Goal: Task Accomplishment & Management: Manage account settings

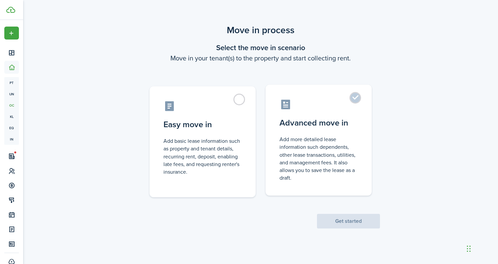
click at [323, 154] on control-radio-card-description "Add more detailed lease information such dependents, other lease transactions, …" at bounding box center [319, 158] width 78 height 46
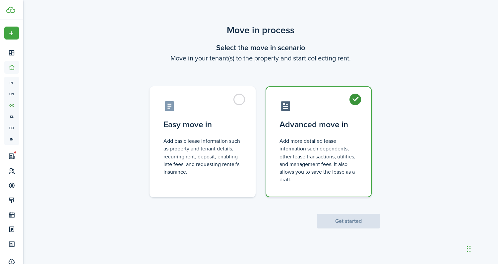
radio input "true"
click at [334, 225] on button "Get started" at bounding box center [348, 221] width 63 height 15
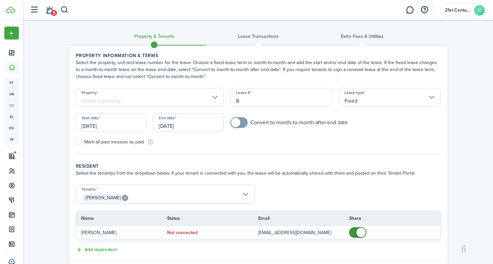
click at [188, 99] on input "Property" at bounding box center [150, 97] width 148 height 19
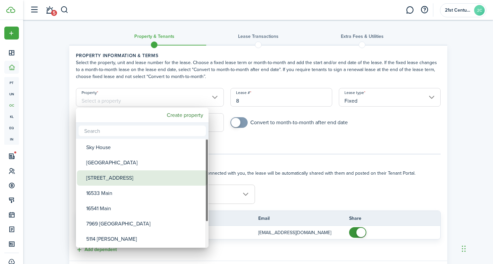
click at [141, 179] on div "[STREET_ADDRESS]" at bounding box center [144, 177] width 117 height 15
type input "[STREET_ADDRESS]"
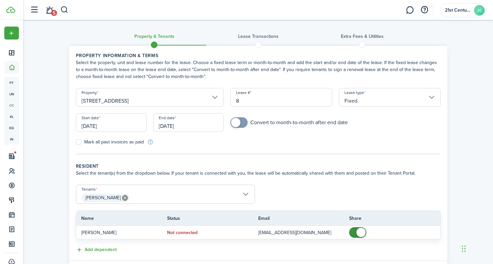
click at [126, 127] on input "[DATE]" at bounding box center [111, 122] width 71 height 19
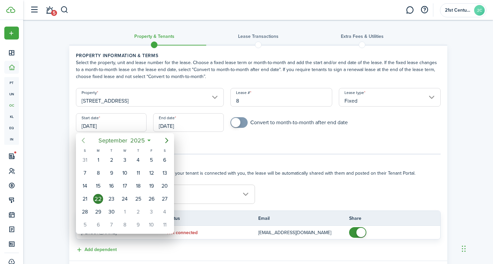
click at [85, 140] on icon "Previous page" at bounding box center [83, 140] width 8 height 8
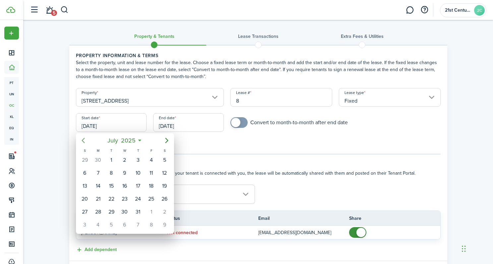
click at [85, 140] on icon "Previous page" at bounding box center [83, 140] width 8 height 8
click at [167, 189] on div "19" at bounding box center [165, 186] width 10 height 10
type input "[DATE]"
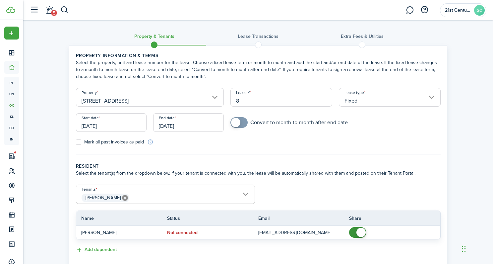
click at [179, 124] on input "[DATE]" at bounding box center [188, 122] width 71 height 19
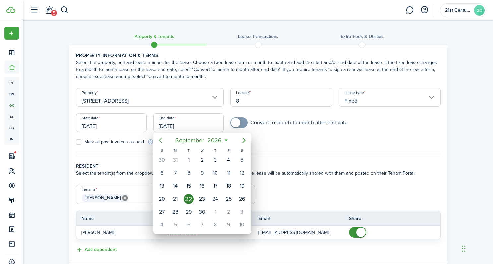
click at [157, 141] on icon "Previous page" at bounding box center [161, 140] width 8 height 8
click at [162, 140] on icon "Previous page" at bounding box center [161, 140] width 8 height 8
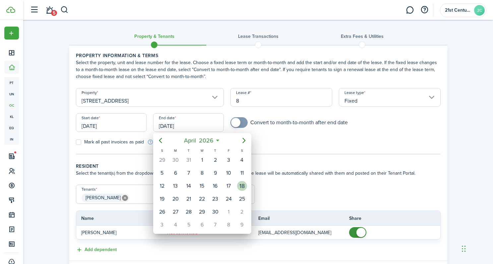
click at [238, 189] on div "18" at bounding box center [242, 185] width 13 height 13
type input "[DATE]"
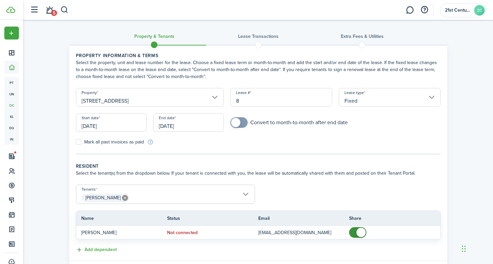
click at [228, 191] on input "[PERSON_NAME]" at bounding box center [165, 189] width 178 height 8
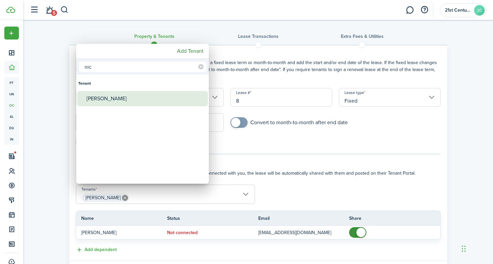
type input "nic"
click at [113, 99] on div "[PERSON_NAME]" at bounding box center [145, 98] width 117 height 15
type input "[PERSON_NAME], [PERSON_NAME]"
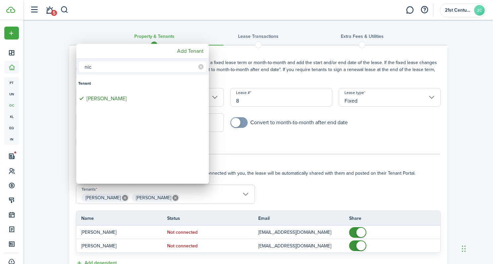
click at [363, 233] on div at bounding box center [246, 132] width 599 height 370
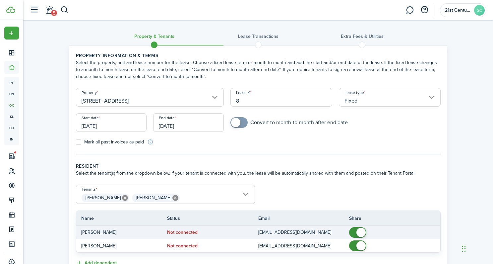
checkbox input "false"
click at [359, 235] on span at bounding box center [361, 232] width 9 height 9
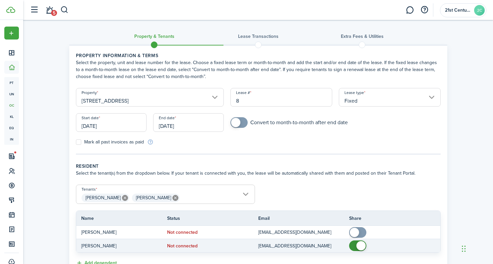
checkbox input "false"
click at [358, 244] on span at bounding box center [361, 245] width 9 height 9
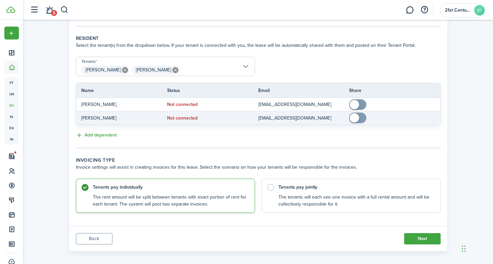
scroll to position [133, 0]
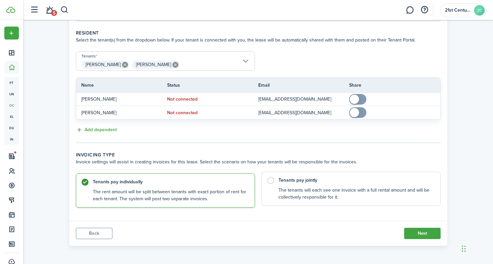
click at [277, 192] on label "Tenants pay jointly The tenants will each see one invoice with a full rental am…" at bounding box center [351, 189] width 179 height 34
radio input "false"
radio input "true"
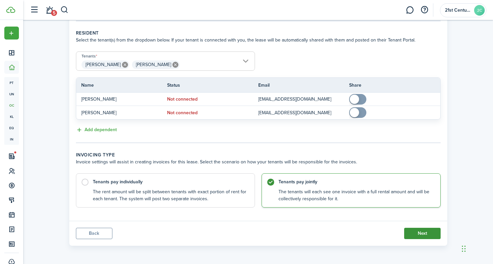
click at [419, 238] on button "Next" at bounding box center [422, 233] width 36 height 11
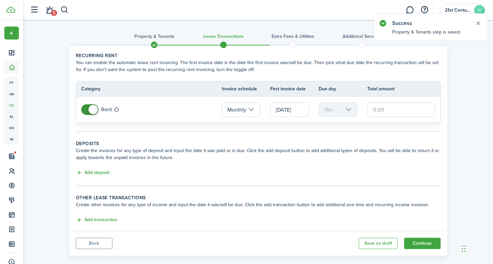
click at [286, 109] on input "[DATE]" at bounding box center [289, 109] width 38 height 15
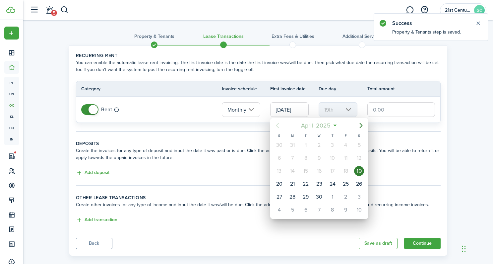
click at [307, 126] on span "April" at bounding box center [307, 125] width 15 height 12
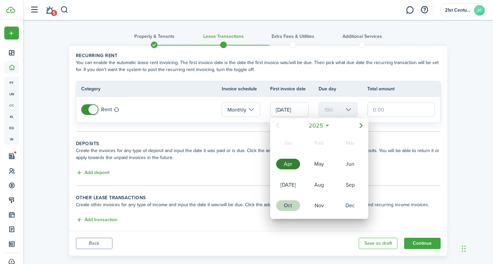
click at [289, 205] on div "Oct" at bounding box center [288, 205] width 24 height 11
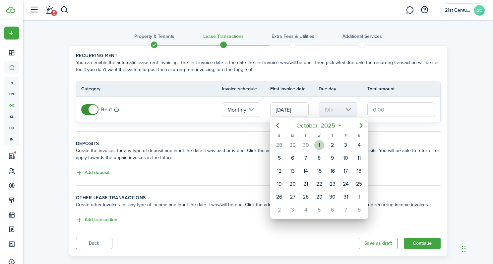
click at [321, 145] on div "1" at bounding box center [319, 145] width 10 height 10
type input "[DATE]"
type input "1st"
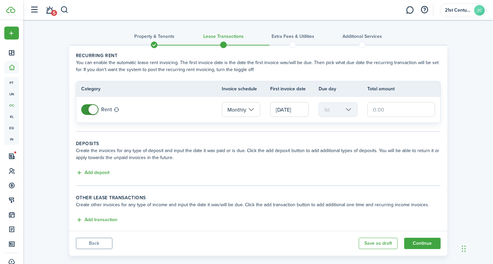
click at [378, 108] on input "text" at bounding box center [402, 109] width 68 height 15
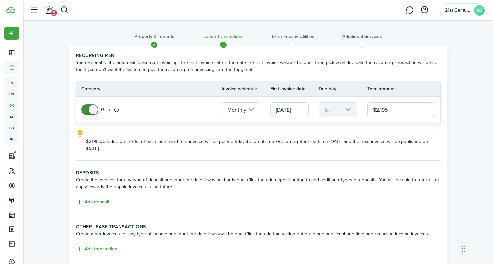
type input "$2,195.00"
click at [95, 202] on button "Add deposit" at bounding box center [93, 202] width 34 height 8
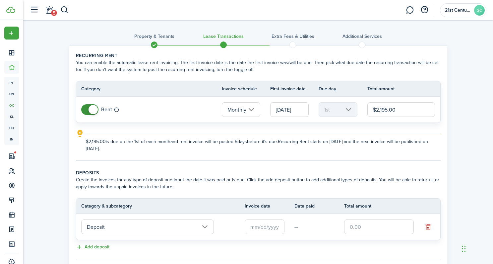
click at [269, 227] on input "text" at bounding box center [265, 226] width 40 height 15
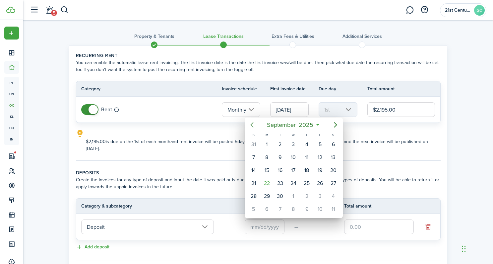
click at [251, 125] on icon "Previous page" at bounding box center [251, 124] width 3 height 5
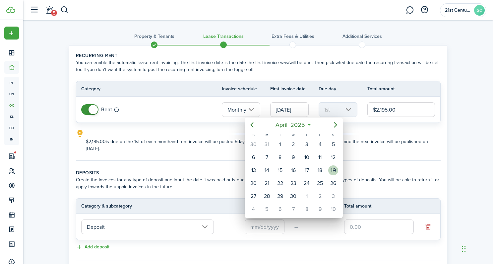
click at [338, 171] on div "19" at bounding box center [333, 170] width 13 height 13
type input "[DATE]"
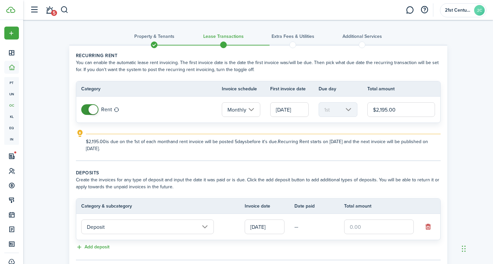
click at [363, 227] on input "text" at bounding box center [379, 226] width 70 height 15
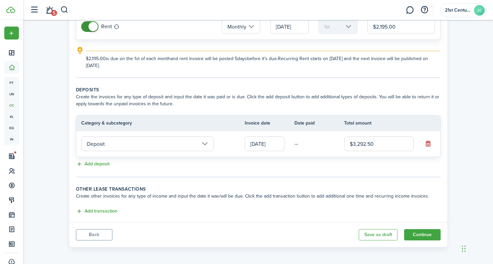
scroll to position [84, 0]
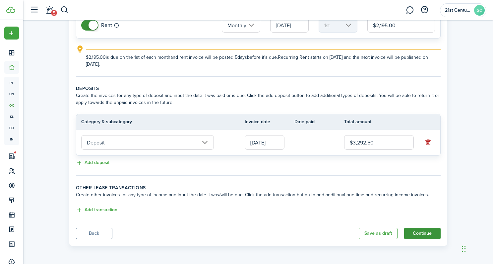
type input "$3,292.50"
click at [429, 232] on button "Continue" at bounding box center [422, 233] width 36 height 11
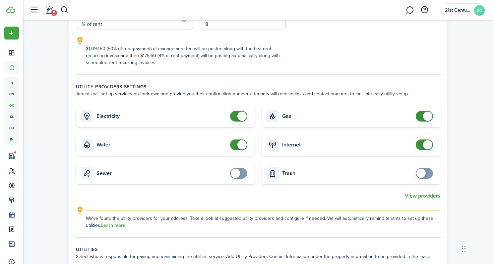
scroll to position [214, 0]
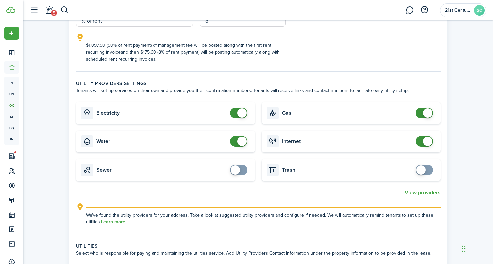
checkbox input "false"
click at [242, 114] on span at bounding box center [242, 112] width 9 height 9
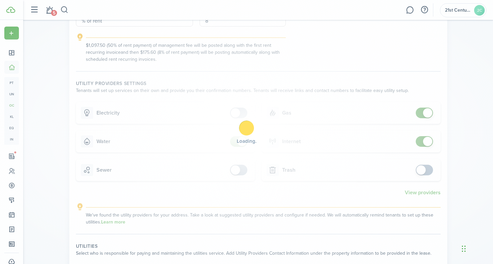
click at [240, 144] on p "Loading" at bounding box center [247, 141] width 20 height 5
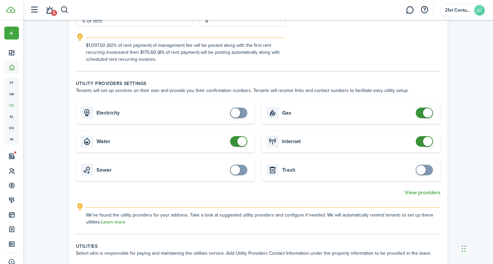
checkbox input "false"
click at [240, 140] on span at bounding box center [242, 141] width 9 height 9
checkbox input "false"
click at [426, 112] on span at bounding box center [427, 112] width 9 height 9
checkbox input "false"
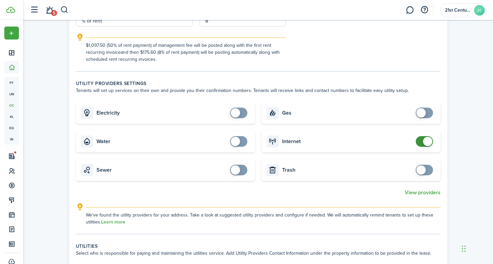
click at [427, 142] on span at bounding box center [427, 141] width 9 height 9
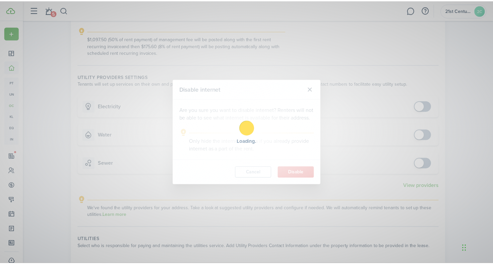
scroll to position [227, 0]
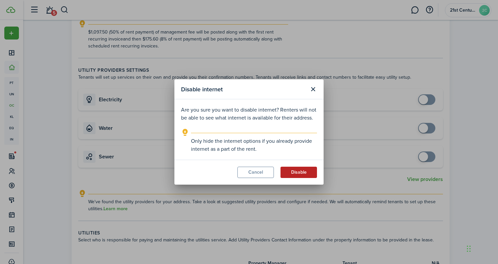
click at [306, 178] on modal-footer "Cancel Disable" at bounding box center [248, 172] width 149 height 25
click at [299, 172] on button "Disable" at bounding box center [299, 172] width 36 height 11
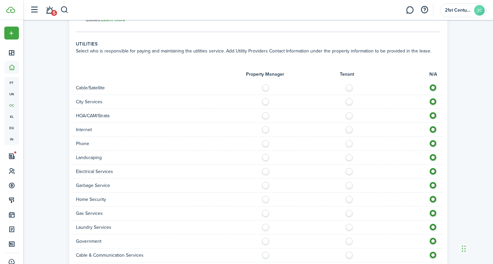
scroll to position [519, 0]
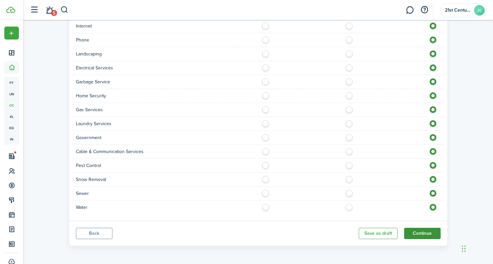
click at [418, 229] on button "Continue" at bounding box center [422, 233] width 36 height 11
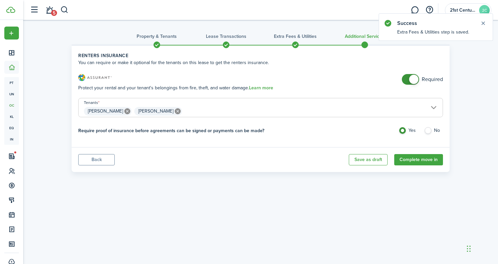
checkbox input "false"
click at [407, 79] on span at bounding box center [410, 79] width 7 height 11
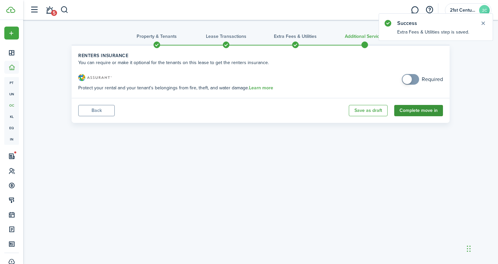
click at [415, 111] on button "Complete move in" at bounding box center [418, 110] width 49 height 11
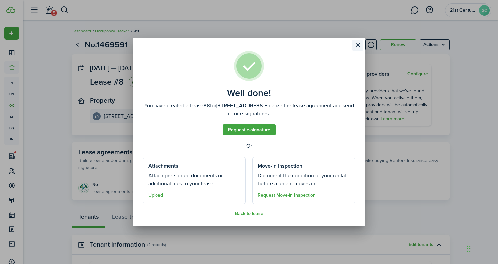
click at [355, 46] on button "Close modal" at bounding box center [357, 44] width 11 height 11
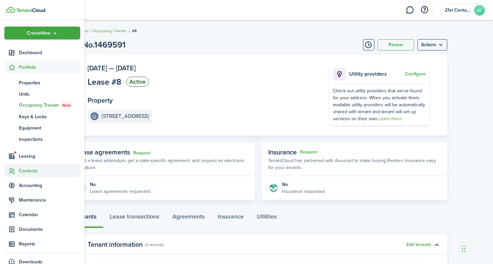
click at [17, 169] on sidebar-link-icon at bounding box center [11, 170] width 15 height 7
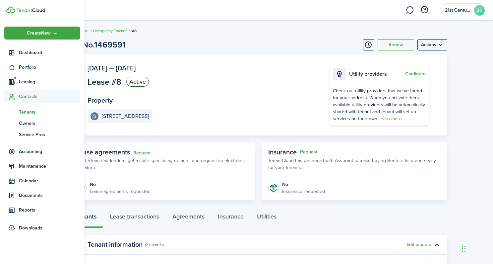
click at [30, 112] on span "Tenants" at bounding box center [49, 111] width 61 height 7
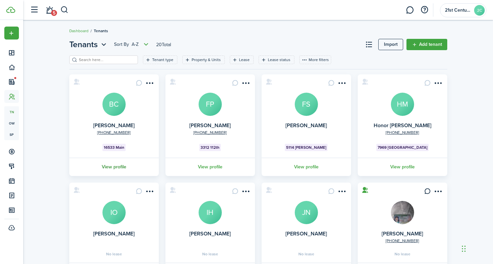
click at [120, 167] on link "View profile" at bounding box center [114, 167] width 92 height 18
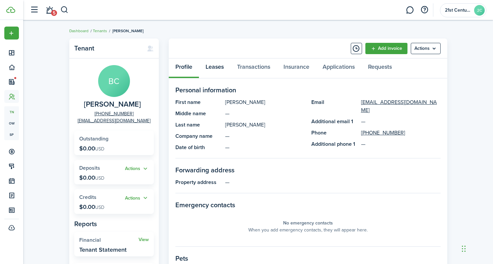
click at [213, 65] on link "Leases" at bounding box center [215, 68] width 32 height 20
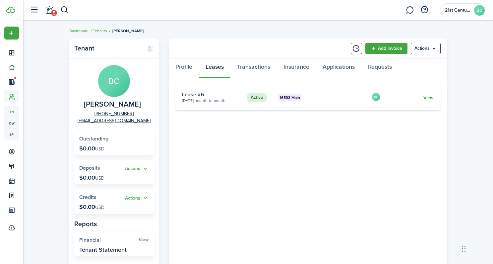
click at [428, 98] on link "View" at bounding box center [429, 97] width 10 height 7
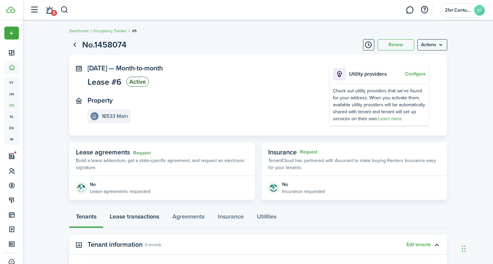
click at [140, 216] on link "Lease transactions" at bounding box center [134, 218] width 63 height 20
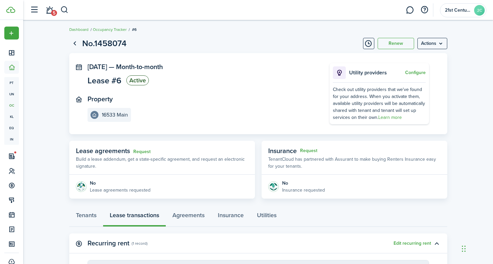
scroll to position [159, 0]
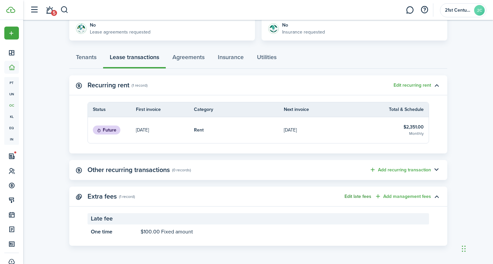
click at [365, 196] on button "Edit late fees" at bounding box center [358, 196] width 27 height 5
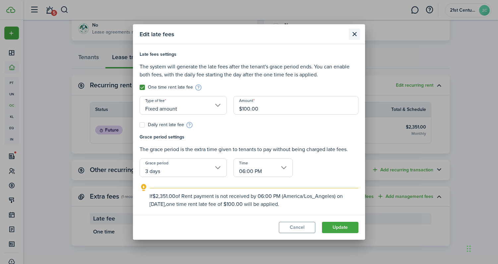
click at [358, 36] on button "Close modal" at bounding box center [354, 34] width 11 height 11
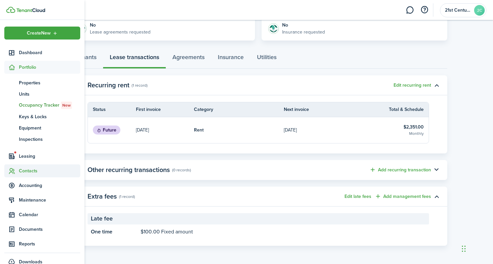
click at [14, 172] on icon at bounding box center [11, 171] width 7 height 7
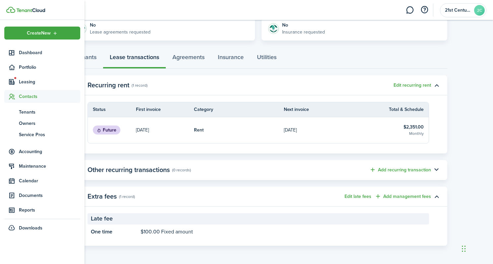
drag, startPoint x: 33, startPoint y: 110, endPoint x: 39, endPoint y: 103, distance: 10.0
click at [34, 110] on span "Tenants" at bounding box center [49, 111] width 61 height 7
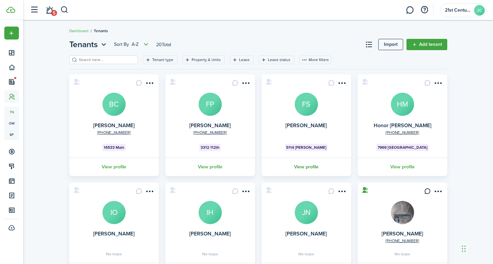
click at [307, 163] on link "View profile" at bounding box center [307, 167] width 92 height 18
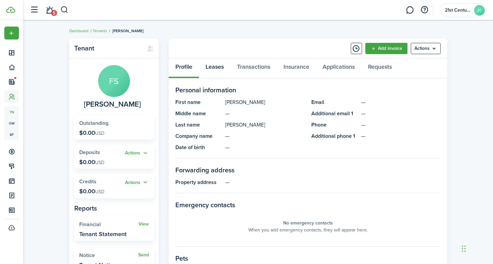
click at [210, 68] on link "Leases" at bounding box center [215, 68] width 32 height 20
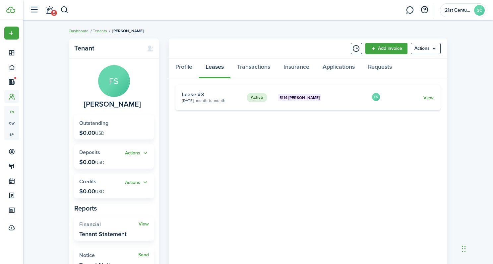
click at [426, 98] on link "View" at bounding box center [429, 97] width 10 height 7
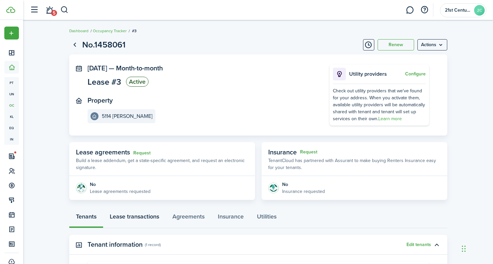
click at [149, 219] on link "Lease transactions" at bounding box center [134, 218] width 63 height 20
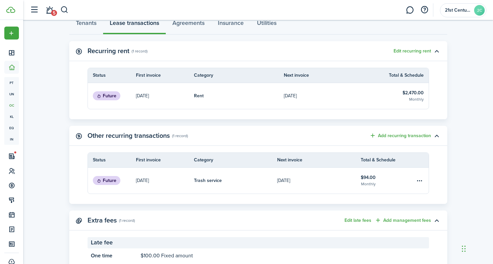
scroll to position [217, 0]
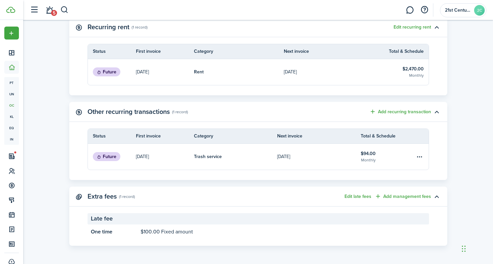
click at [365, 199] on panel-main-actions "Edit late fees Add management fees" at bounding box center [388, 196] width 87 height 8
click at [363, 196] on button "Edit late fees" at bounding box center [358, 196] width 27 height 5
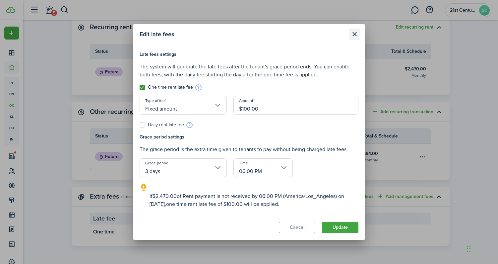
click at [354, 34] on button "Close modal" at bounding box center [354, 34] width 11 height 11
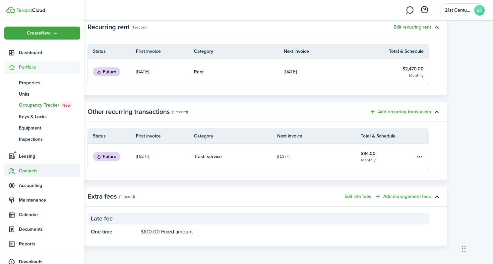
click at [18, 172] on sidebar-link-icon at bounding box center [11, 170] width 15 height 7
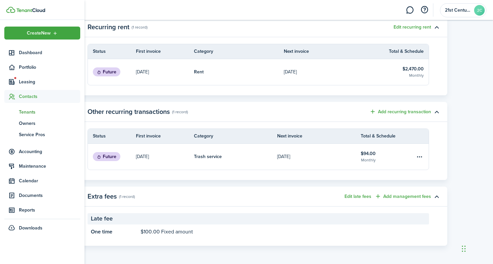
click at [25, 113] on span "Tenants" at bounding box center [49, 111] width 61 height 7
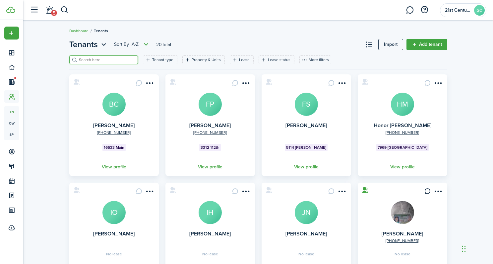
click at [94, 60] on input "search" at bounding box center [106, 60] width 58 height 6
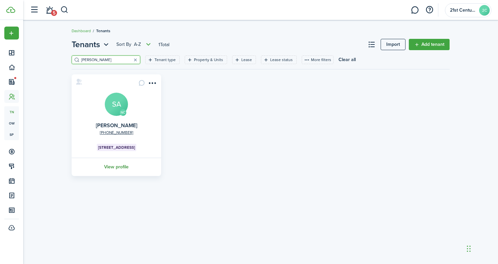
type input "[PERSON_NAME]"
click at [119, 168] on link "View profile" at bounding box center [117, 167] width 92 height 18
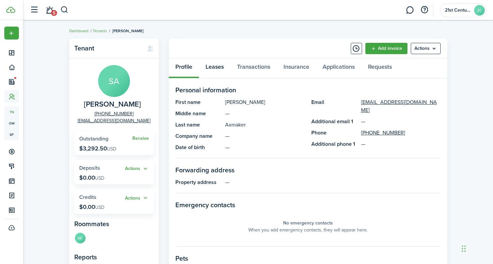
click at [216, 66] on link "Leases" at bounding box center [215, 68] width 32 height 20
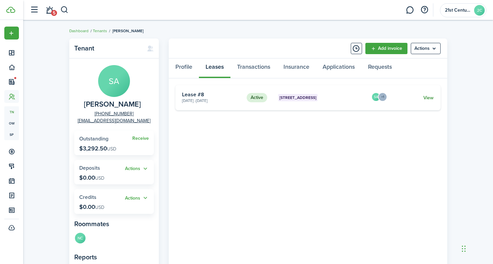
click at [433, 95] on link "View" at bounding box center [429, 97] width 10 height 7
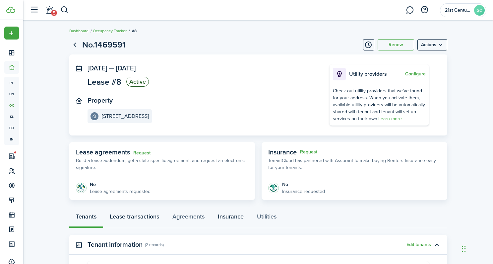
drag, startPoint x: 150, startPoint y: 214, endPoint x: 247, endPoint y: 211, distance: 97.2
click at [150, 213] on link "Lease transactions" at bounding box center [134, 218] width 63 height 20
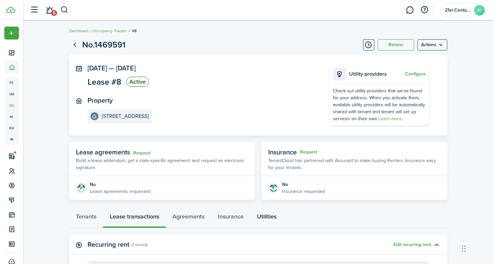
scroll to position [185, 0]
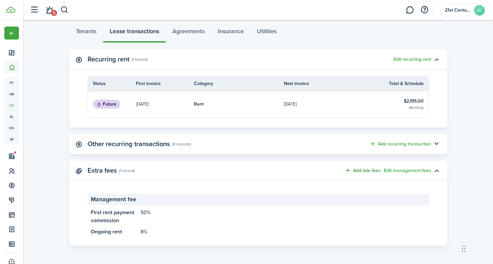
click at [370, 171] on button "Add late fees" at bounding box center [363, 171] width 36 height 8
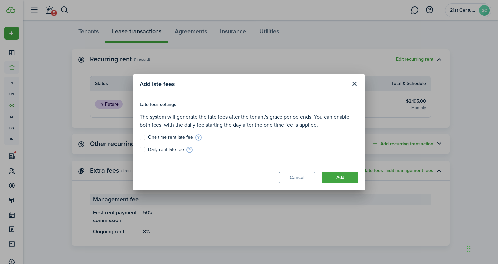
click at [142, 138] on label "One time rent late fee" at bounding box center [166, 137] width 53 height 5
click at [140, 137] on input "One time rent late fee" at bounding box center [139, 137] width 0 height 0
checkbox input "true"
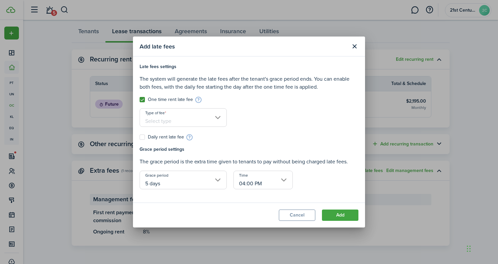
click at [212, 120] on input "Type of fee" at bounding box center [183, 117] width 87 height 19
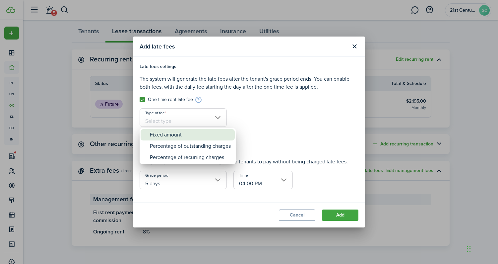
drag, startPoint x: 197, startPoint y: 138, endPoint x: 271, endPoint y: 129, distance: 74.5
click at [197, 138] on div "Fixed amount" at bounding box center [190, 134] width 81 height 11
type input "Fixed amount"
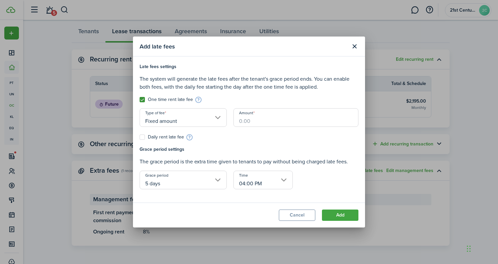
click at [278, 120] on input "Amount" at bounding box center [296, 117] width 125 height 19
type input "$100.00"
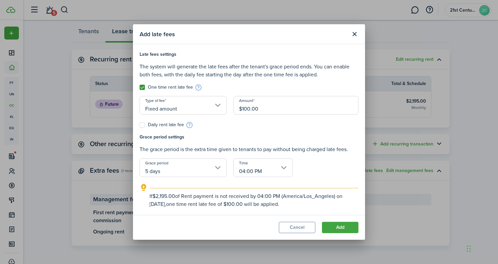
click at [219, 169] on input "5 days" at bounding box center [183, 167] width 87 height 19
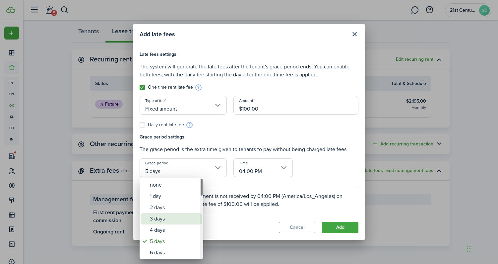
click at [160, 222] on div "3 days" at bounding box center [174, 218] width 48 height 11
type input "3 days"
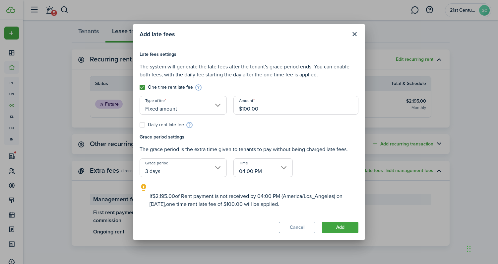
click at [263, 170] on input "04:00 PM" at bounding box center [263, 167] width 59 height 19
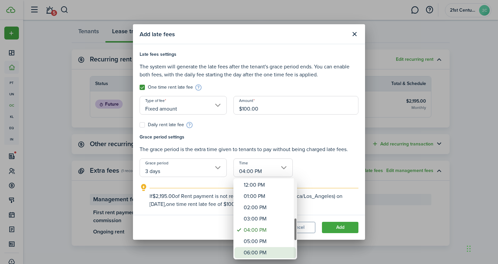
click at [264, 249] on div "06:00 PM" at bounding box center [268, 252] width 48 height 11
type input "06:00 PM"
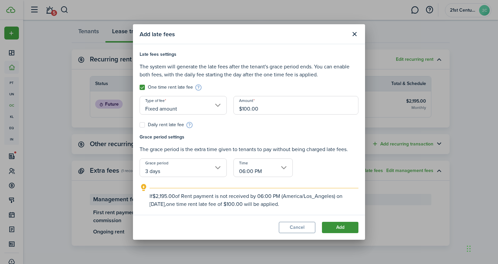
click at [351, 228] on button "Add" at bounding box center [340, 227] width 36 height 11
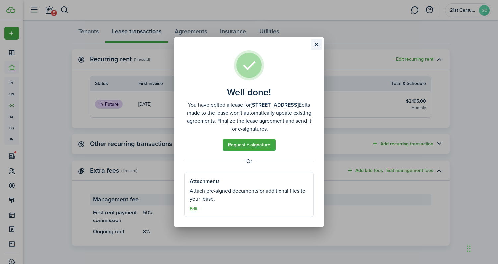
click at [319, 44] on button "Close modal" at bounding box center [316, 44] width 11 height 11
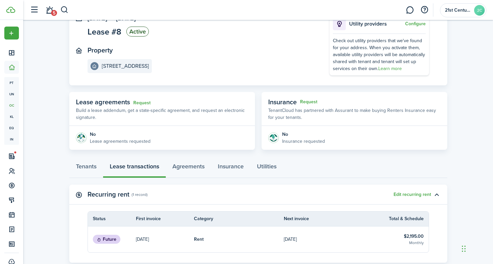
scroll to position [5, 0]
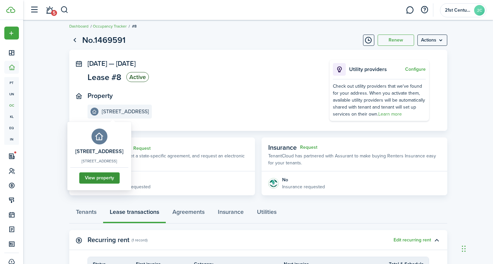
click at [119, 179] on link "View property" at bounding box center [99, 177] width 40 height 11
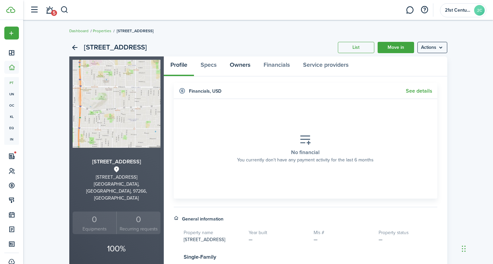
click at [240, 67] on link "Owners" at bounding box center [240, 66] width 34 height 20
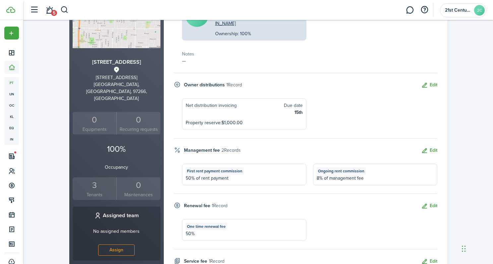
scroll to position [108, 0]
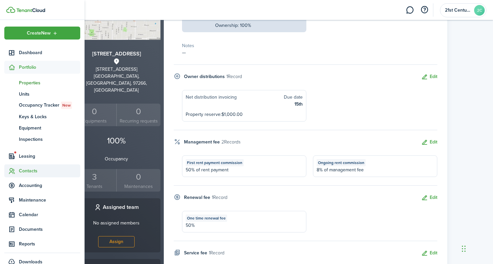
click at [24, 170] on span "Contacts" at bounding box center [49, 170] width 61 height 7
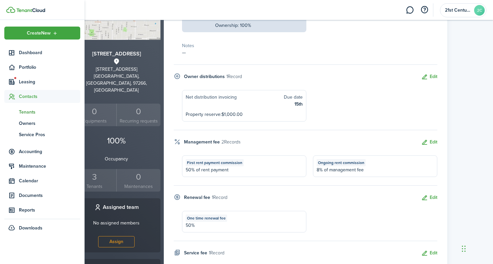
click at [27, 109] on span "Tenants" at bounding box center [49, 111] width 61 height 7
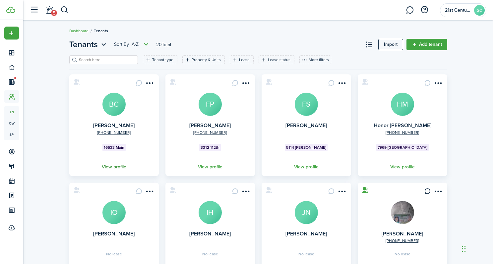
click at [120, 167] on link "View profile" at bounding box center [114, 167] width 92 height 18
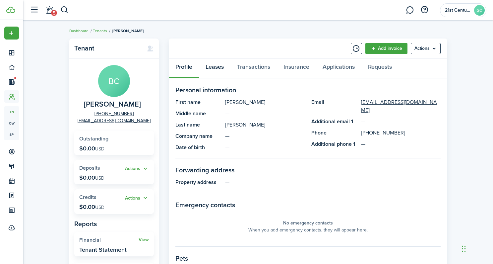
click at [209, 70] on link "Leases" at bounding box center [215, 68] width 32 height 20
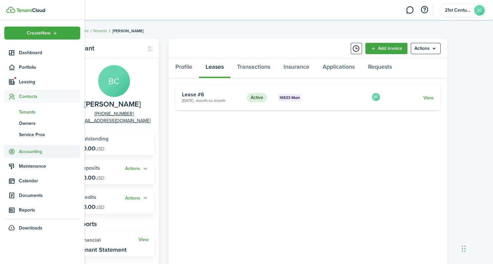
click at [33, 153] on span "Accounting" at bounding box center [49, 151] width 61 height 7
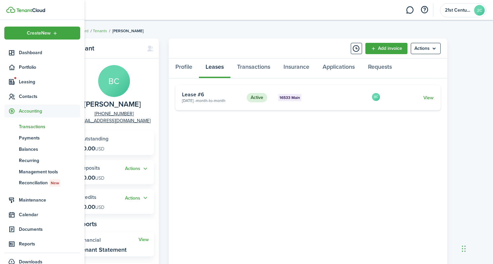
click at [40, 127] on span "Transactions" at bounding box center [49, 126] width 61 height 7
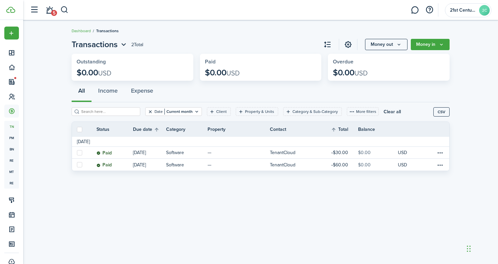
click at [148, 112] on button "Clear filter" at bounding box center [151, 111] width 6 height 5
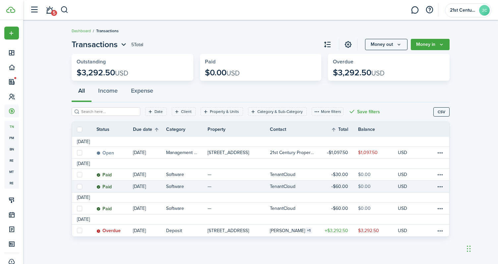
click at [81, 230] on label at bounding box center [79, 230] width 5 height 5
click at [77, 230] on input "checkbox" at bounding box center [77, 230] width 0 height 0
checkbox input "true"
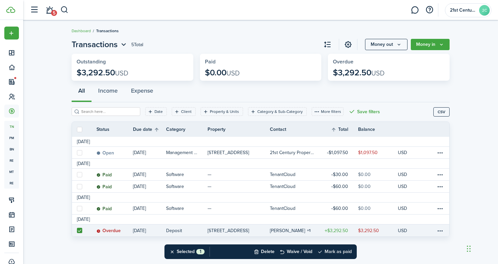
click at [337, 252] on button "Mark as paid" at bounding box center [334, 251] width 34 height 15
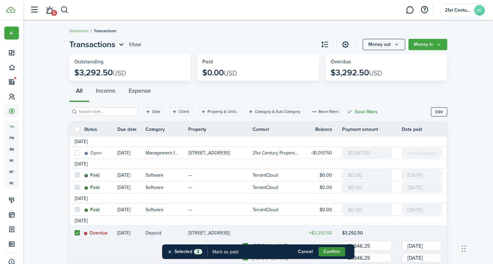
click at [323, 253] on button "Confirm" at bounding box center [332, 251] width 27 height 9
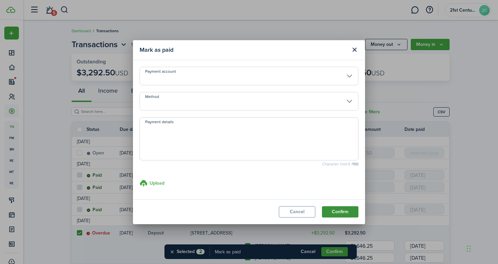
click at [345, 214] on button "Confirm" at bounding box center [340, 211] width 36 height 11
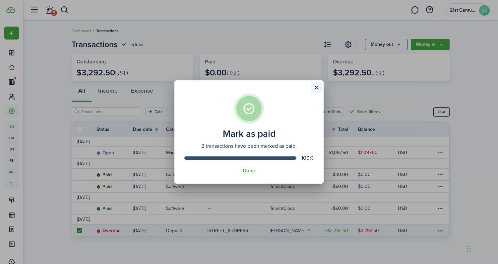
click at [315, 89] on button "Close modal" at bounding box center [316, 87] width 11 height 11
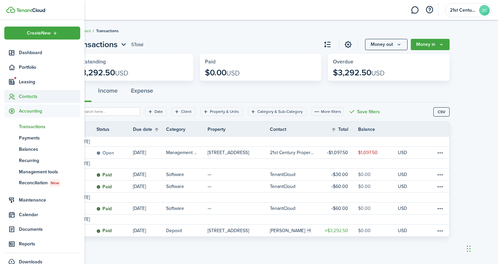
drag, startPoint x: 30, startPoint y: 97, endPoint x: 29, endPoint y: 101, distance: 4.4
click at [30, 97] on span "Contacts" at bounding box center [49, 96] width 61 height 7
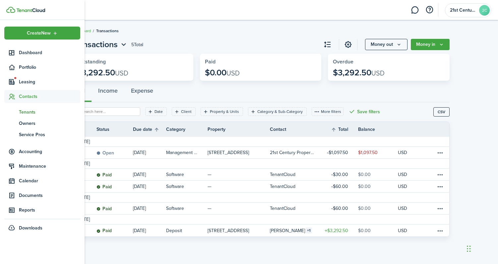
click at [27, 113] on span "Tenants" at bounding box center [49, 111] width 61 height 7
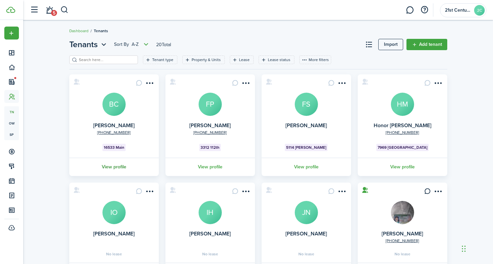
click at [114, 170] on link "View profile" at bounding box center [114, 167] width 92 height 18
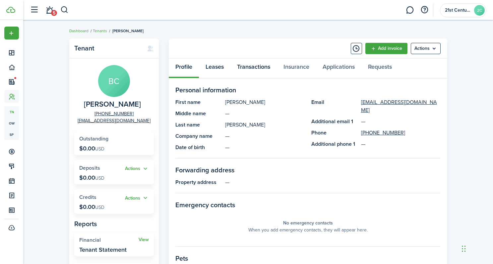
click at [216, 69] on link "Leases" at bounding box center [215, 68] width 32 height 20
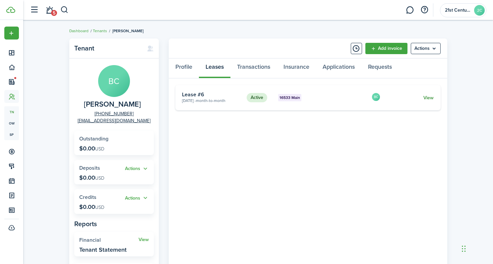
click at [425, 98] on link "View" at bounding box center [429, 97] width 10 height 7
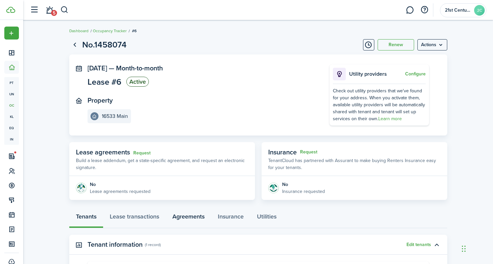
click at [172, 219] on link "Agreements" at bounding box center [188, 218] width 45 height 20
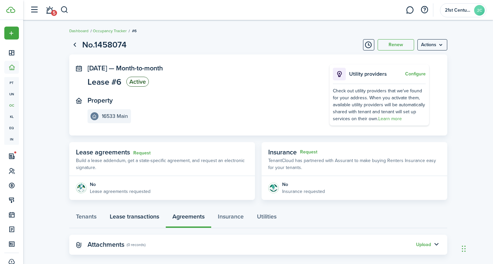
click at [143, 219] on link "Lease transactions" at bounding box center [134, 218] width 63 height 20
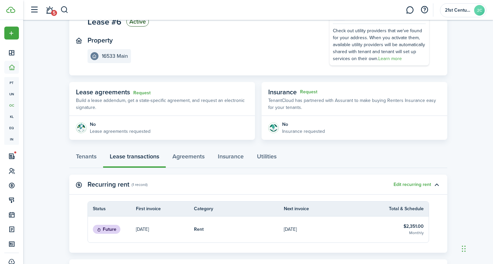
scroll to position [15, 0]
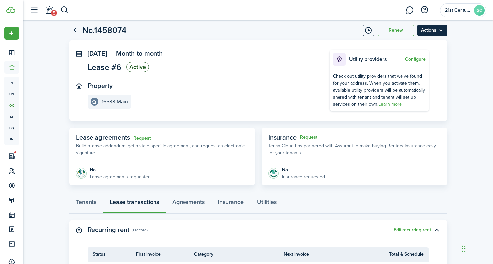
click at [432, 34] on menu-btn "Actions" at bounding box center [433, 30] width 30 height 11
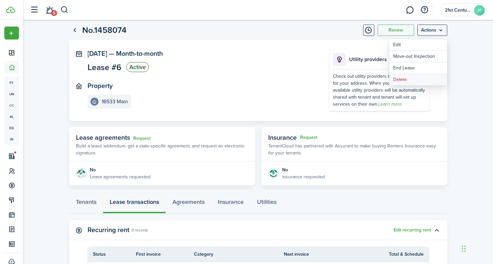
click at [405, 83] on button "Delete" at bounding box center [418, 79] width 58 height 11
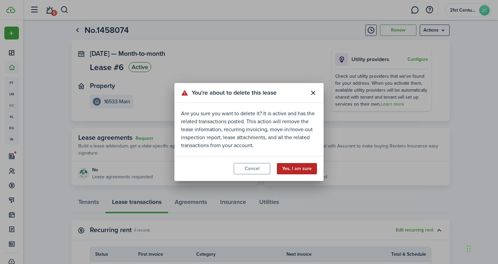
click at [291, 168] on button "Yes, I am sure" at bounding box center [297, 168] width 40 height 11
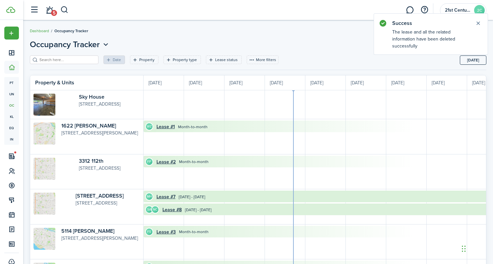
scroll to position [0, 121]
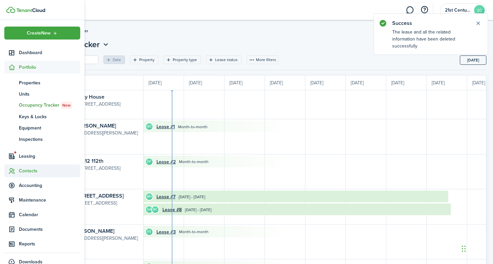
click at [17, 168] on sidebar-link-icon at bounding box center [11, 170] width 15 height 7
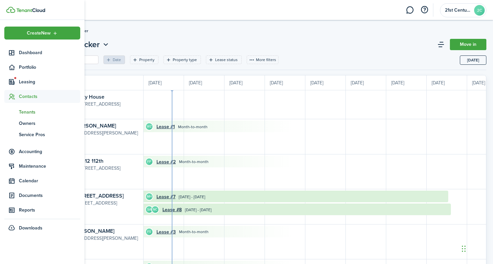
click at [21, 113] on span "Tenants" at bounding box center [49, 111] width 61 height 7
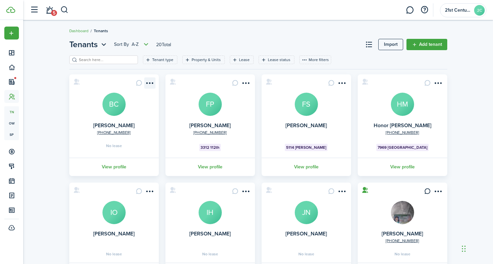
click at [148, 81] on menu-btn-icon "Open menu" at bounding box center [149, 82] width 11 height 11
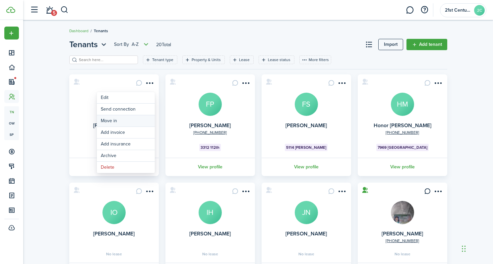
click at [143, 122] on link "Move in" at bounding box center [126, 120] width 58 height 11
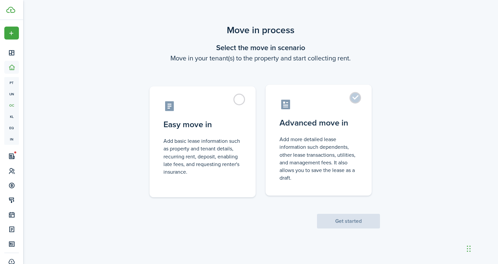
click at [298, 120] on control-radio-card-title "Advanced move in" at bounding box center [319, 123] width 78 height 12
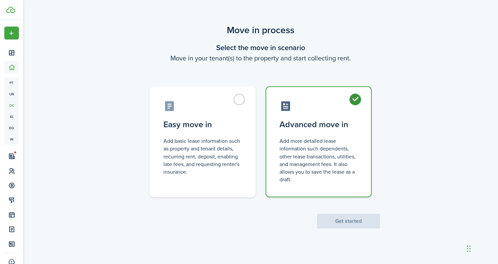
radio input "true"
click at [336, 224] on button "Get started" at bounding box center [348, 221] width 63 height 15
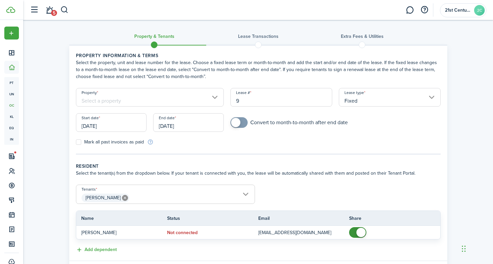
click at [159, 99] on input "Property" at bounding box center [150, 97] width 148 height 19
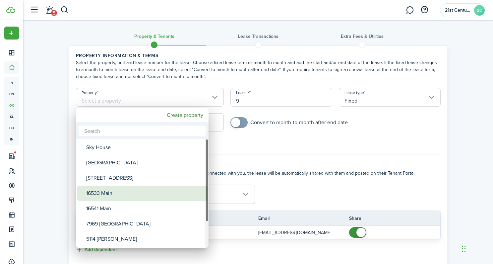
click at [127, 188] on div "16533 Main" at bounding box center [144, 192] width 117 height 15
type input "16533 Main"
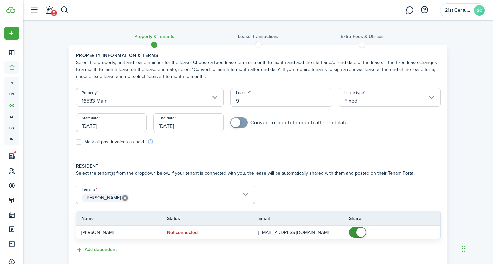
click at [126, 126] on input "[DATE]" at bounding box center [111, 122] width 71 height 19
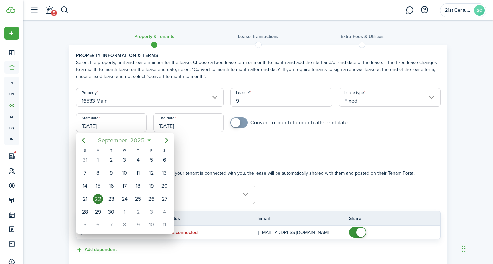
click at [132, 141] on span "2025" at bounding box center [138, 140] width 18 height 12
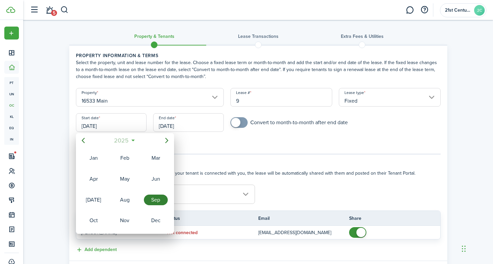
click at [121, 140] on span "2025" at bounding box center [122, 140] width 18 height 12
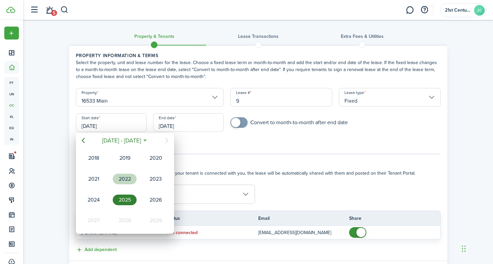
click at [122, 173] on div "2022" at bounding box center [125, 178] width 24 height 11
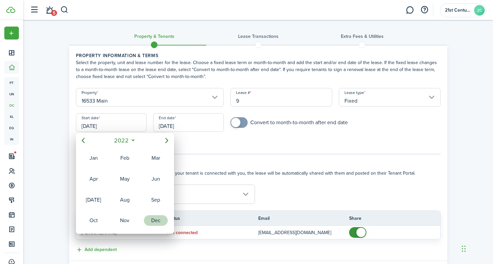
click at [151, 219] on div "Dec" at bounding box center [156, 220] width 24 height 11
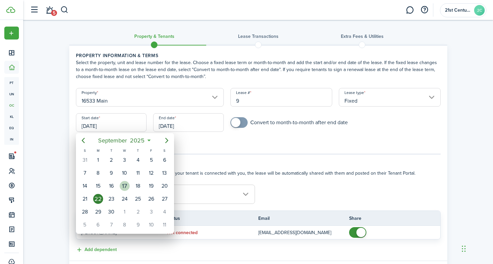
click at [122, 187] on div "17" at bounding box center [125, 186] width 10 height 10
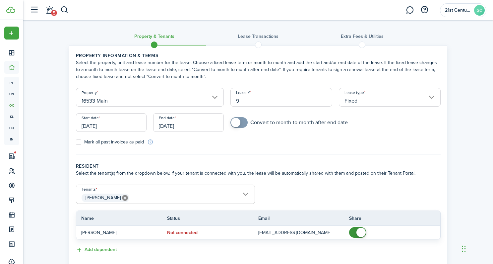
click at [108, 126] on input "[DATE]" at bounding box center [111, 122] width 71 height 19
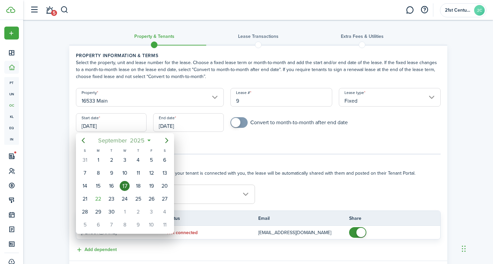
click at [135, 141] on span "2025" at bounding box center [138, 140] width 18 height 12
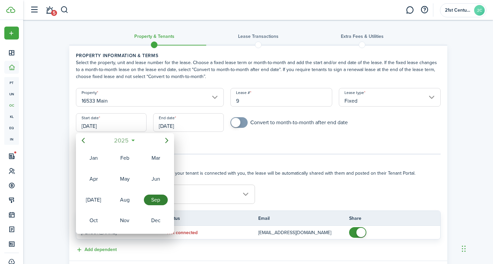
click at [123, 139] on span "2025" at bounding box center [122, 140] width 18 height 12
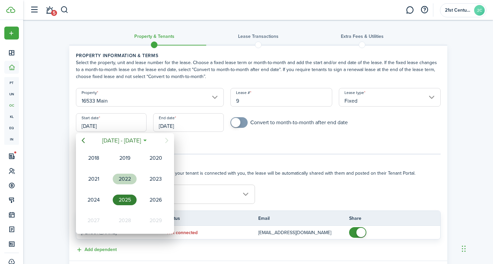
click at [124, 176] on div "2022" at bounding box center [125, 178] width 24 height 11
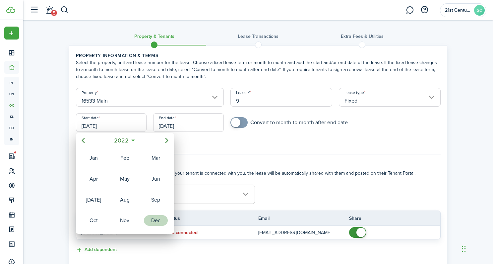
click at [146, 218] on div "Dec" at bounding box center [156, 220] width 24 height 11
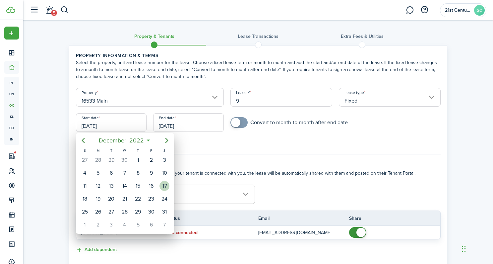
click at [167, 187] on div "17" at bounding box center [165, 186] width 10 height 10
type input "[DATE]"
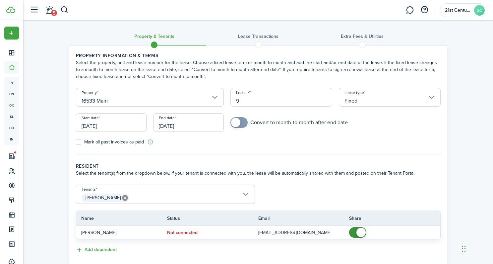
click at [379, 99] on input "Fixed" at bounding box center [390, 97] width 102 height 19
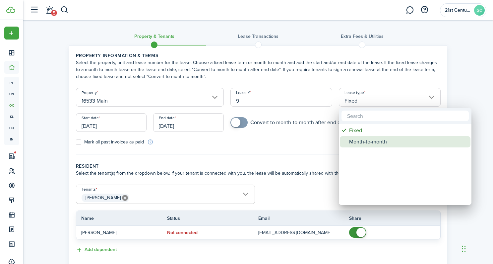
click at [371, 138] on div "Month-to-month" at bounding box center [407, 141] width 117 height 11
type input "Month-to-month"
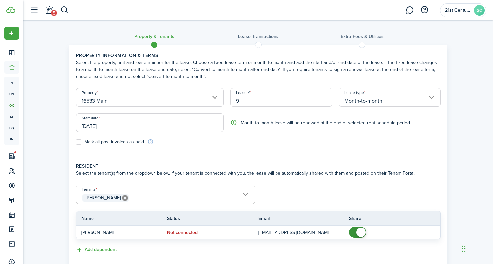
click at [79, 141] on label "Mark all past invoices as paid" at bounding box center [110, 141] width 68 height 5
click at [76, 142] on input "Mark all past invoices as paid" at bounding box center [76, 142] width 0 height 0
checkbox input "true"
click at [192, 195] on span "[PERSON_NAME]" at bounding box center [165, 197] width 178 height 11
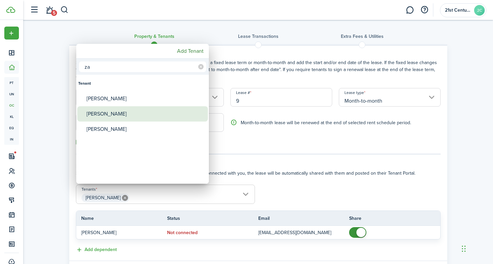
type input "za"
click at [124, 114] on div "[PERSON_NAME]" at bounding box center [145, 113] width 117 height 15
type input "[PERSON_NAME], [PERSON_NAME]"
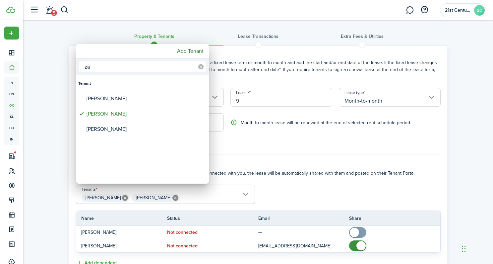
click at [202, 66] on icon at bounding box center [200, 66] width 5 height 5
click at [172, 67] on input "text" at bounding box center [142, 66] width 127 height 11
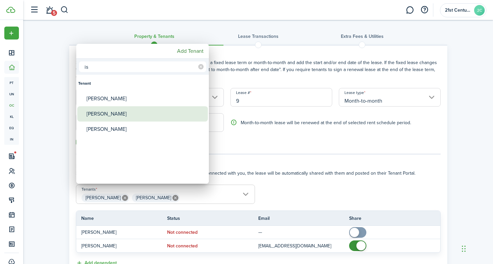
type input "is"
click at [151, 106] on div "[PERSON_NAME]" at bounding box center [145, 113] width 117 height 15
type input "[PERSON_NAME], [PERSON_NAME], [PERSON_NAME]"
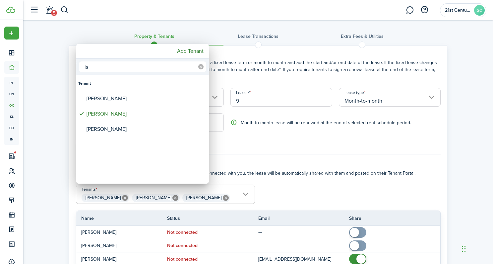
click at [201, 67] on icon at bounding box center [200, 66] width 5 height 5
click at [174, 67] on input "text" at bounding box center [142, 66] width 127 height 11
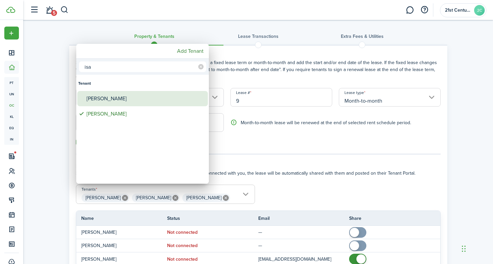
type input "isa"
click at [128, 98] on div "[PERSON_NAME]" at bounding box center [145, 98] width 117 height 15
type input "[PERSON_NAME], [PERSON_NAME], [PERSON_NAME], [PERSON_NAME]"
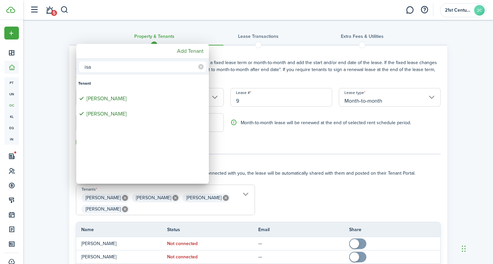
click at [256, 141] on div at bounding box center [246, 132] width 599 height 370
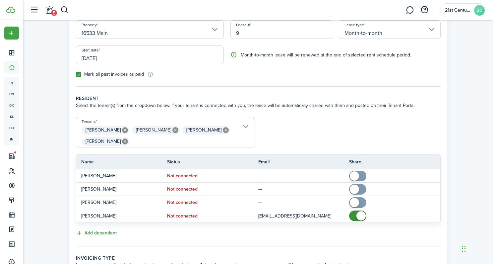
scroll to position [92, 0]
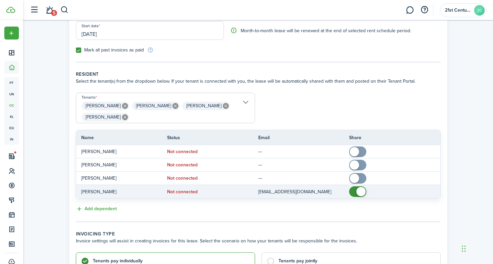
checkbox input "false"
click at [363, 194] on span at bounding box center [361, 191] width 9 height 9
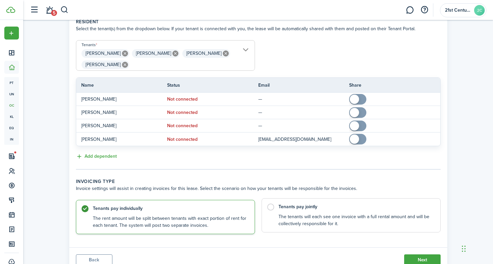
scroll to position [171, 0]
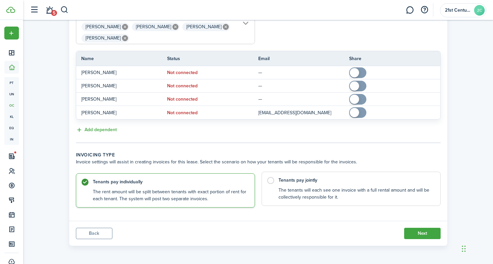
click at [270, 178] on label "Tenants pay jointly The tenants will each see one invoice with a full rental am…" at bounding box center [351, 189] width 179 height 34
radio input "false"
radio input "true"
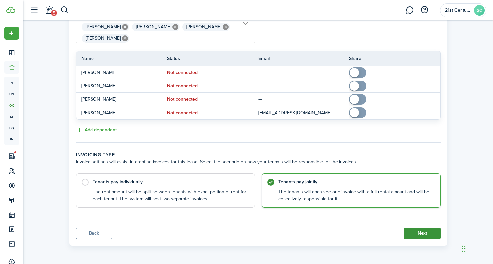
click at [424, 235] on button "Next" at bounding box center [422, 233] width 36 height 11
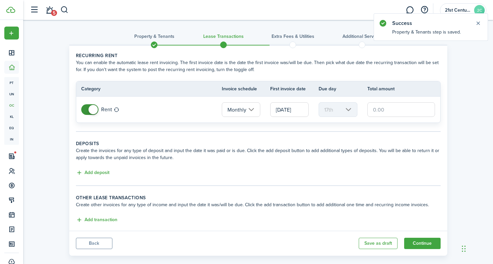
click at [282, 110] on input "[DATE]" at bounding box center [289, 109] width 38 height 15
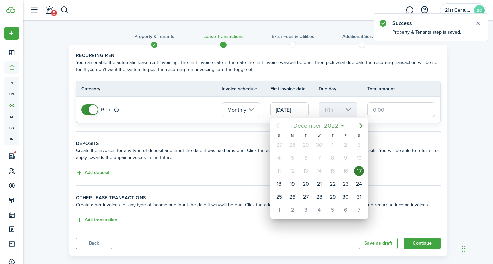
click at [333, 124] on span "2022" at bounding box center [331, 125] width 18 height 12
click at [314, 127] on span "2022" at bounding box center [316, 125] width 18 height 12
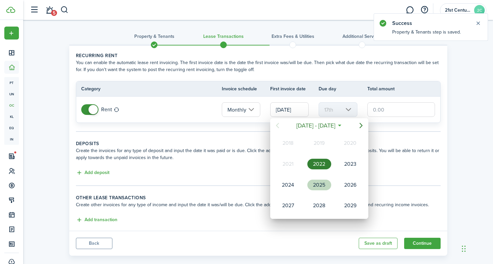
click at [315, 188] on div "2025" at bounding box center [320, 184] width 24 height 11
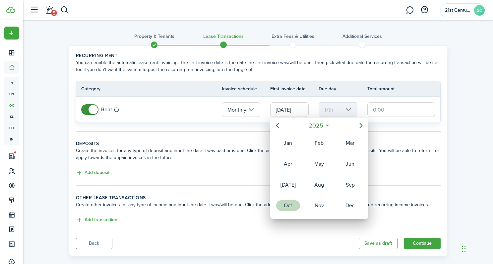
click at [292, 206] on div "Oct" at bounding box center [288, 205] width 24 height 11
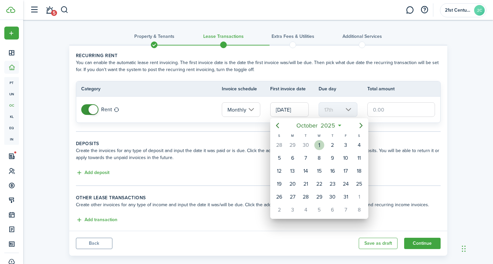
click at [316, 144] on div "1" at bounding box center [319, 145] width 10 height 10
type input "[DATE]"
type input "1st"
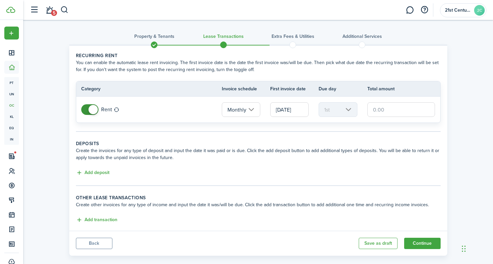
click at [379, 113] on input "text" at bounding box center [402, 109] width 68 height 15
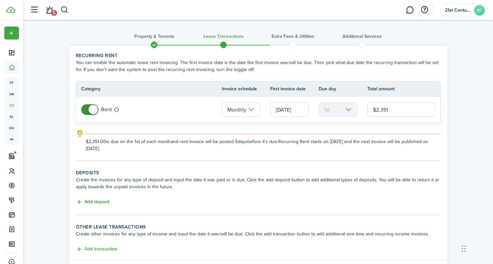
type input "$2,351.00"
click at [104, 202] on button "Add deposit" at bounding box center [93, 202] width 34 height 8
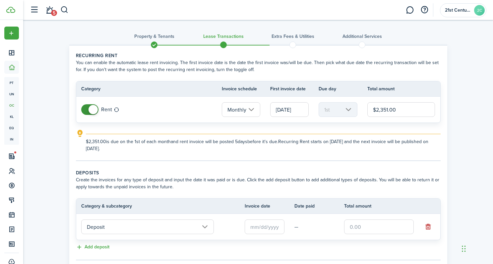
click at [253, 227] on input "text" at bounding box center [265, 226] width 40 height 15
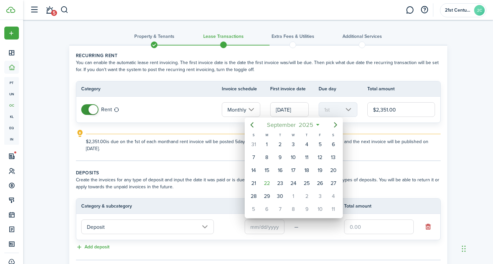
click at [308, 125] on span "2025" at bounding box center [307, 125] width 18 height 12
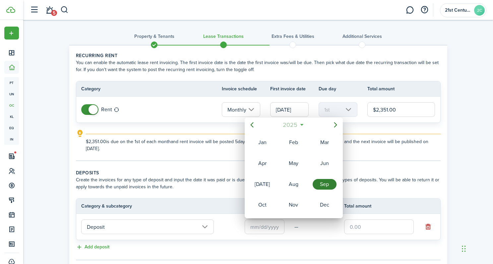
click at [292, 125] on span "2025" at bounding box center [291, 125] width 18 height 12
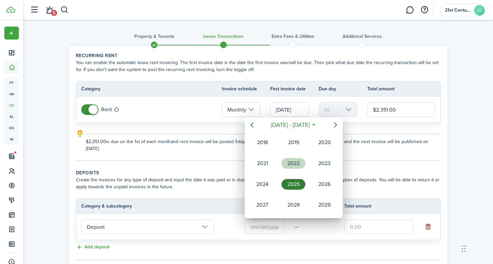
click at [293, 165] on div "2022" at bounding box center [294, 163] width 24 height 11
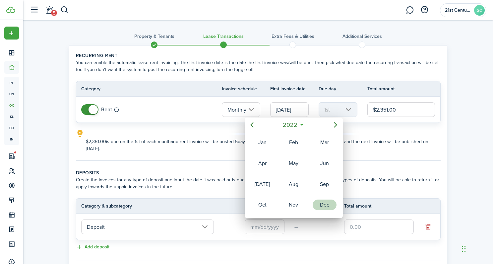
click at [328, 207] on div "Dec" at bounding box center [325, 204] width 24 height 11
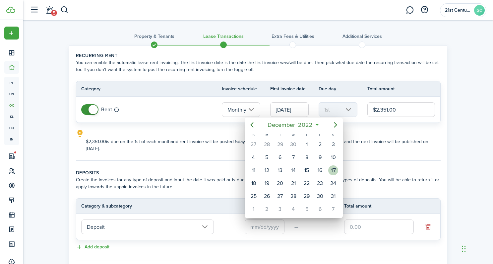
click at [329, 169] on div "17" at bounding box center [333, 170] width 10 height 10
type input "[DATE]"
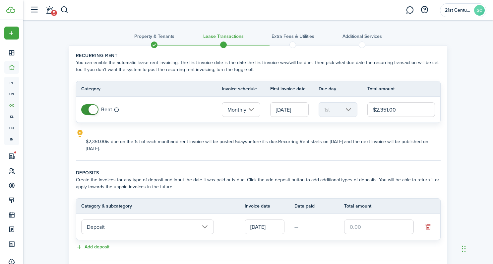
click at [360, 228] on input "text" at bounding box center [379, 226] width 70 height 15
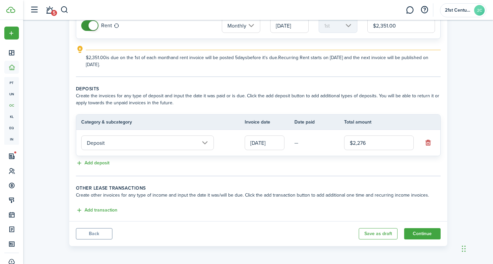
scroll to position [84, 0]
type input "$2,276.00"
click at [417, 233] on button "Continue" at bounding box center [422, 233] width 36 height 11
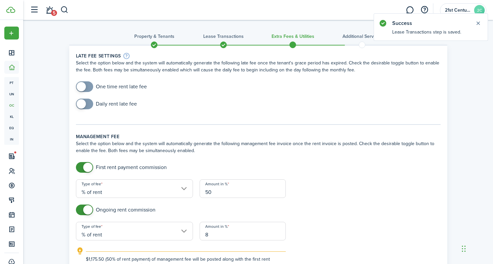
checkbox input "true"
click at [86, 87] on span at bounding box center [84, 86] width 7 height 11
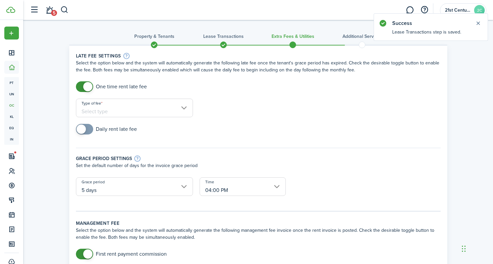
click at [134, 110] on input "Type of fee" at bounding box center [134, 108] width 117 height 19
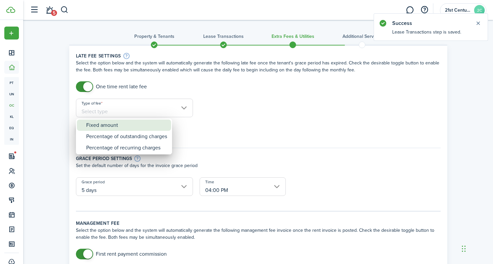
click at [140, 128] on div "Fixed amount" at bounding box center [126, 124] width 81 height 11
type input "Fixed amount"
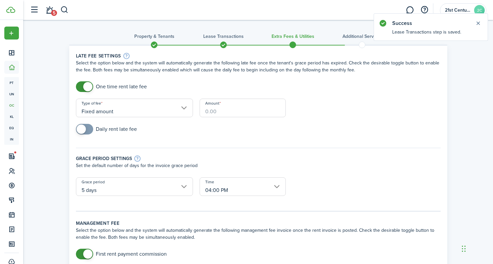
click at [211, 109] on input "Amount" at bounding box center [243, 108] width 86 height 19
type input "$100.00"
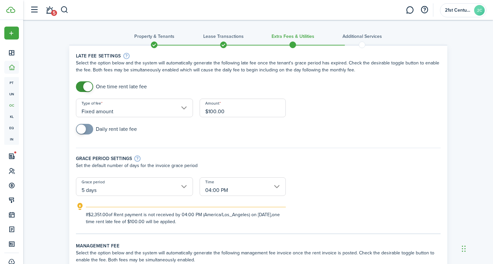
click at [181, 190] on input "5 days" at bounding box center [134, 186] width 117 height 19
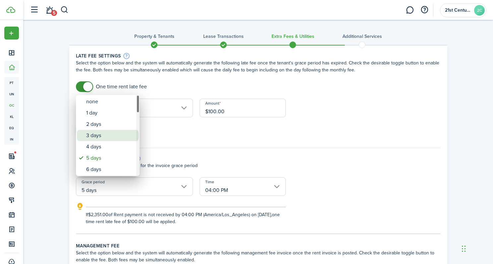
click at [110, 137] on div "3 days" at bounding box center [110, 135] width 48 height 11
type input "3 days"
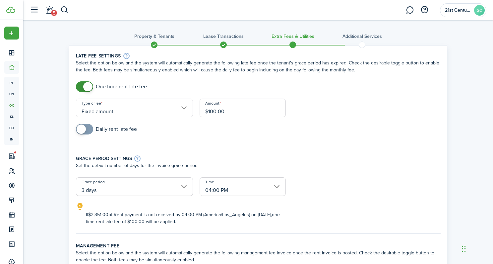
click at [219, 183] on input "04:00 PM" at bounding box center [243, 186] width 86 height 19
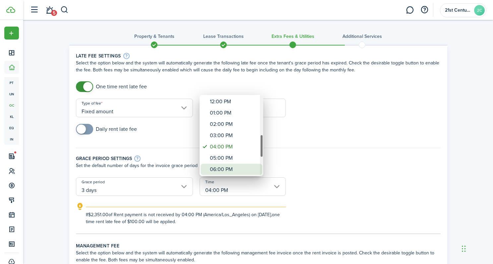
click at [222, 165] on div "06:00 PM" at bounding box center [234, 169] width 48 height 11
type input "06:00 PM"
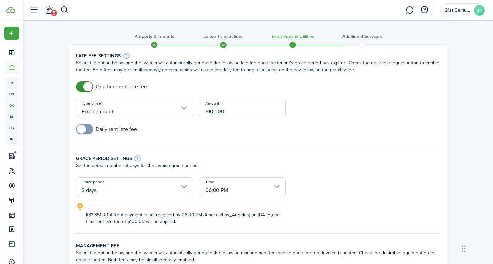
click at [327, 169] on p "Set the default number of days for the invoice grace period" at bounding box center [258, 165] width 365 height 7
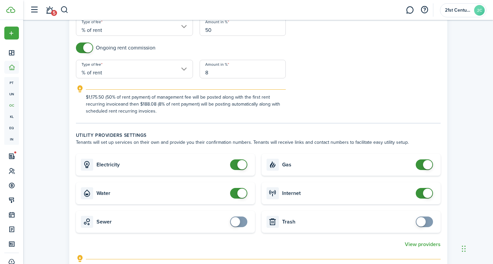
scroll to position [277, 0]
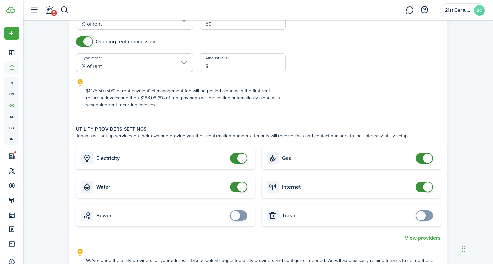
checkbox input "false"
click at [239, 157] on span at bounding box center [242, 158] width 9 height 9
checkbox input "false"
click at [242, 186] on span at bounding box center [242, 186] width 9 height 9
checkbox input "false"
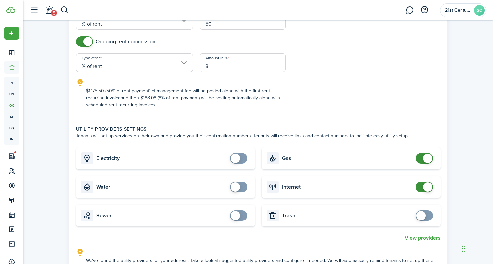
click at [427, 158] on span at bounding box center [427, 158] width 9 height 9
checkbox input "false"
click at [426, 187] on span at bounding box center [427, 186] width 9 height 9
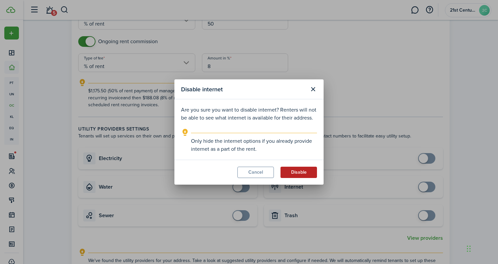
click at [300, 171] on button "Disable" at bounding box center [299, 172] width 36 height 11
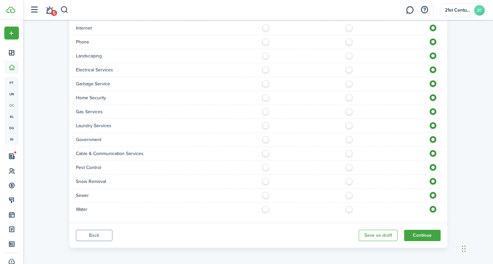
scroll to position [628, 0]
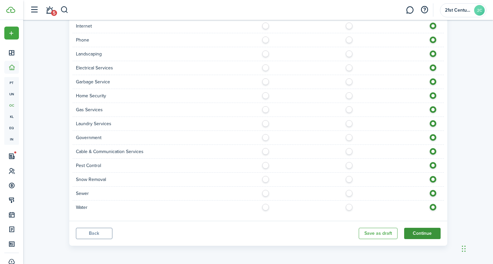
click at [418, 233] on button "Continue" at bounding box center [422, 233] width 36 height 11
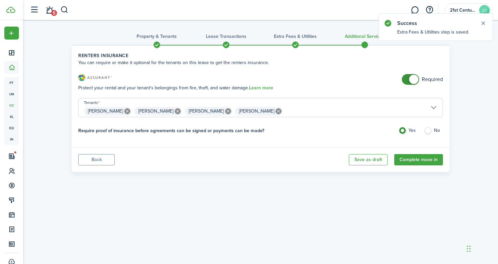
checkbox input "false"
click at [416, 78] on span at bounding box center [413, 79] width 9 height 9
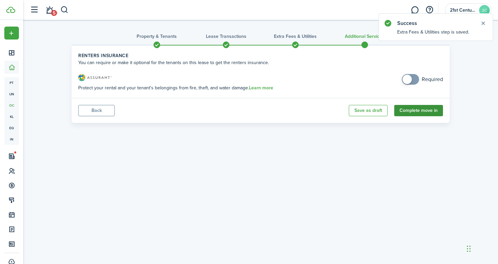
click at [415, 112] on button "Complete move in" at bounding box center [418, 110] width 49 height 11
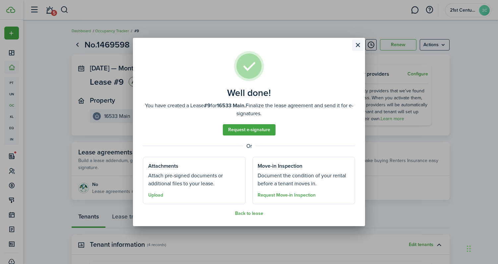
click at [361, 44] on button "Close modal" at bounding box center [357, 44] width 11 height 11
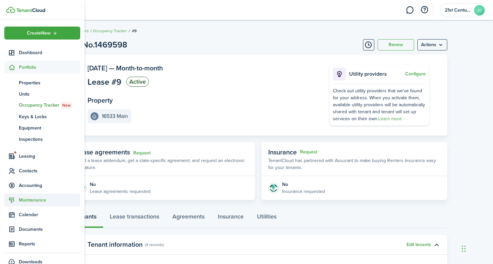
drag, startPoint x: 16, startPoint y: 173, endPoint x: 22, endPoint y: 171, distance: 5.8
click at [16, 173] on sidebar-link-icon at bounding box center [11, 170] width 15 height 7
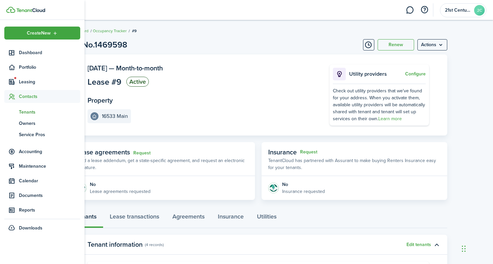
click at [34, 109] on span "Tenants" at bounding box center [49, 111] width 61 height 7
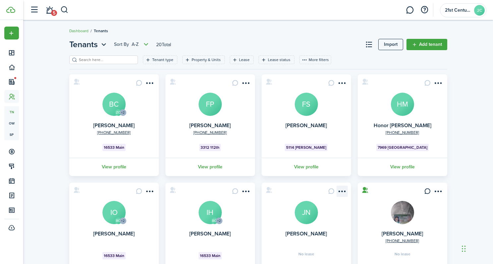
click at [343, 190] on menu-btn-icon "Open menu" at bounding box center [342, 190] width 11 height 11
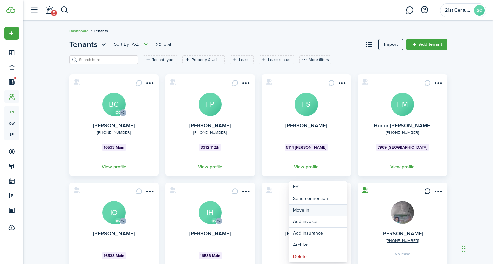
click at [329, 210] on link "Move in" at bounding box center [318, 209] width 58 height 11
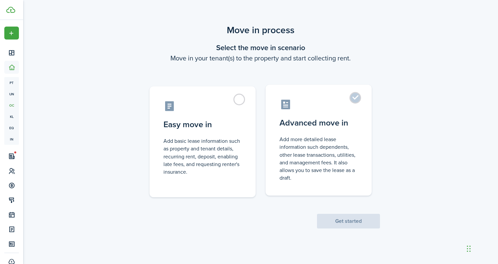
click at [305, 150] on control-radio-card-description "Add more detailed lease information such dependents, other lease transactions, …" at bounding box center [319, 158] width 78 height 46
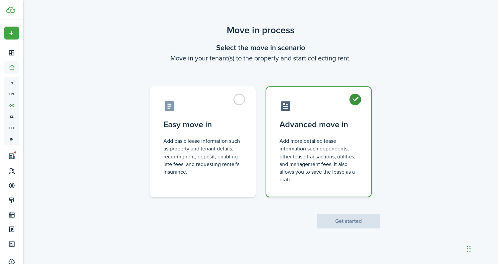
radio input "true"
click at [349, 223] on button "Get started" at bounding box center [348, 221] width 63 height 15
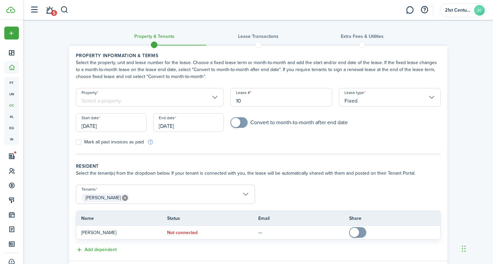
click at [205, 100] on input "Property" at bounding box center [150, 97] width 148 height 19
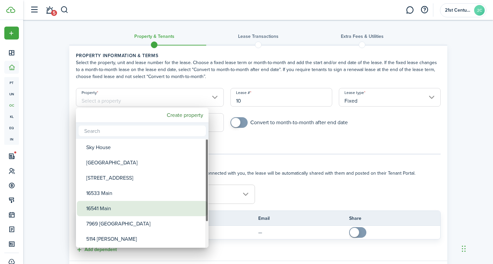
click at [129, 203] on div "16541 Main" at bounding box center [144, 208] width 117 height 15
type input "16541 Main"
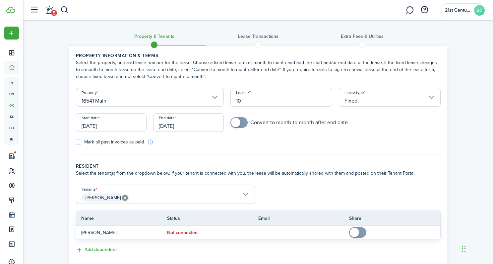
click at [124, 123] on input "[DATE]" at bounding box center [111, 122] width 71 height 19
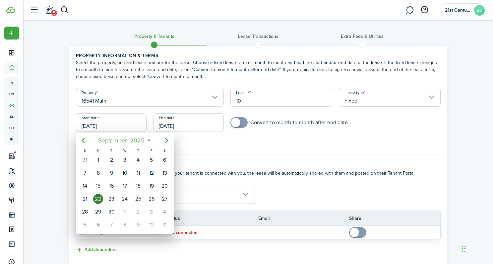
click at [140, 140] on span "2025" at bounding box center [138, 140] width 18 height 12
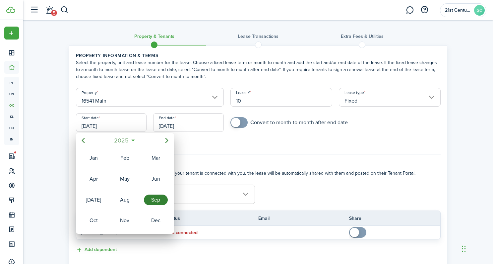
click at [123, 141] on span "2025" at bounding box center [122, 140] width 18 height 12
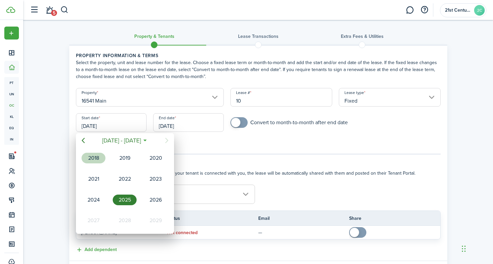
click at [89, 160] on div "2018" at bounding box center [94, 158] width 24 height 11
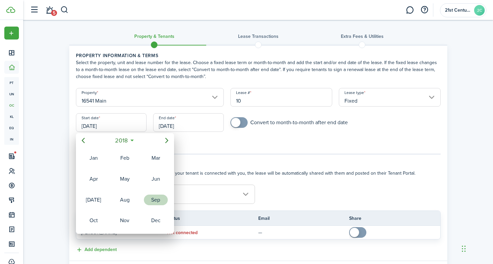
click at [152, 199] on div "Sep" at bounding box center [156, 199] width 24 height 11
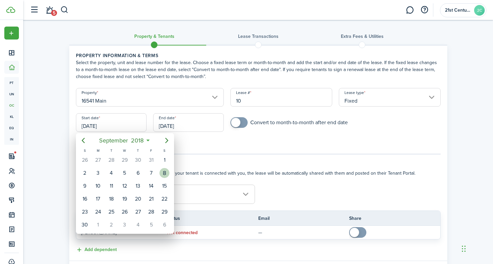
click at [161, 175] on div "8" at bounding box center [165, 173] width 10 height 10
type input "[DATE]"
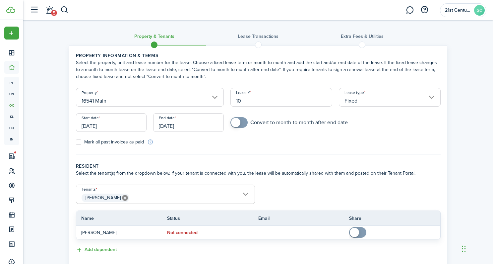
click at [362, 100] on input "Fixed" at bounding box center [390, 97] width 102 height 19
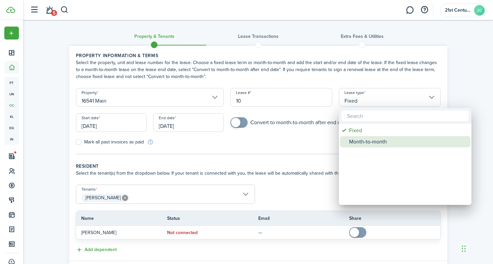
click at [362, 138] on div "Month-to-month" at bounding box center [407, 141] width 117 height 11
type input "Month-to-month"
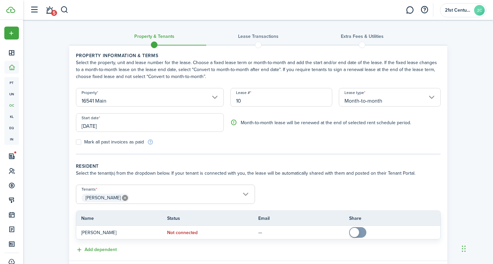
click at [79, 139] on label "Mark all past invoices as paid" at bounding box center [110, 141] width 68 height 5
click at [76, 142] on input "Mark all past invoices as paid" at bounding box center [76, 142] width 0 height 0
checkbox input "true"
click at [166, 193] on span "[PERSON_NAME]" at bounding box center [165, 197] width 178 height 11
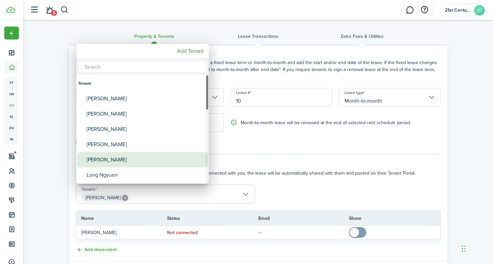
click at [151, 159] on div "[PERSON_NAME]" at bounding box center [145, 159] width 117 height 15
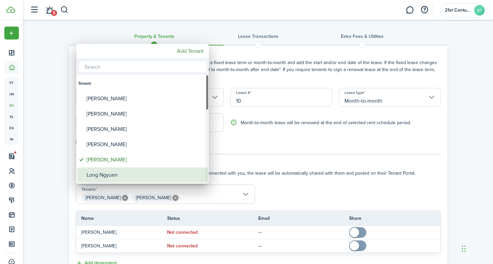
click at [143, 171] on div "Long Ngyuen" at bounding box center [145, 174] width 117 height 15
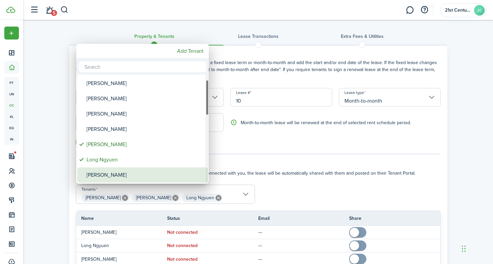
click at [161, 168] on div "[PERSON_NAME]" at bounding box center [145, 174] width 117 height 15
type input "[PERSON_NAME], [PERSON_NAME], [PERSON_NAME]"
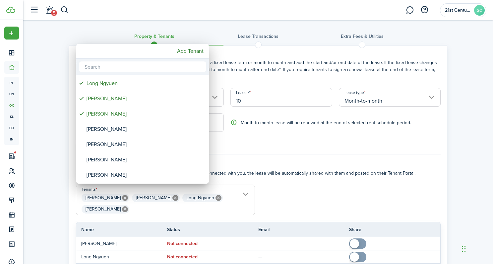
click at [321, 153] on div at bounding box center [246, 132] width 599 height 370
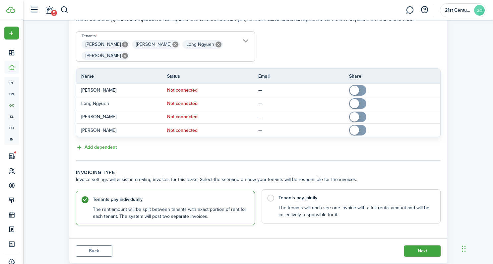
scroll to position [171, 0]
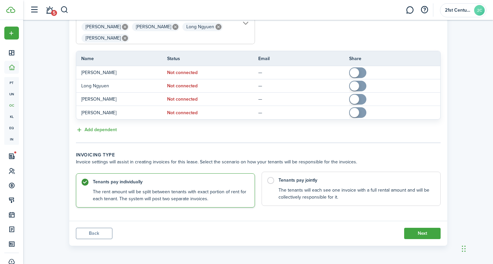
drag, startPoint x: 310, startPoint y: 190, endPoint x: 318, endPoint y: 189, distance: 8.3
click at [310, 189] on control-radio-card-description "The tenants will each see one invoice with a full rental amount and will be col…" at bounding box center [356, 194] width 155 height 14
radio input "false"
radio input "true"
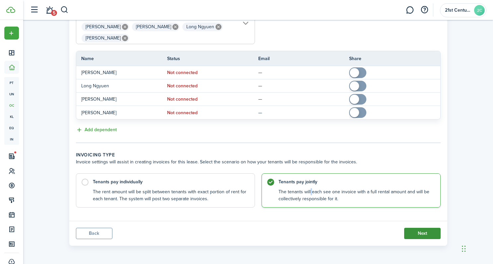
click at [423, 232] on button "Next" at bounding box center [422, 233] width 36 height 11
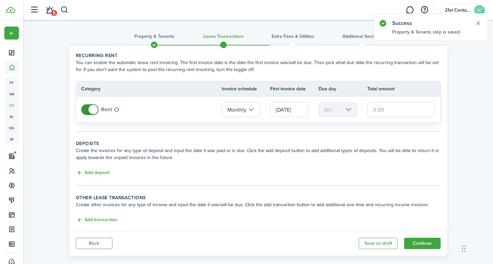
click at [278, 108] on input "[DATE]" at bounding box center [289, 109] width 38 height 15
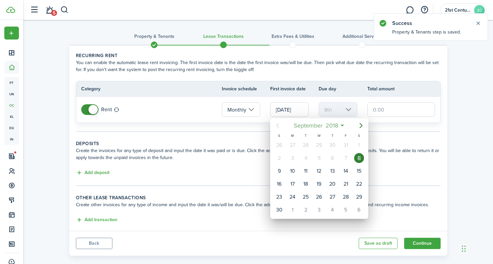
click at [339, 126] on span "2018" at bounding box center [332, 125] width 16 height 12
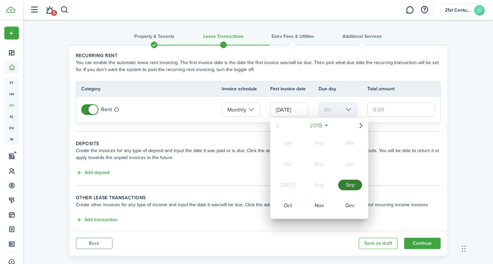
click at [316, 126] on span "2018" at bounding box center [316, 125] width 16 height 12
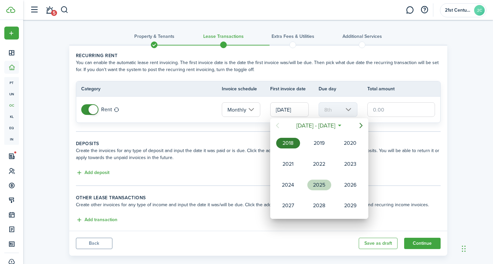
click at [317, 185] on div "2025" at bounding box center [320, 184] width 24 height 11
drag, startPoint x: 290, startPoint y: 204, endPoint x: 294, endPoint y: 200, distance: 6.1
click at [291, 204] on div "Oct" at bounding box center [288, 205] width 24 height 11
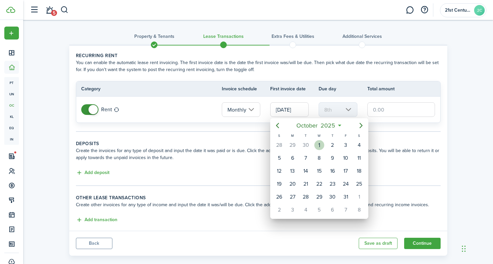
click at [321, 145] on div "1" at bounding box center [319, 145] width 10 height 10
type input "[DATE]"
type input "1st"
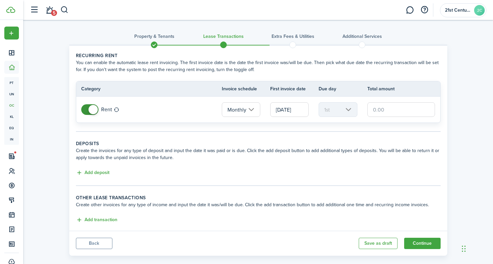
click at [383, 110] on input "text" at bounding box center [402, 109] width 68 height 15
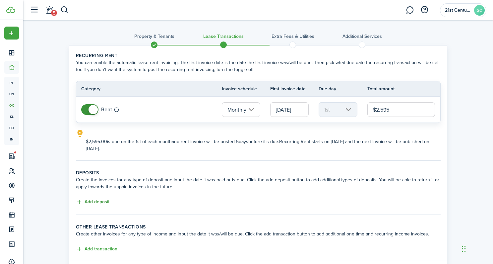
type input "$2,595.00"
click at [97, 201] on button "Add deposit" at bounding box center [93, 202] width 34 height 8
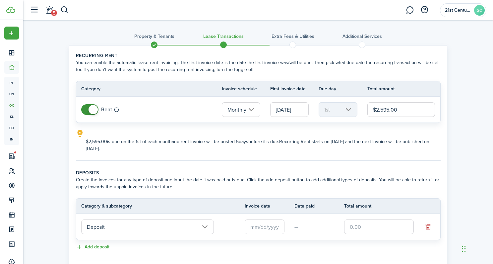
click at [268, 226] on input "text" at bounding box center [265, 226] width 40 height 15
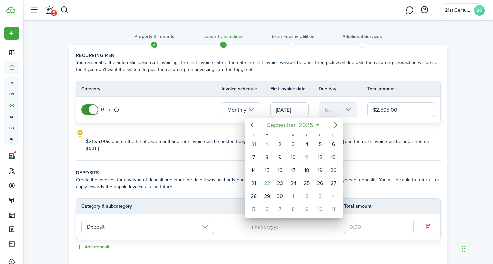
click at [308, 123] on span "2025" at bounding box center [307, 125] width 18 height 12
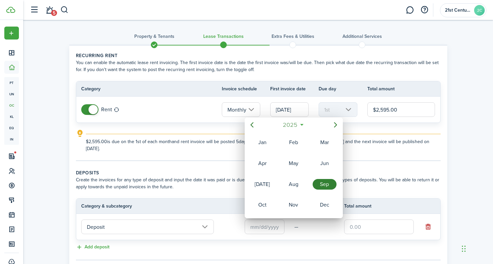
click at [292, 125] on span "2025" at bounding box center [291, 125] width 18 height 12
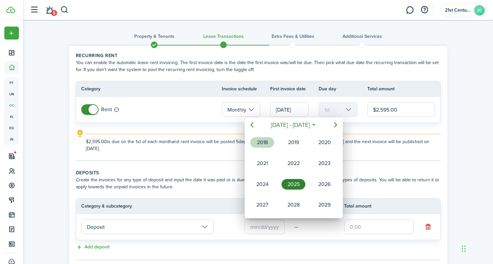
click at [261, 143] on div "2018" at bounding box center [262, 142] width 24 height 11
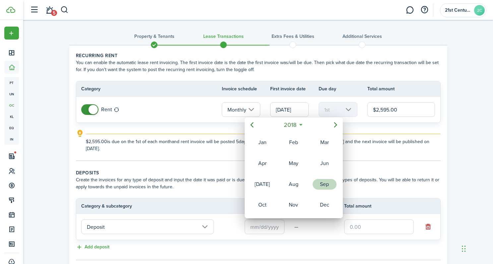
click at [320, 185] on div "Sep" at bounding box center [325, 184] width 24 height 11
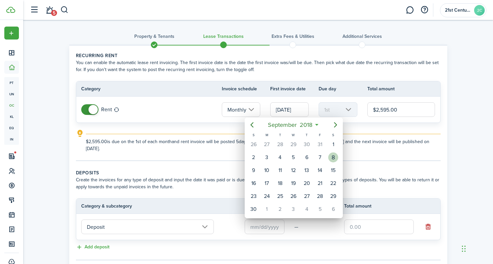
click at [331, 155] on div "8" at bounding box center [333, 157] width 10 height 10
type input "[DATE]"
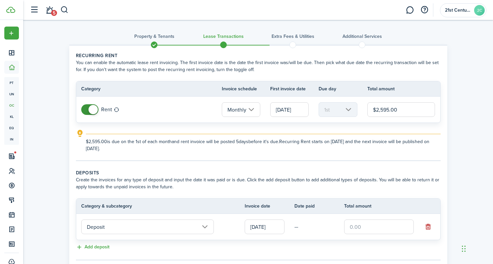
click at [358, 224] on input "text" at bounding box center [379, 226] width 70 height 15
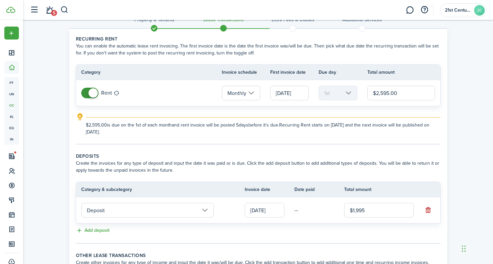
scroll to position [84, 0]
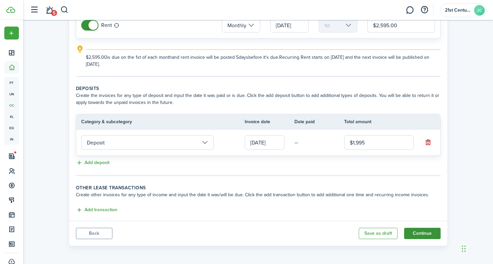
type input "$1,995.00"
click at [424, 235] on button "Continue" at bounding box center [422, 233] width 36 height 11
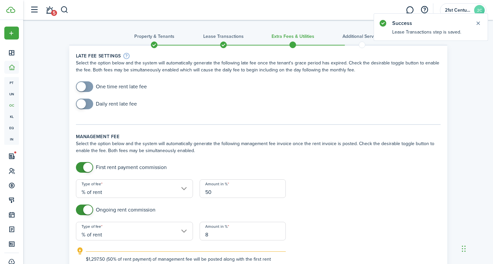
checkbox input "true"
click at [79, 86] on span at bounding box center [81, 86] width 9 height 9
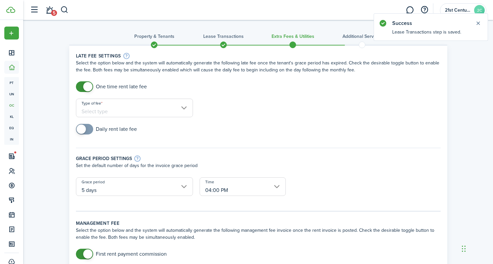
click at [152, 110] on input "Type of fee" at bounding box center [134, 108] width 117 height 19
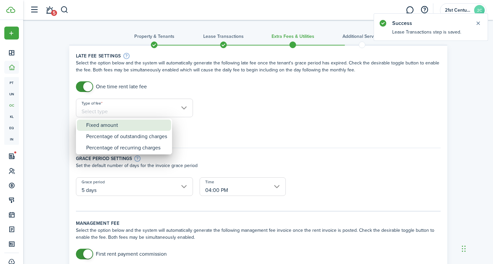
click at [150, 126] on div "Fixed amount" at bounding box center [126, 124] width 81 height 11
type input "Fixed amount"
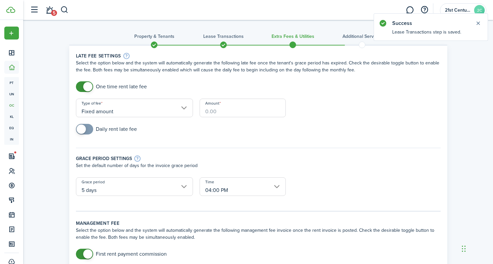
click at [218, 112] on input "Amount" at bounding box center [243, 108] width 86 height 19
type input "$100.00"
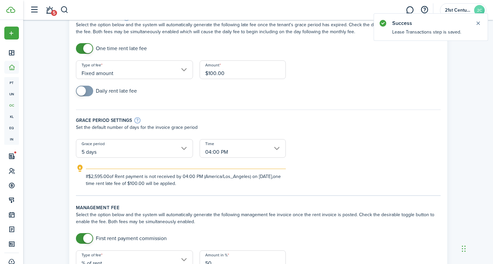
scroll to position [41, 0]
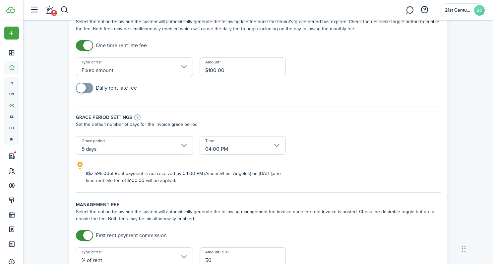
click at [149, 146] on input "5 days" at bounding box center [134, 145] width 117 height 19
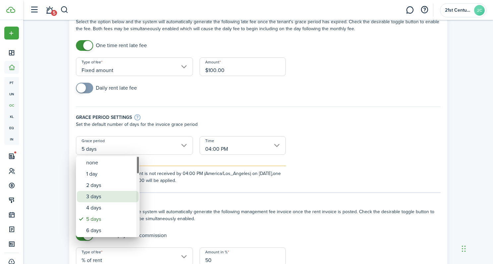
click at [111, 196] on div "3 days" at bounding box center [110, 196] width 48 height 11
type input "3 days"
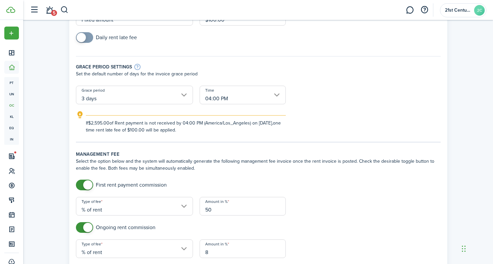
scroll to position [102, 0]
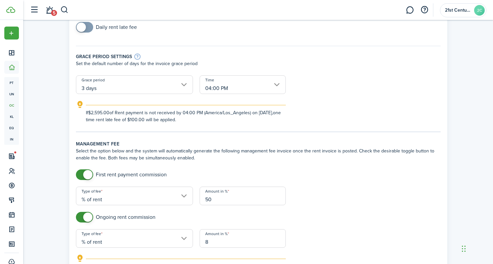
click at [275, 89] on input "04:00 PM" at bounding box center [243, 84] width 86 height 19
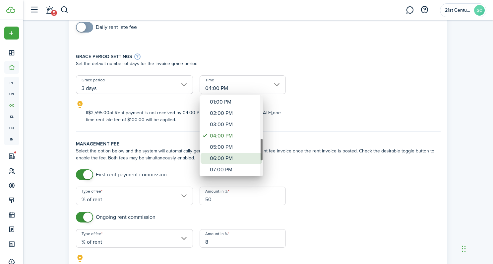
click at [238, 155] on div "06:00 PM" at bounding box center [234, 158] width 48 height 11
type input "06:00 PM"
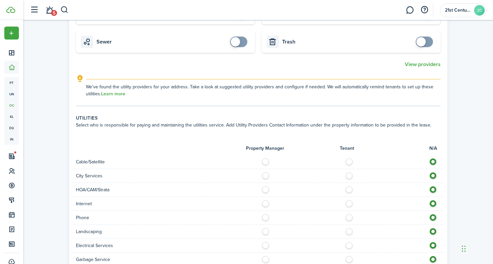
scroll to position [381, 0]
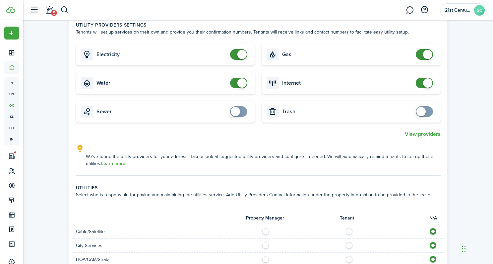
checkbox input "false"
click at [245, 82] on span at bounding box center [242, 82] width 9 height 9
checkbox input "false"
click at [242, 56] on span at bounding box center [242, 54] width 9 height 9
checkbox input "false"
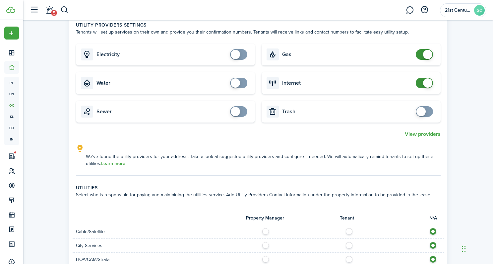
click at [428, 54] on span at bounding box center [427, 54] width 9 height 9
checkbox input "false"
click at [428, 83] on span at bounding box center [427, 82] width 9 height 9
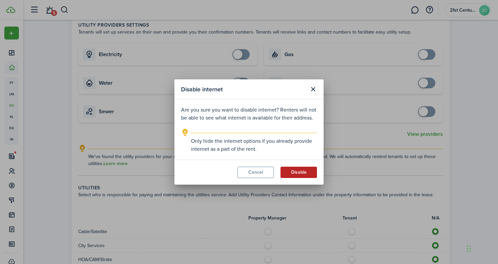
click at [306, 169] on button "Disable" at bounding box center [299, 172] width 36 height 11
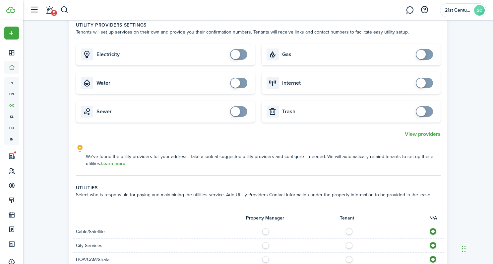
scroll to position [628, 0]
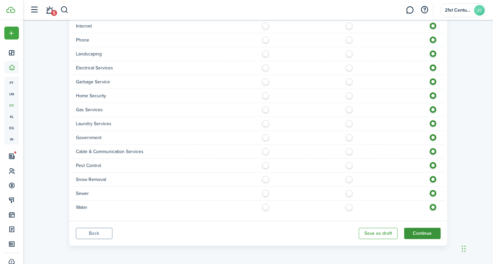
click at [416, 230] on button "Continue" at bounding box center [422, 233] width 36 height 11
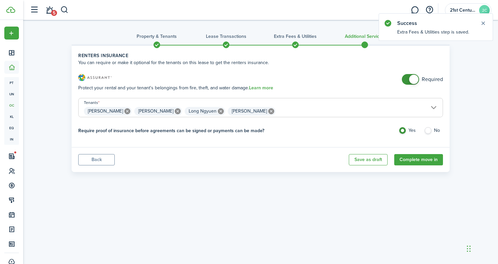
checkbox input "false"
click at [416, 82] on span at bounding box center [413, 79] width 9 height 9
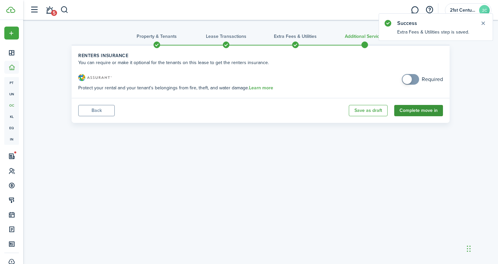
click at [417, 109] on button "Complete move in" at bounding box center [418, 110] width 49 height 11
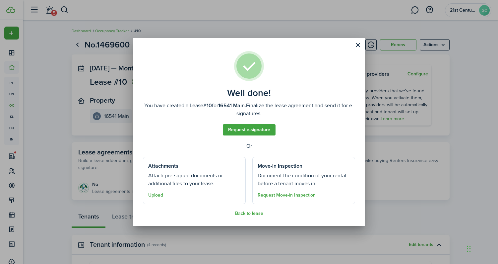
click at [16, 174] on div "Well done! You have created a Lease #10 for 16541 Main. Finalize the lease agre…" at bounding box center [249, 132] width 498 height 264
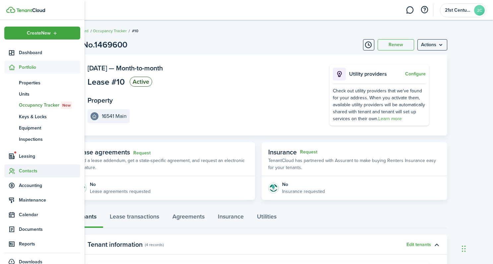
click at [14, 172] on icon at bounding box center [11, 171] width 7 height 7
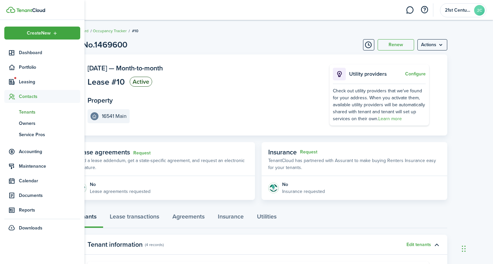
click at [30, 113] on span "Tenants" at bounding box center [49, 111] width 61 height 7
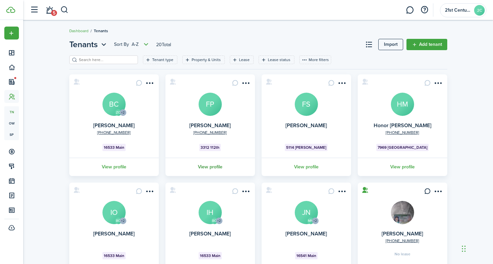
click at [216, 169] on link "View profile" at bounding box center [211, 167] width 92 height 18
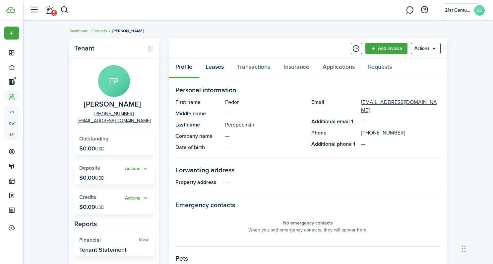
click at [224, 67] on link "Leases" at bounding box center [215, 68] width 32 height 20
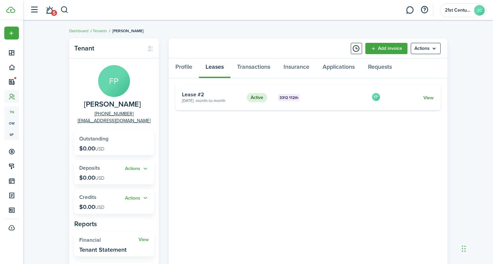
click at [428, 97] on link "View" at bounding box center [429, 97] width 10 height 7
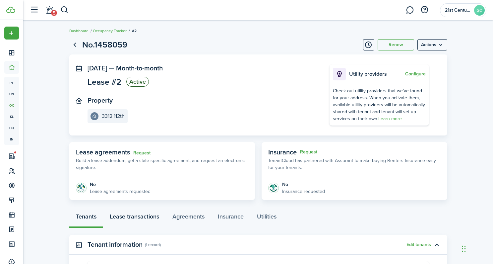
click at [145, 218] on link "Lease transactions" at bounding box center [134, 218] width 63 height 20
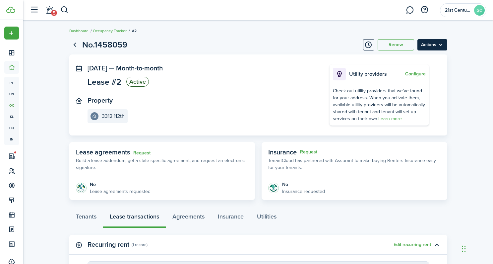
click at [434, 44] on menu-btn "Actions" at bounding box center [433, 44] width 30 height 11
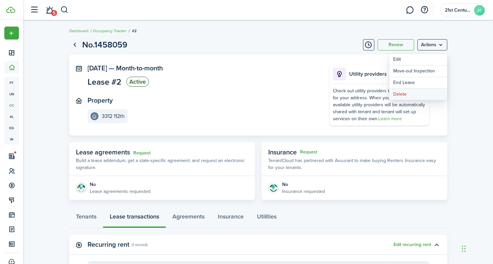
click at [412, 95] on button "Delete" at bounding box center [418, 94] width 58 height 11
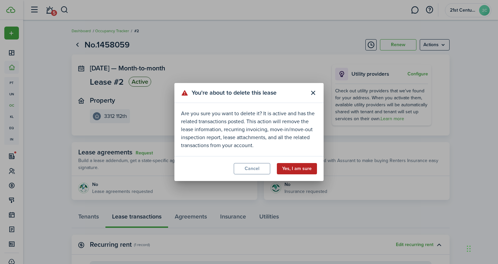
click at [293, 168] on button "Yes, I am sure" at bounding box center [297, 168] width 40 height 11
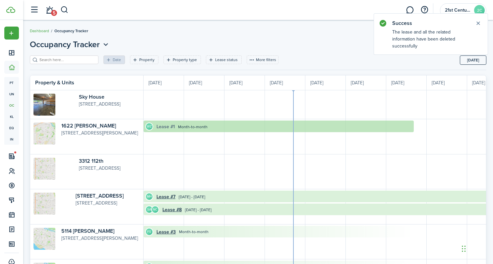
scroll to position [0, 121]
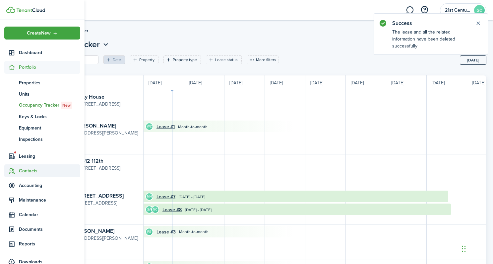
click at [25, 168] on span "Contacts" at bounding box center [49, 170] width 61 height 7
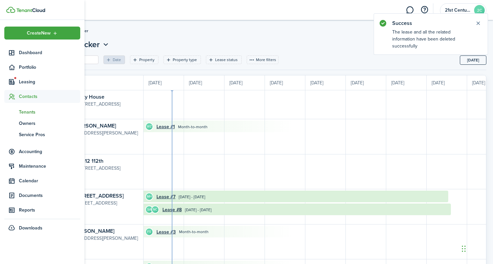
click at [22, 110] on span "Tenants" at bounding box center [49, 111] width 61 height 7
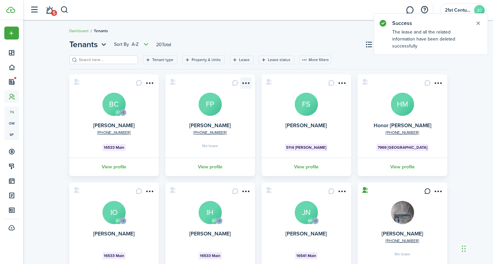
click at [246, 82] on menu-btn-icon "Open menu" at bounding box center [246, 82] width 11 height 11
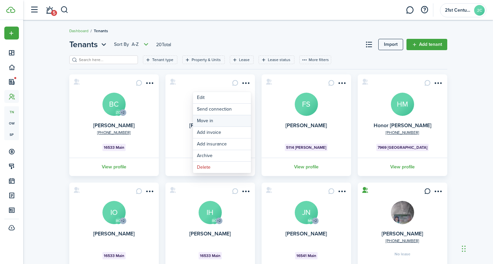
click at [224, 121] on link "Move in" at bounding box center [222, 120] width 58 height 11
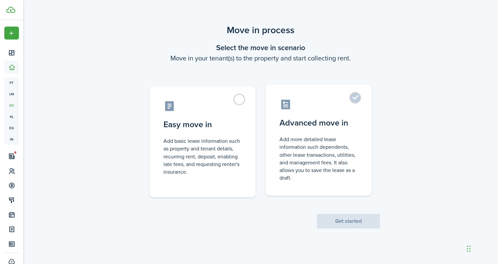
click at [354, 120] on control-radio-card-title "Advanced move in" at bounding box center [319, 123] width 78 height 12
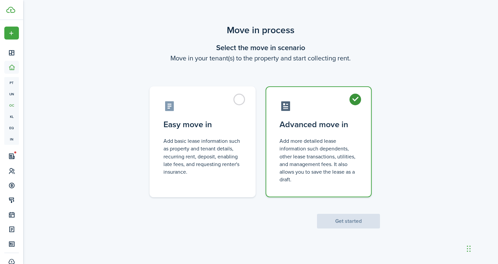
radio input "true"
click at [346, 219] on button "Get started" at bounding box center [348, 221] width 63 height 15
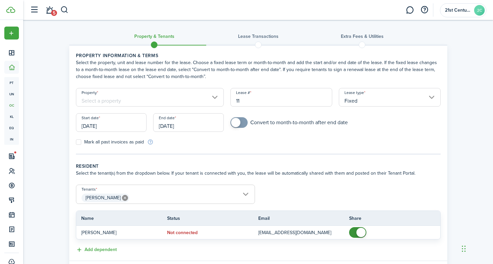
click at [174, 99] on input "Property" at bounding box center [150, 97] width 148 height 19
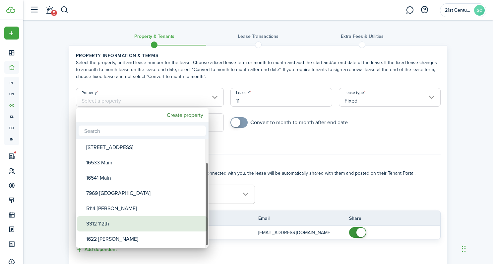
click at [126, 221] on div "3312 112th" at bounding box center [144, 223] width 117 height 15
type input "3312 112th"
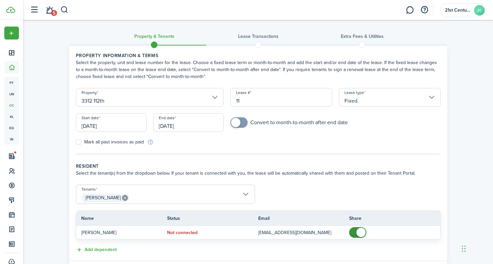
click at [397, 98] on input "Fixed" at bounding box center [390, 97] width 102 height 19
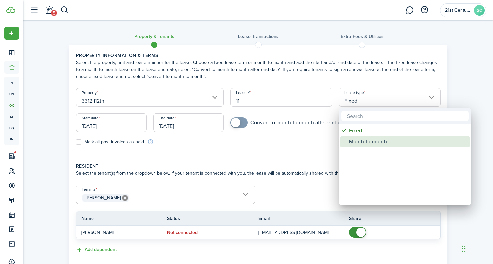
drag, startPoint x: 374, startPoint y: 141, endPoint x: 307, endPoint y: 143, distance: 67.4
click at [374, 141] on div "Month-to-month" at bounding box center [407, 141] width 117 height 11
type input "Month-to-month"
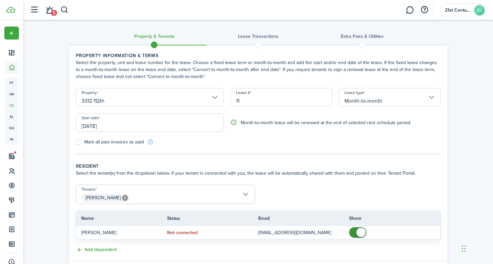
click at [145, 125] on input "[DATE]" at bounding box center [150, 122] width 148 height 19
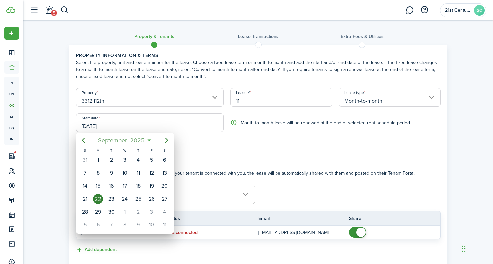
click at [134, 140] on span "2025" at bounding box center [138, 140] width 18 height 12
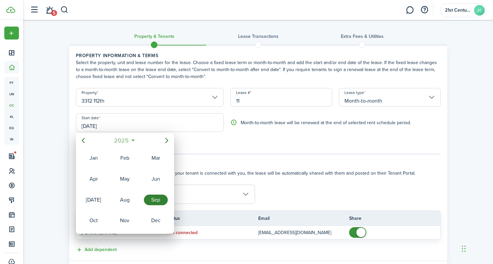
click at [125, 141] on span "2025" at bounding box center [122, 140] width 18 height 12
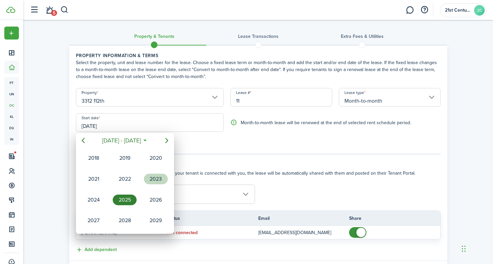
click at [153, 184] on div "2023" at bounding box center [156, 179] width 27 height 20
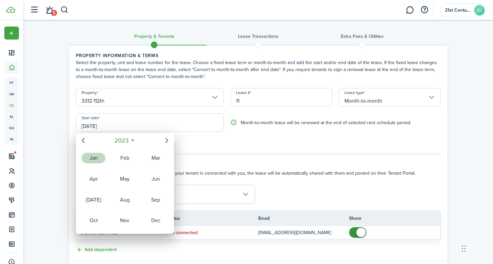
click at [97, 162] on div "Jan" at bounding box center [94, 158] width 24 height 11
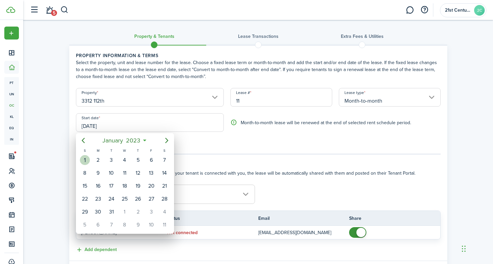
click at [86, 161] on div "1" at bounding box center [85, 160] width 10 height 10
type input "[DATE]"
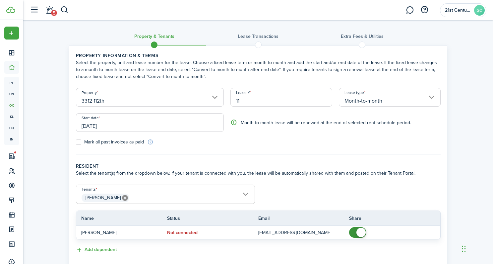
click at [228, 190] on input "[PERSON_NAME]" at bounding box center [165, 189] width 178 height 8
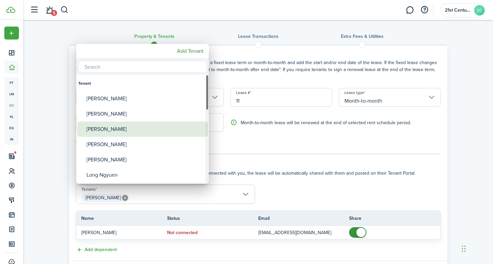
click at [158, 128] on div "[PERSON_NAME]" at bounding box center [145, 128] width 117 height 15
type input "[PERSON_NAME]"
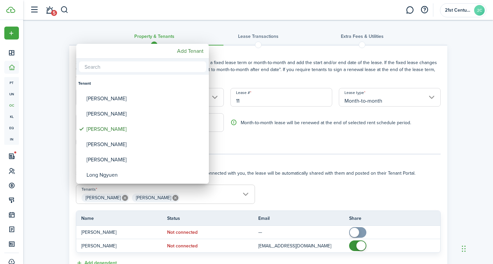
click at [313, 151] on div at bounding box center [246, 132] width 599 height 370
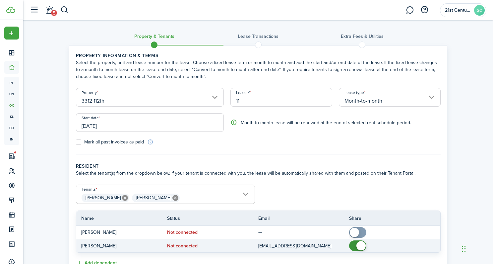
checkbox input "false"
click at [359, 244] on span at bounding box center [361, 245] width 9 height 9
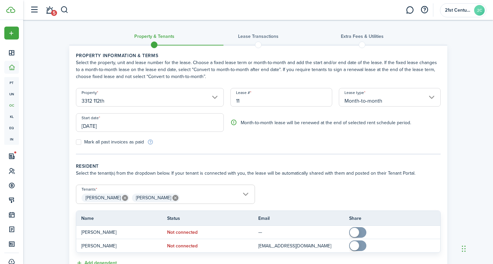
scroll to position [133, 0]
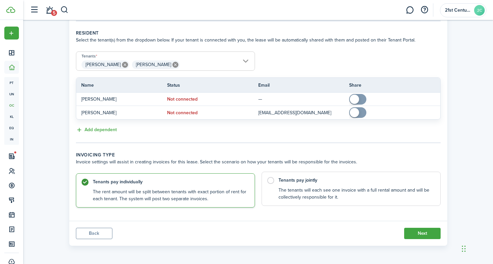
click at [320, 194] on control-radio-card-description "The tenants will each see one invoice with a full rental amount and will be col…" at bounding box center [356, 194] width 155 height 14
radio input "false"
radio input "true"
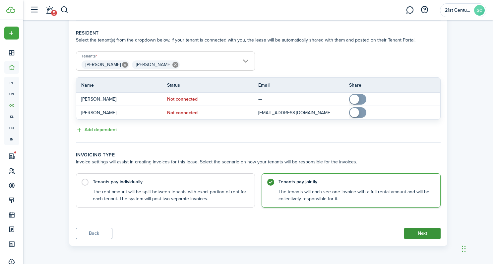
click at [426, 233] on button "Next" at bounding box center [422, 233] width 36 height 11
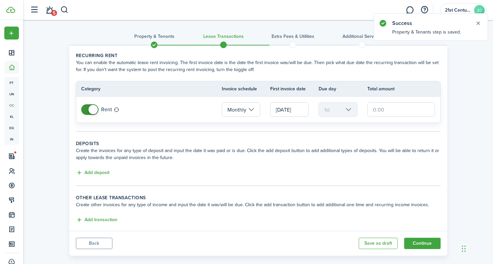
click at [300, 113] on input "[DATE]" at bounding box center [289, 109] width 38 height 15
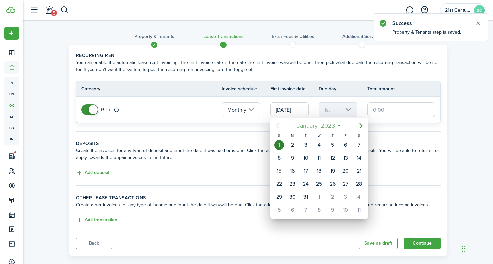
click at [327, 129] on span "2023" at bounding box center [327, 125] width 17 height 12
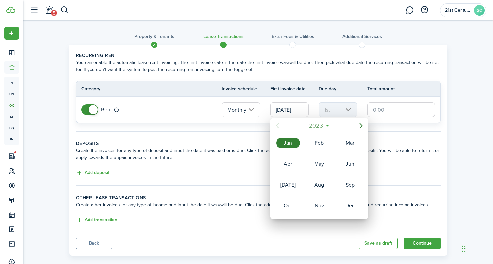
click at [318, 126] on span "2023" at bounding box center [316, 125] width 17 height 12
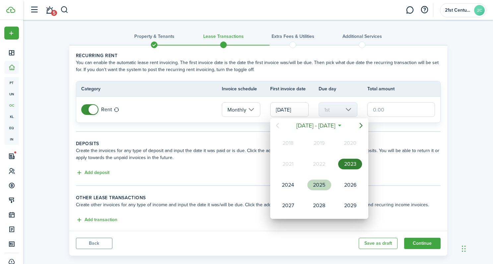
click at [319, 182] on div "2025" at bounding box center [320, 184] width 24 height 11
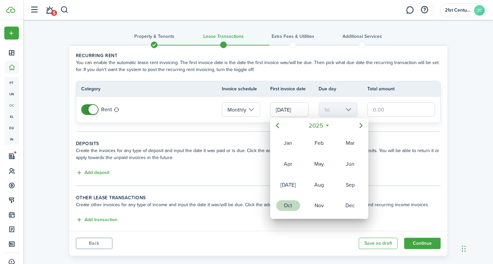
click at [292, 207] on div "Oct" at bounding box center [288, 205] width 24 height 11
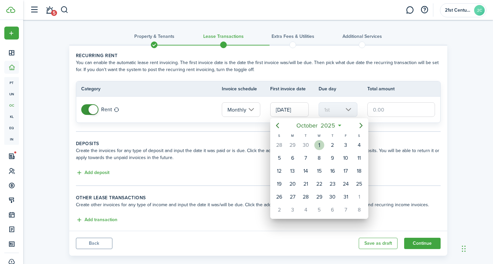
click at [317, 142] on div "1" at bounding box center [319, 145] width 10 height 10
type input "[DATE]"
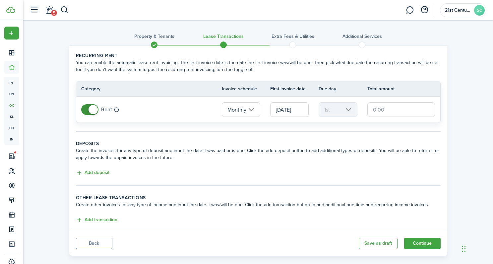
click at [384, 111] on input "text" at bounding box center [402, 109] width 68 height 15
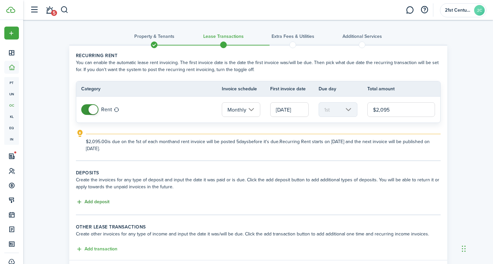
type input "$2,095.00"
click at [101, 202] on button "Add deposit" at bounding box center [93, 202] width 34 height 8
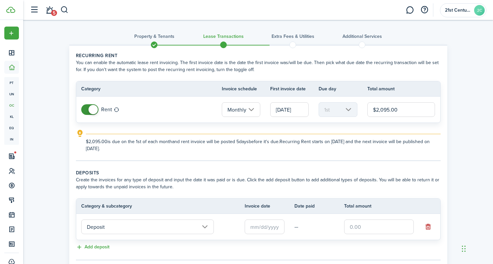
click at [264, 229] on input "text" at bounding box center [265, 226] width 40 height 15
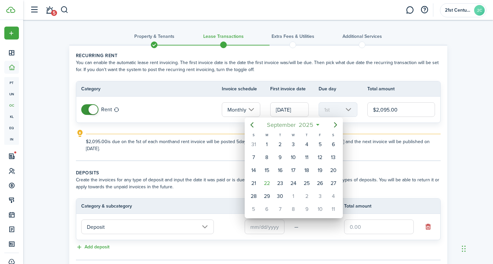
click at [304, 122] on span "2025" at bounding box center [307, 125] width 18 height 12
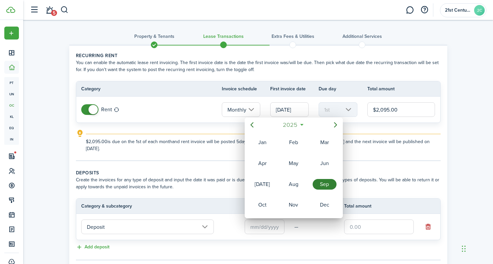
click at [293, 127] on span "2025" at bounding box center [291, 125] width 18 height 12
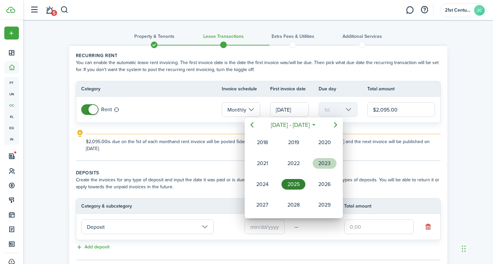
click at [324, 168] on div "2023" at bounding box center [325, 163] width 24 height 11
click at [267, 140] on div "Jan" at bounding box center [262, 142] width 24 height 11
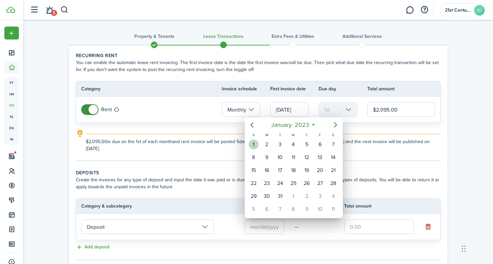
click at [256, 145] on div "1" at bounding box center [254, 144] width 10 height 10
type input "[DATE]"
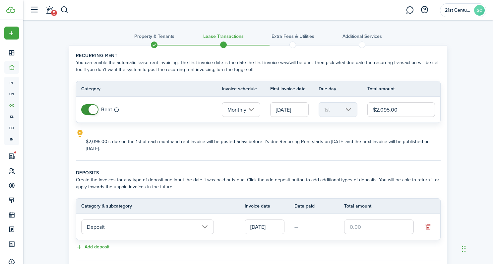
click at [356, 228] on input "text" at bounding box center [379, 226] width 70 height 15
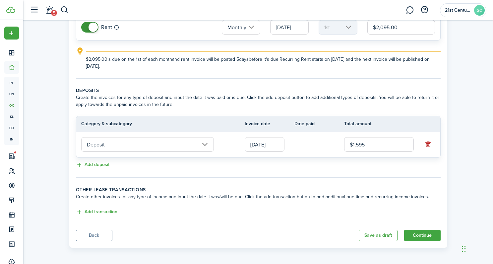
scroll to position [84, 0]
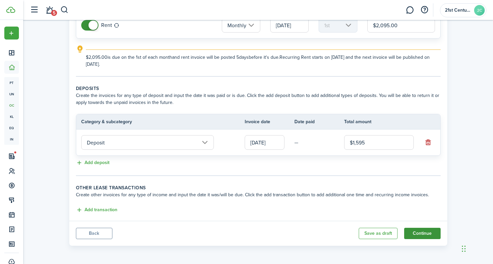
type input "$1,595.00"
click at [417, 230] on button "Continue" at bounding box center [422, 233] width 36 height 11
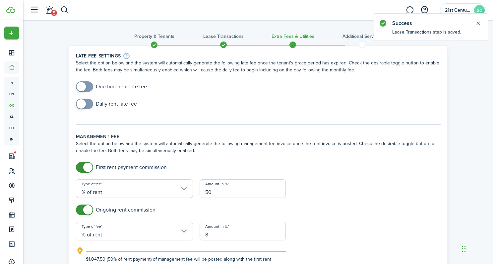
checkbox input "true"
click at [86, 84] on span at bounding box center [84, 86] width 7 height 11
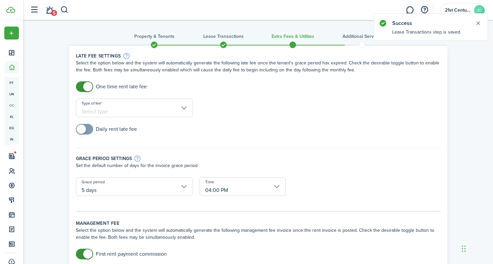
click at [166, 108] on input "Type of fee" at bounding box center [134, 108] width 117 height 19
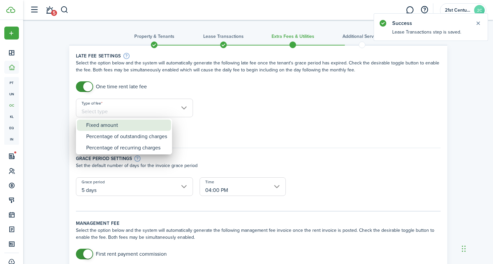
click at [156, 128] on div "Fixed amount" at bounding box center [126, 124] width 81 height 11
type input "Fixed amount"
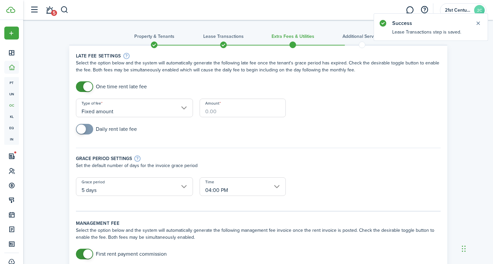
click at [234, 110] on input "Amount" at bounding box center [243, 108] width 86 height 19
type input "$100.00"
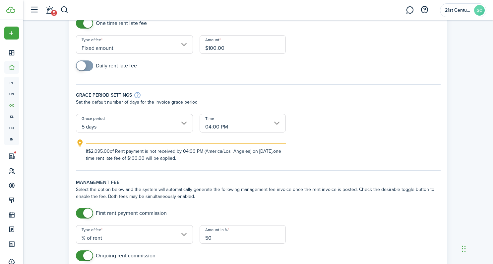
scroll to position [94, 0]
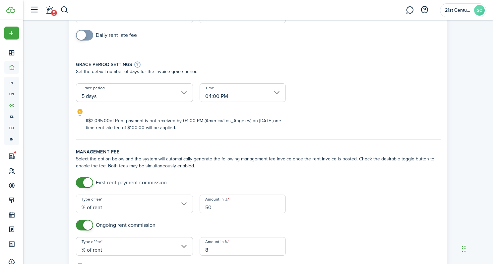
click at [181, 93] on input "5 days" at bounding box center [134, 92] width 117 height 19
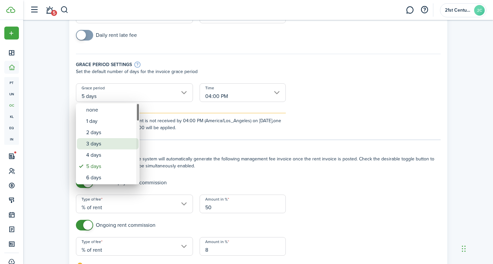
click at [123, 144] on div "3 days" at bounding box center [110, 143] width 48 height 11
type input "3 days"
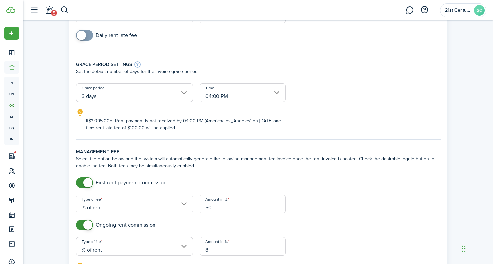
click at [223, 94] on input "04:00 PM" at bounding box center [243, 92] width 86 height 19
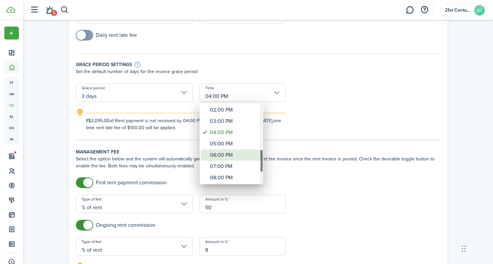
click at [230, 155] on div "06:00 PM" at bounding box center [234, 154] width 48 height 11
type input "06:00 PM"
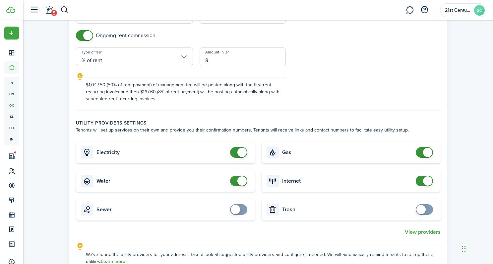
scroll to position [282, 0]
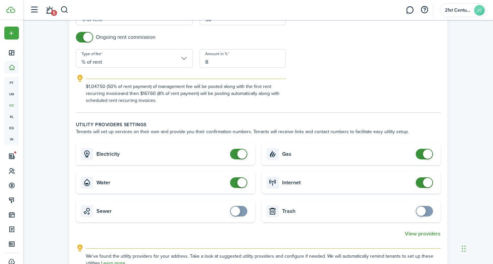
checkbox input "false"
click at [242, 152] on span at bounding box center [242, 153] width 9 height 9
checkbox input "false"
click at [241, 182] on span at bounding box center [242, 182] width 9 height 9
checkbox input "false"
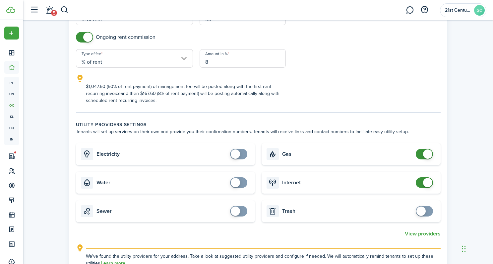
click at [427, 153] on span at bounding box center [427, 153] width 9 height 9
checkbox input "false"
click at [426, 183] on span at bounding box center [427, 182] width 9 height 9
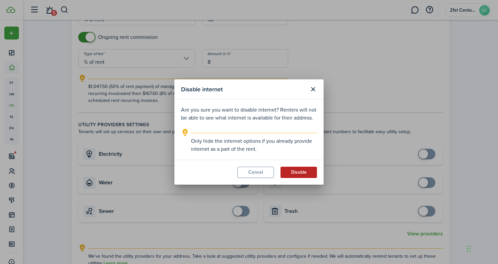
click at [299, 173] on button "Disable" at bounding box center [299, 172] width 36 height 11
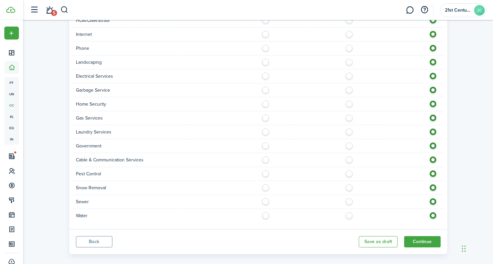
scroll to position [628, 0]
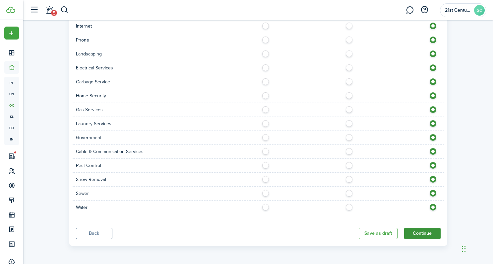
click at [415, 233] on button "Continue" at bounding box center [422, 233] width 36 height 11
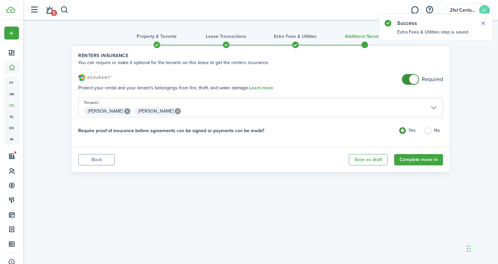
checkbox input "false"
click at [412, 80] on span at bounding box center [413, 79] width 9 height 9
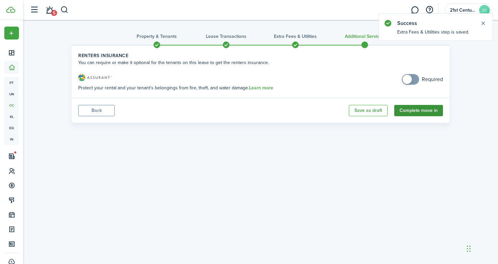
click at [402, 111] on button "Complete move in" at bounding box center [418, 110] width 49 height 11
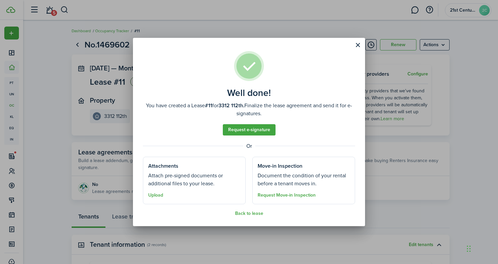
click at [12, 176] on div "Well done! You have created a Lease #11 for 3312 112th. Finalize the lease agre…" at bounding box center [249, 132] width 498 height 264
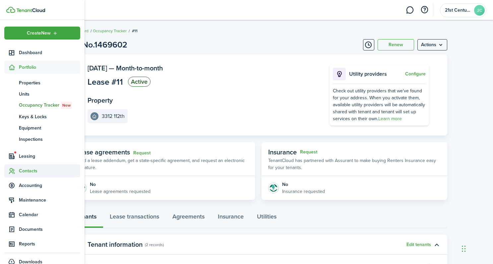
click at [15, 171] on icon at bounding box center [11, 171] width 7 height 7
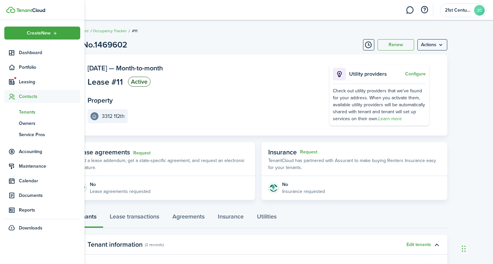
click at [31, 112] on span "Tenants" at bounding box center [49, 111] width 61 height 7
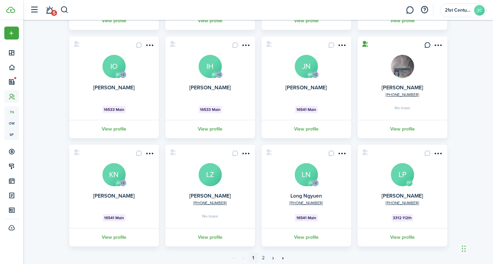
scroll to position [170, 0]
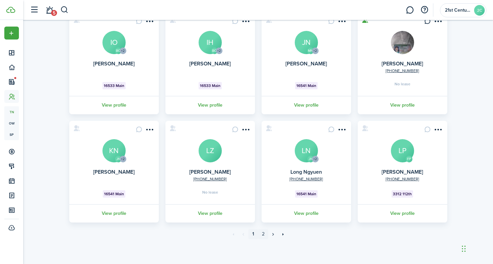
click at [260, 234] on link "2" at bounding box center [263, 234] width 10 height 10
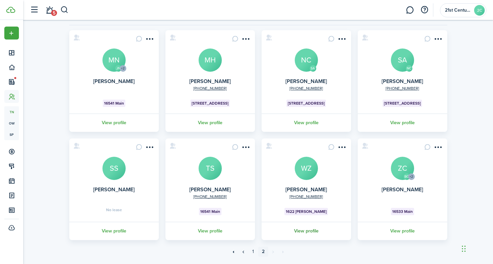
scroll to position [49, 0]
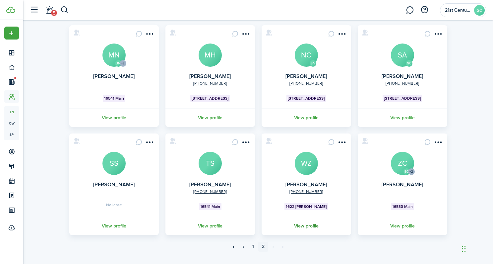
click at [308, 227] on link "View profile" at bounding box center [307, 226] width 92 height 18
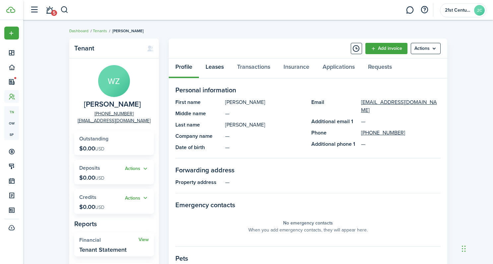
click at [217, 71] on link "Leases" at bounding box center [215, 68] width 32 height 20
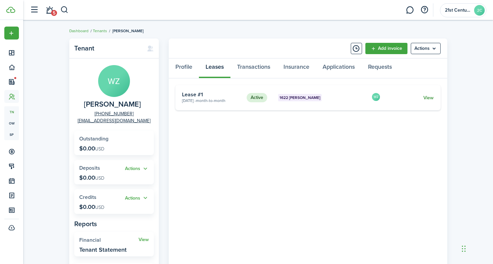
click at [430, 98] on link "View" at bounding box center [429, 97] width 10 height 7
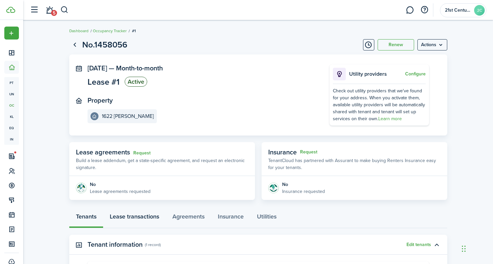
click at [139, 217] on link "Lease transactions" at bounding box center [134, 218] width 63 height 20
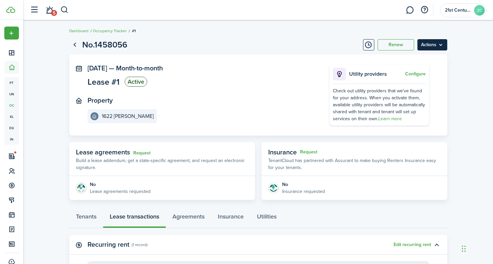
click at [433, 48] on menu-btn "Actions" at bounding box center [433, 44] width 30 height 11
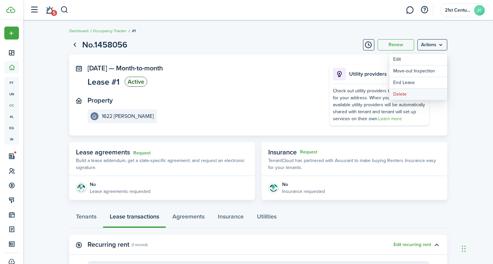
click at [411, 97] on button "Delete" at bounding box center [418, 94] width 58 height 11
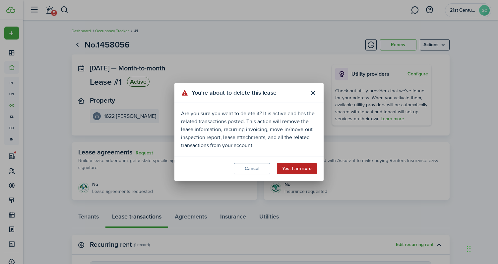
click at [302, 172] on button "Yes, I am sure" at bounding box center [297, 168] width 40 height 11
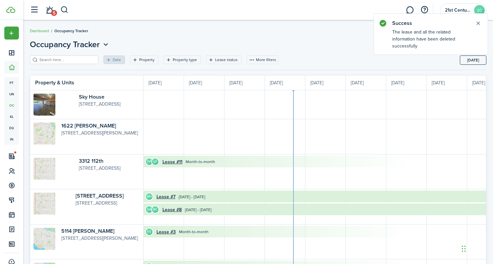
scroll to position [0, 121]
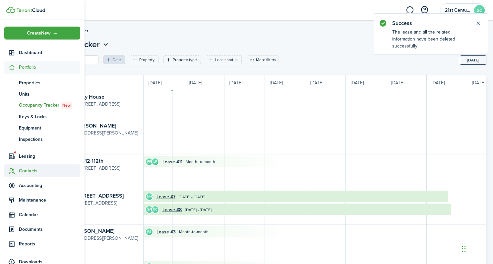
click at [24, 169] on span "Contacts" at bounding box center [49, 170] width 61 height 7
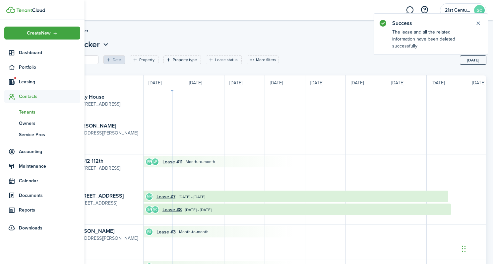
click at [26, 112] on span "Tenants" at bounding box center [49, 111] width 61 height 7
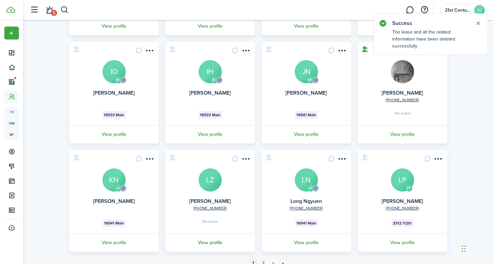
scroll to position [170, 0]
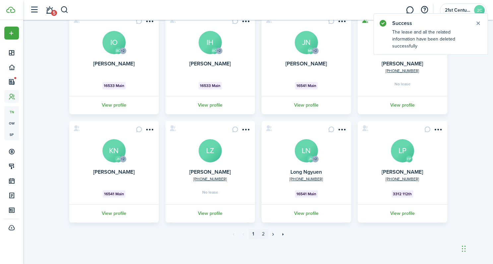
click at [264, 233] on link "2" at bounding box center [263, 234] width 10 height 10
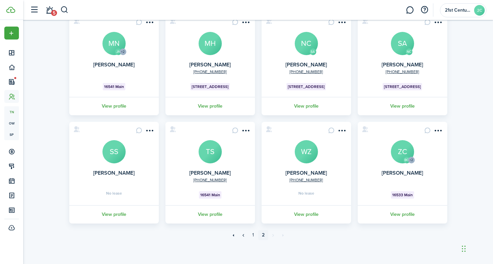
scroll to position [62, 0]
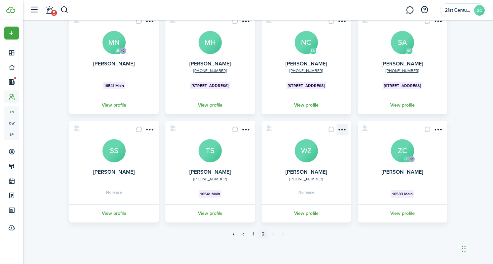
click at [342, 131] on menu-btn-icon "Open menu" at bounding box center [342, 129] width 11 height 11
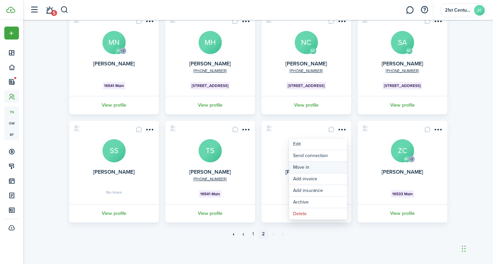
click at [324, 167] on link "Move in" at bounding box center [318, 167] width 58 height 11
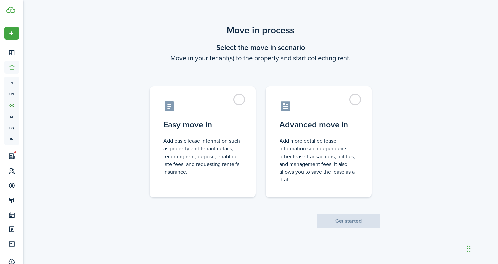
click at [343, 159] on control-radio-card-description "Add more detailed lease information such dependents, other lease transactions, …" at bounding box center [319, 160] width 78 height 46
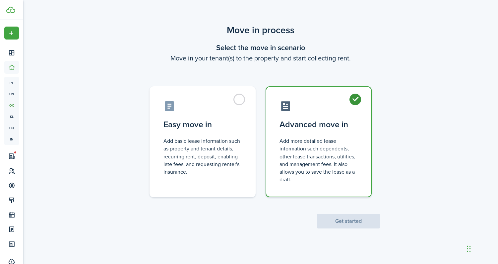
radio input "true"
click at [342, 218] on button "Get started" at bounding box center [348, 221] width 63 height 15
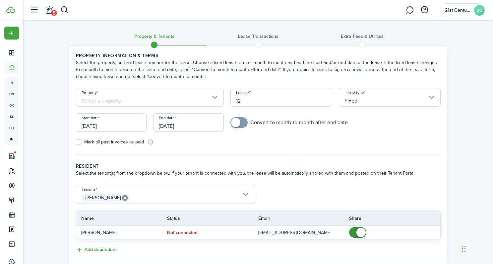
click at [196, 100] on input "Property" at bounding box center [150, 97] width 148 height 19
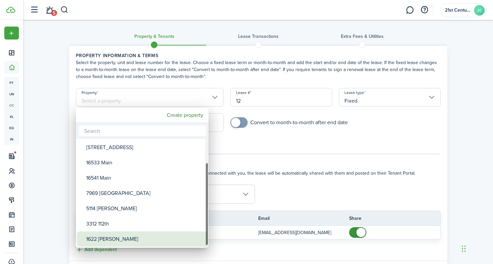
click at [125, 236] on div "1622 [PERSON_NAME]" at bounding box center [144, 238] width 117 height 15
type input "1622 [PERSON_NAME]"
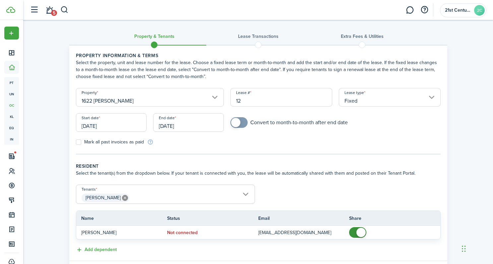
click at [366, 100] on input "Fixed" at bounding box center [390, 97] width 102 height 19
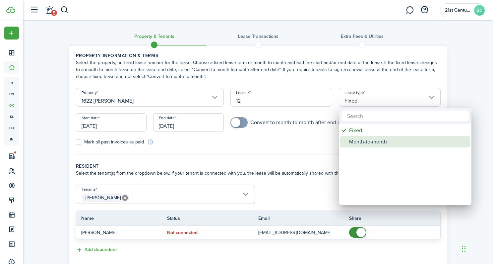
click at [368, 145] on div "Month-to-month" at bounding box center [407, 141] width 117 height 11
type input "Month-to-month"
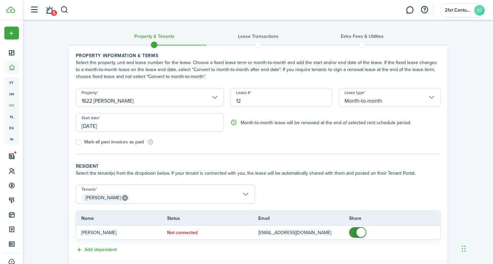
click at [125, 127] on input "[DATE]" at bounding box center [150, 122] width 148 height 19
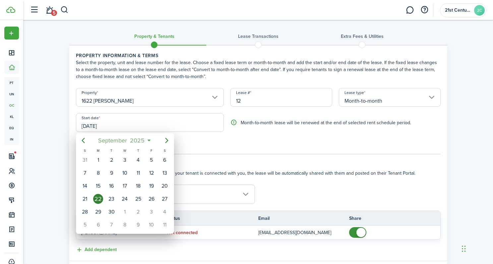
click at [136, 140] on span "2025" at bounding box center [138, 140] width 18 height 12
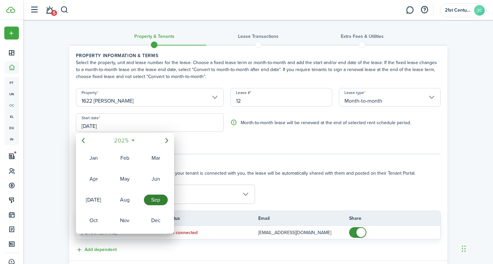
click at [116, 142] on span "2025" at bounding box center [122, 140] width 18 height 12
drag, startPoint x: 84, startPoint y: 143, endPoint x: 87, endPoint y: 144, distance: 3.4
click at [84, 142] on icon "Previous page" at bounding box center [83, 140] width 3 height 5
click at [99, 202] on div "2012" at bounding box center [94, 199] width 24 height 11
click at [153, 158] on div "Mar" at bounding box center [156, 158] width 24 height 11
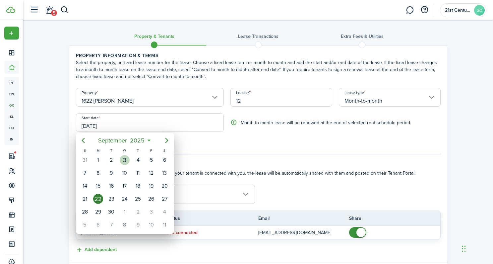
click at [126, 158] on div "3" at bounding box center [125, 160] width 10 height 10
type input "[DATE]"
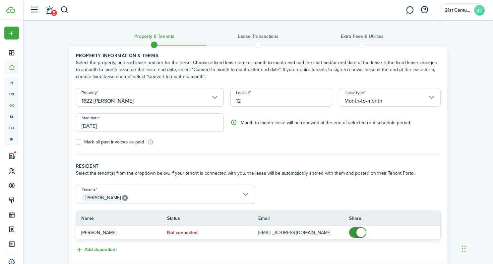
click at [242, 196] on span "[PERSON_NAME]" at bounding box center [165, 197] width 178 height 11
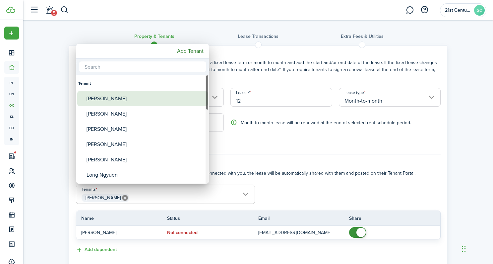
click at [133, 100] on div "[PERSON_NAME]" at bounding box center [145, 98] width 117 height 15
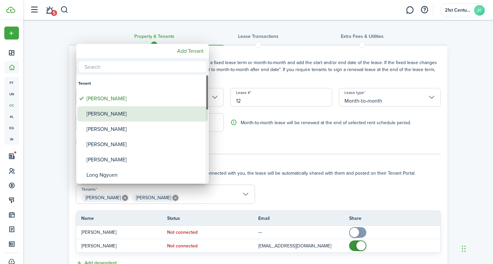
click at [136, 115] on div "[PERSON_NAME]" at bounding box center [145, 113] width 117 height 15
type input "[PERSON_NAME], [PERSON_NAME], [PERSON_NAME]"
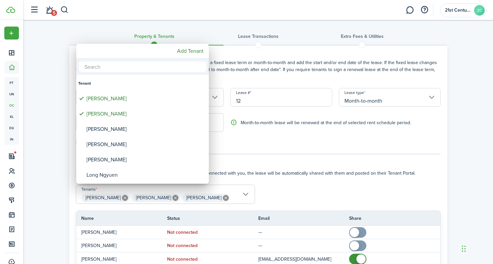
click at [300, 168] on div at bounding box center [246, 132] width 599 height 370
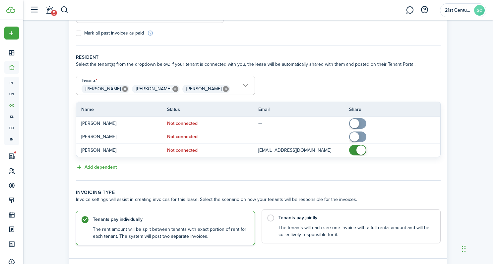
scroll to position [146, 0]
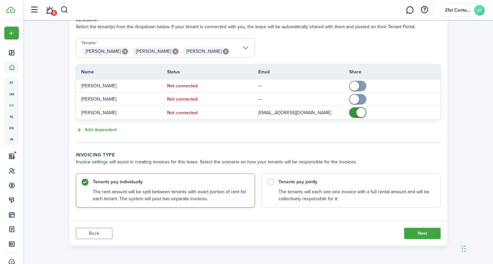
drag, startPoint x: 360, startPoint y: 115, endPoint x: 344, endPoint y: 125, distance: 18.8
checkbox input "false"
click at [360, 115] on span at bounding box center [361, 112] width 9 height 9
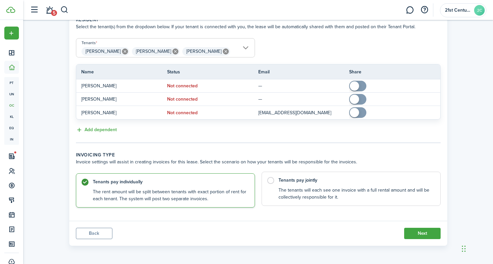
click at [269, 182] on label "Tenants pay jointly The tenants will each see one invoice with a full rental am…" at bounding box center [351, 189] width 179 height 34
radio input "false"
radio input "true"
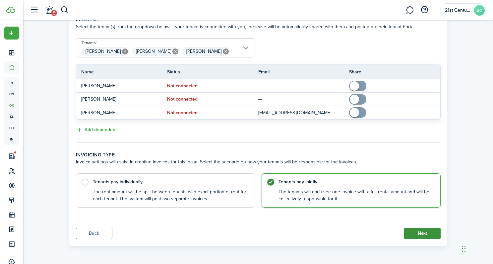
click at [418, 232] on button "Next" at bounding box center [422, 233] width 36 height 11
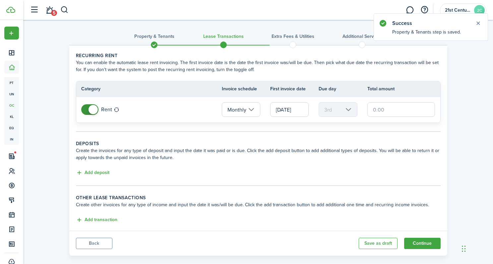
click at [278, 108] on input "[DATE]" at bounding box center [289, 109] width 38 height 15
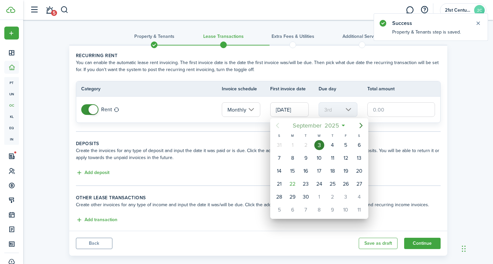
click at [330, 126] on span "2025" at bounding box center [332, 125] width 18 height 12
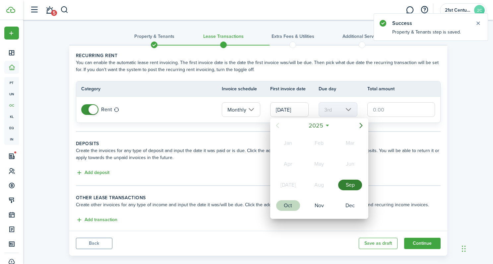
click at [289, 207] on div "Oct" at bounding box center [288, 205] width 24 height 11
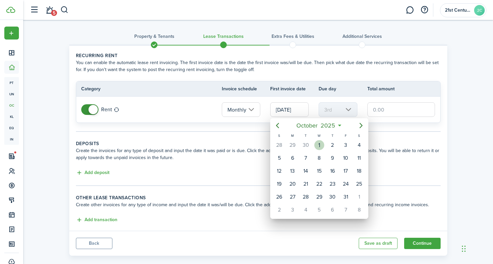
click at [320, 142] on div "1" at bounding box center [319, 145] width 10 height 10
type input "[DATE]"
type input "1st"
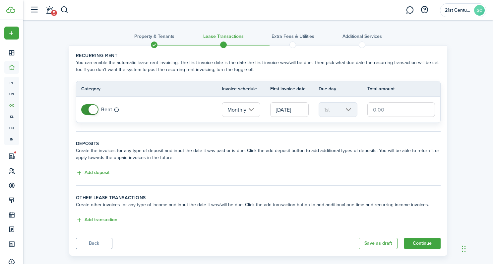
click at [378, 109] on input "text" at bounding box center [402, 109] width 68 height 15
type input "$"
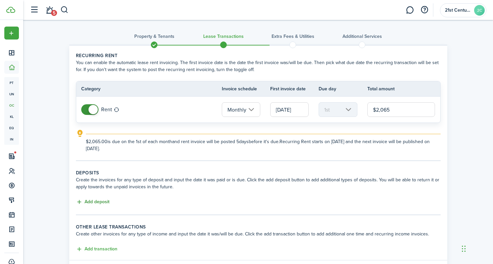
type input "$2,065.00"
click at [100, 201] on button "Add deposit" at bounding box center [93, 202] width 34 height 8
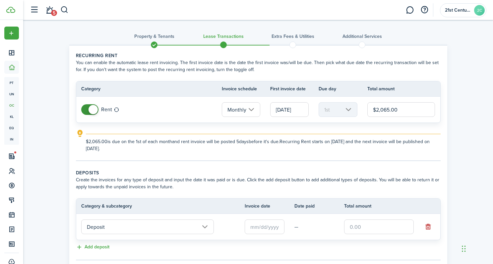
click at [254, 225] on input "text" at bounding box center [265, 226] width 40 height 15
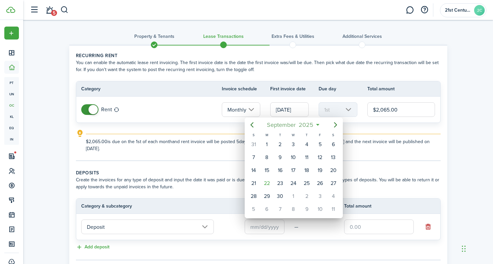
click at [310, 123] on span "2025" at bounding box center [307, 125] width 18 height 12
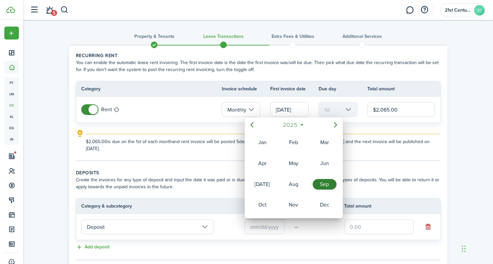
click at [286, 125] on span "2025" at bounding box center [291, 125] width 18 height 12
click at [251, 124] on icon "Previous page" at bounding box center [251, 124] width 3 height 5
click at [262, 187] on div "2012" at bounding box center [262, 184] width 24 height 11
click at [329, 142] on div "Mar" at bounding box center [325, 142] width 24 height 11
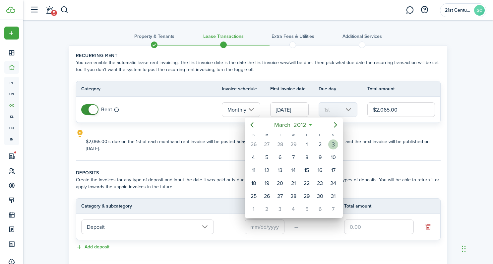
click at [334, 145] on div "3" at bounding box center [333, 144] width 10 height 10
type input "[DATE]"
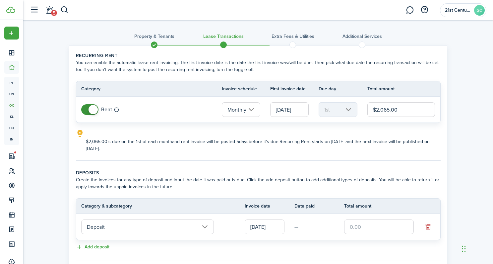
click at [357, 224] on input "text" at bounding box center [379, 226] width 70 height 15
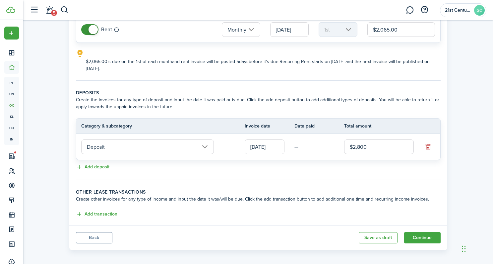
scroll to position [84, 0]
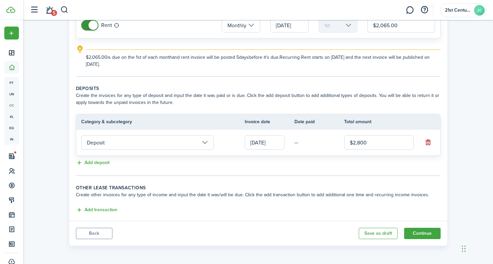
type input "$2,800.00"
click at [94, 235] on button "Back" at bounding box center [94, 233] width 36 height 11
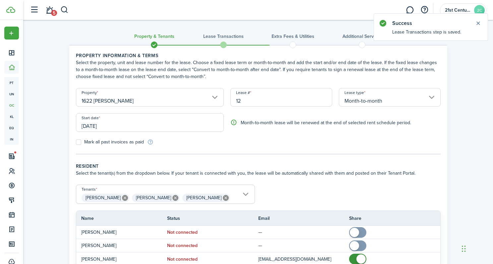
click at [118, 122] on input "[DATE]" at bounding box center [150, 122] width 148 height 19
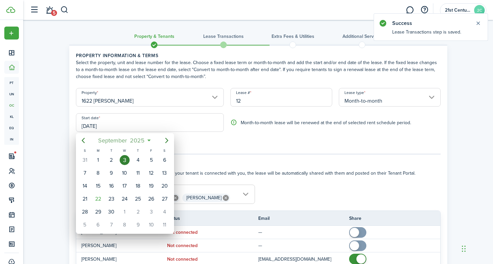
click at [138, 139] on span "2025" at bounding box center [138, 140] width 18 height 12
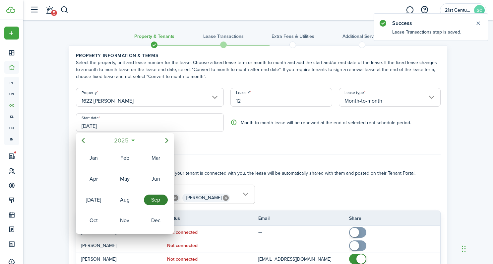
click at [113, 140] on span "2025" at bounding box center [122, 140] width 18 height 12
click at [84, 141] on icon "Previous page" at bounding box center [83, 140] width 8 height 8
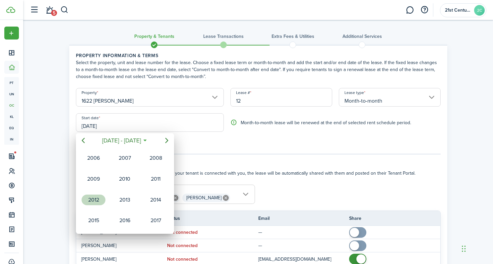
click at [96, 203] on div "2012" at bounding box center [94, 199] width 24 height 11
click at [149, 158] on div "Mar" at bounding box center [156, 158] width 24 height 11
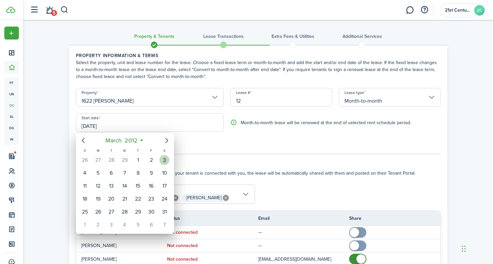
click at [161, 161] on div "3" at bounding box center [165, 160] width 10 height 10
type input "[DATE]"
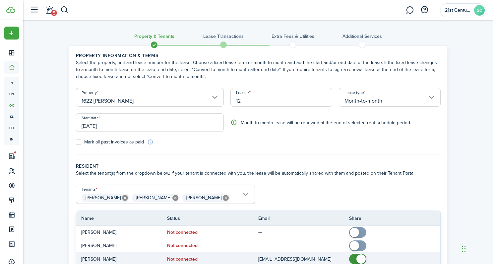
checkbox input "false"
click at [355, 257] on span at bounding box center [358, 258] width 7 height 11
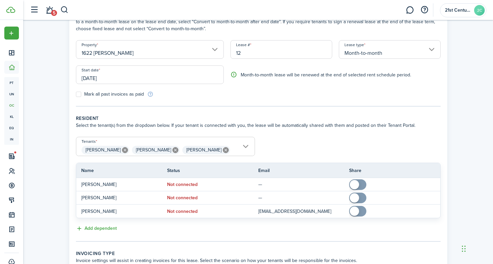
scroll to position [146, 0]
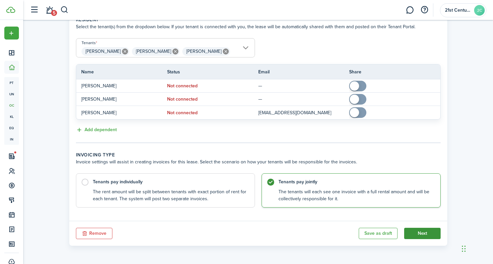
click at [419, 235] on button "Next" at bounding box center [422, 233] width 36 height 11
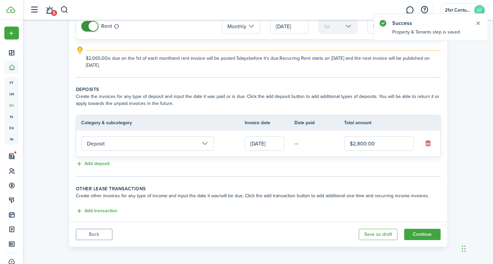
scroll to position [84, 0]
click at [423, 234] on button "Continue" at bounding box center [422, 233] width 36 height 11
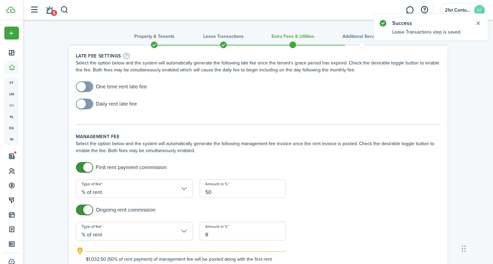
checkbox input "true"
click at [82, 85] on span at bounding box center [81, 86] width 9 height 9
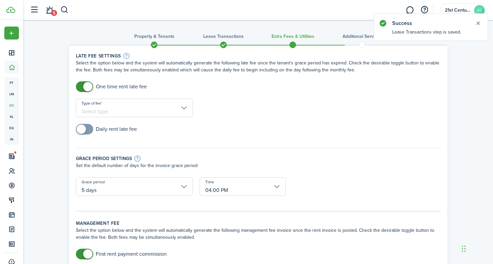
click at [149, 106] on input "Type of fee" at bounding box center [134, 108] width 117 height 19
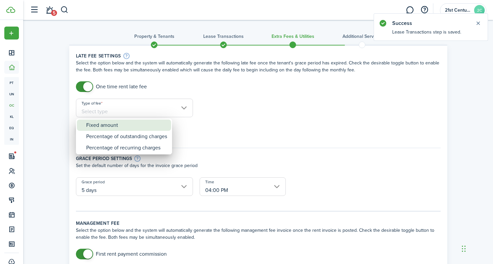
click at [159, 126] on div "Fixed amount" at bounding box center [126, 124] width 81 height 11
type input "Fixed amount"
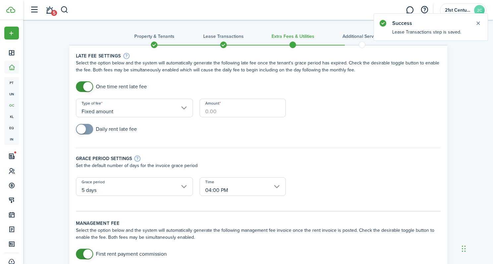
click at [238, 113] on input "Amount" at bounding box center [243, 108] width 86 height 19
type input "$100.00"
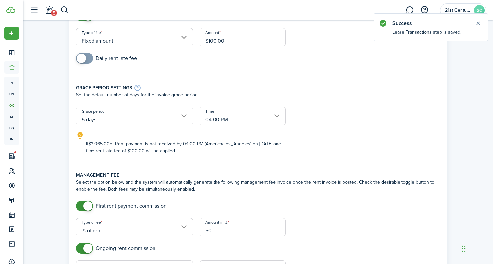
scroll to position [74, 0]
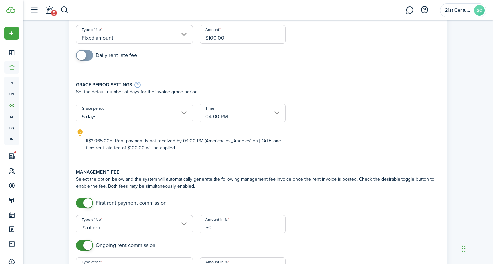
click at [182, 109] on input "5 days" at bounding box center [134, 112] width 117 height 19
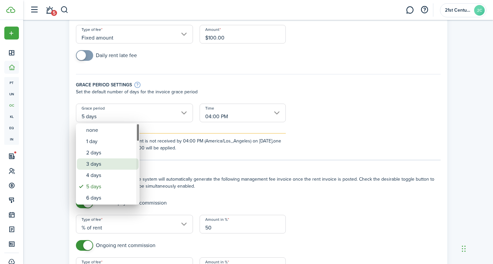
click at [119, 162] on div "3 days" at bounding box center [110, 163] width 48 height 11
type input "3 days"
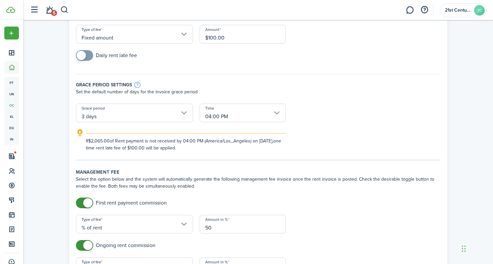
click at [231, 118] on input "04:00 PM" at bounding box center [243, 112] width 86 height 19
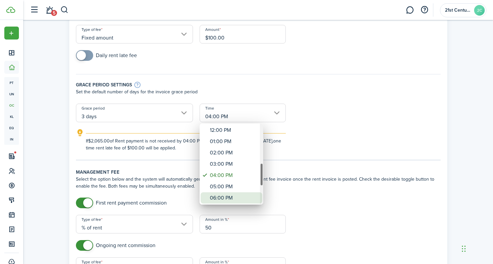
click at [234, 195] on div "06:00 PM" at bounding box center [234, 197] width 48 height 11
type input "06:00 PM"
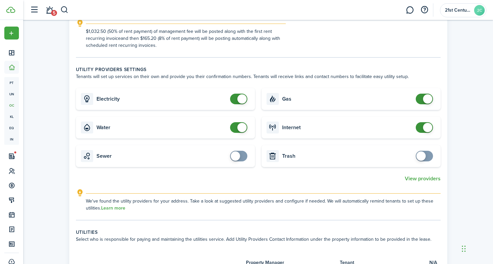
scroll to position [365, 0]
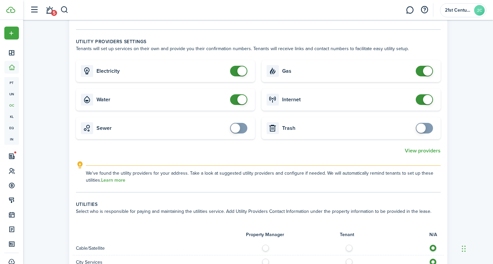
checkbox input "false"
click at [240, 98] on span at bounding box center [242, 99] width 9 height 9
checkbox input "false"
click at [240, 70] on span at bounding box center [242, 70] width 9 height 9
checkbox input "false"
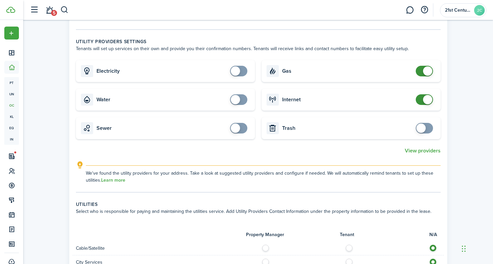
click at [426, 72] on span at bounding box center [427, 70] width 9 height 9
checkbox input "false"
click at [426, 102] on span at bounding box center [427, 99] width 9 height 9
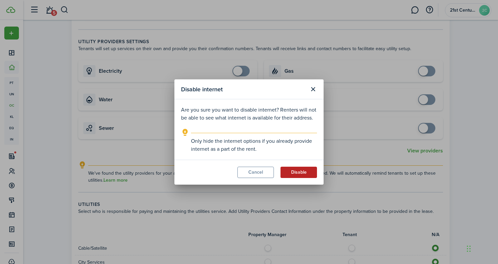
click at [294, 174] on button "Disable" at bounding box center [299, 172] width 36 height 11
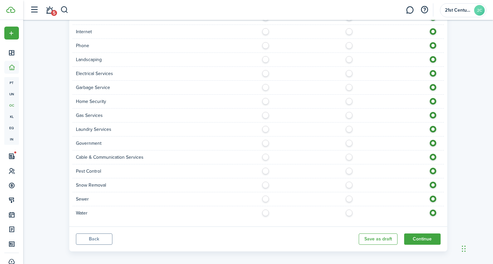
scroll to position [628, 0]
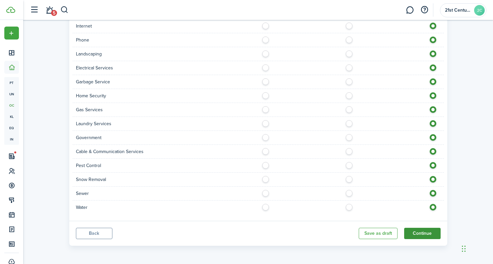
click at [418, 229] on button "Continue" at bounding box center [422, 233] width 36 height 11
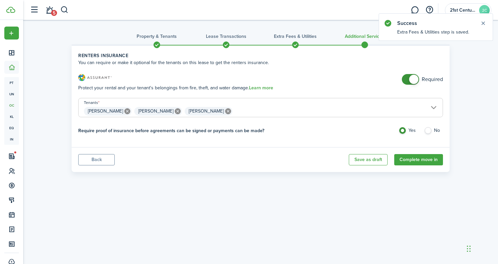
checkbox input "false"
click at [416, 79] on span at bounding box center [413, 79] width 9 height 9
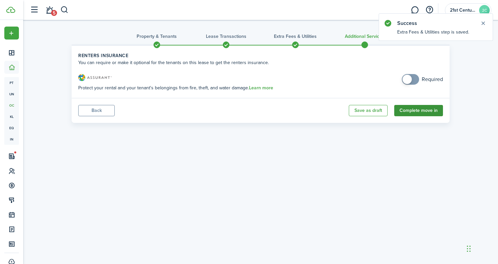
click at [417, 109] on button "Complete move in" at bounding box center [418, 110] width 49 height 11
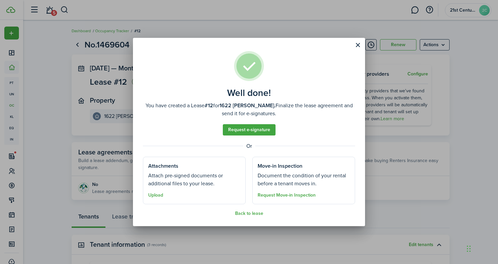
click at [12, 171] on div "Well done! You have created a Lease #12 for 1622 [PERSON_NAME]. Finalize the le…" at bounding box center [249, 132] width 498 height 264
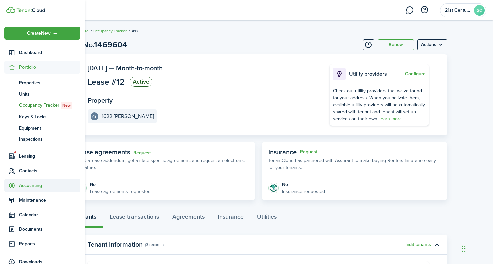
click at [15, 171] on icon at bounding box center [11, 171] width 7 height 7
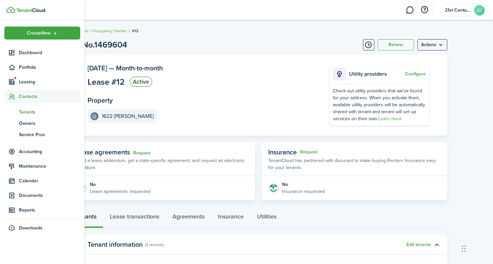
click at [28, 112] on span "Tenants" at bounding box center [49, 111] width 61 height 7
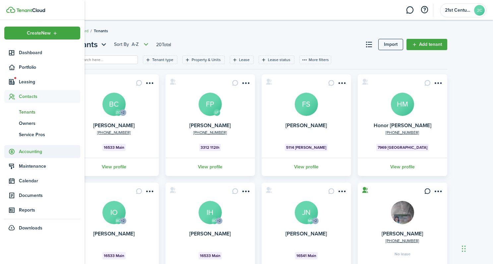
click at [18, 151] on sidebar-link-icon at bounding box center [11, 151] width 15 height 7
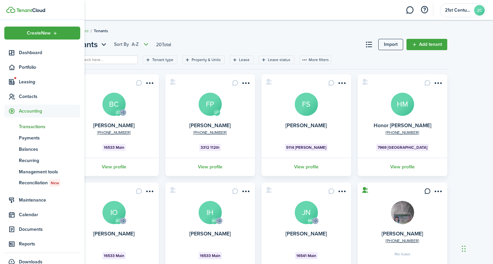
click at [36, 125] on span "Transactions" at bounding box center [49, 126] width 61 height 7
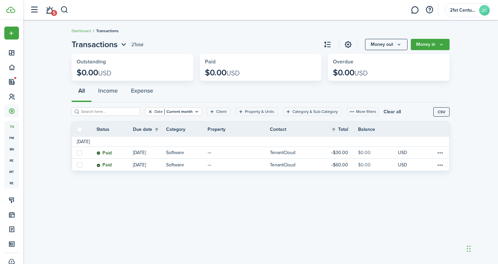
click at [148, 110] on button "Clear filter" at bounding box center [151, 111] width 6 height 5
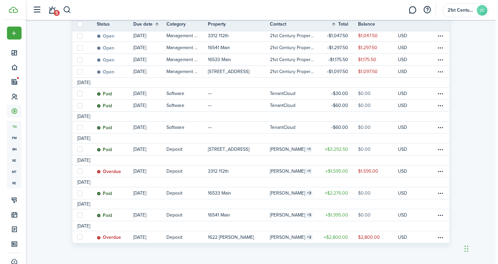
scroll to position [130, 0]
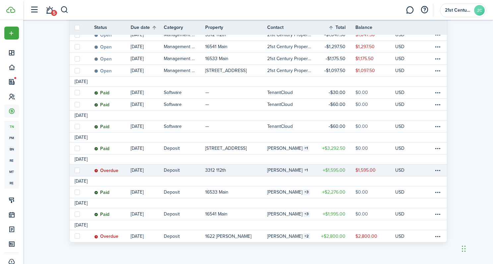
click at [75, 170] on label at bounding box center [77, 170] width 5 height 5
click at [75, 170] on input "checkbox" at bounding box center [74, 170] width 0 height 0
checkbox input "true"
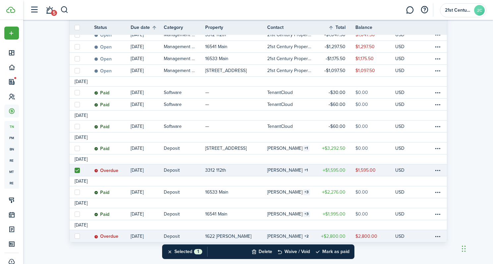
click at [77, 236] on label at bounding box center [77, 235] width 5 height 5
click at [75, 236] on input "checkbox" at bounding box center [74, 236] width 0 height 0
checkbox input "true"
click at [327, 252] on button "Mark as paid" at bounding box center [332, 251] width 34 height 15
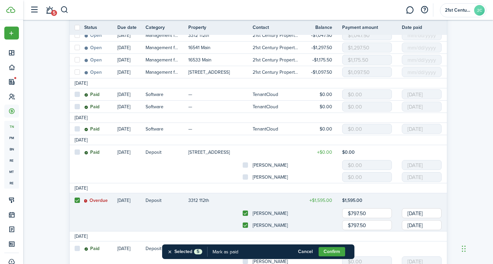
click at [327, 252] on button "Confirm" at bounding box center [332, 251] width 27 height 9
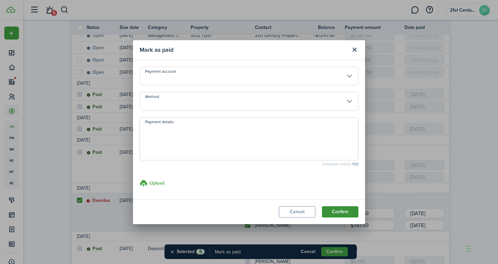
click at [342, 213] on button "Confirm" at bounding box center [340, 211] width 36 height 11
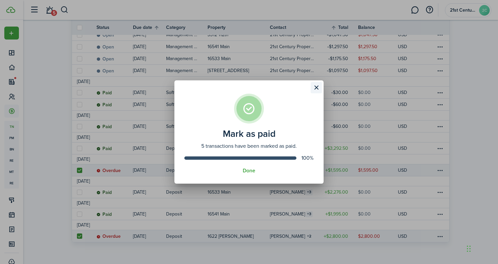
click at [315, 89] on button "Close modal" at bounding box center [316, 87] width 11 height 11
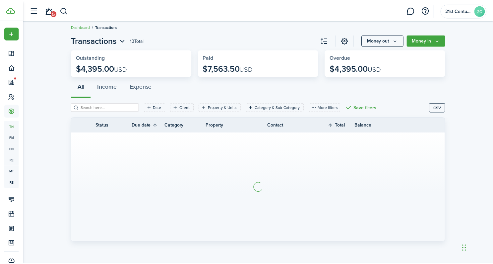
scroll to position [4, 0]
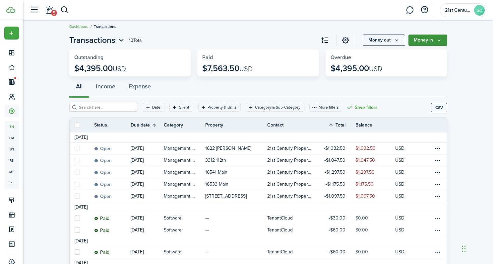
click at [434, 39] on button "Money in" at bounding box center [428, 39] width 39 height 11
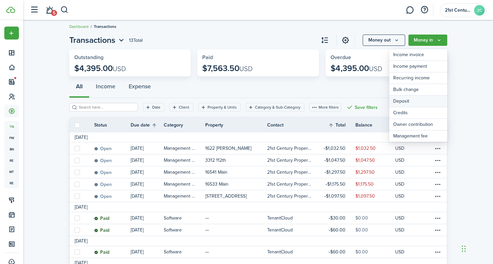
click at [416, 104] on link "Deposit" at bounding box center [418, 102] width 58 height 12
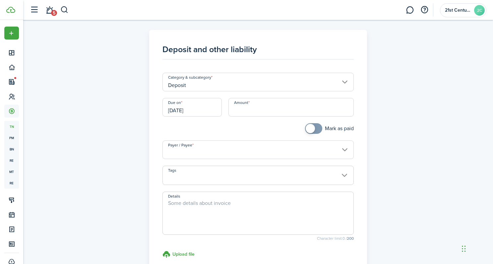
click at [190, 107] on input "[DATE]" at bounding box center [192, 107] width 59 height 19
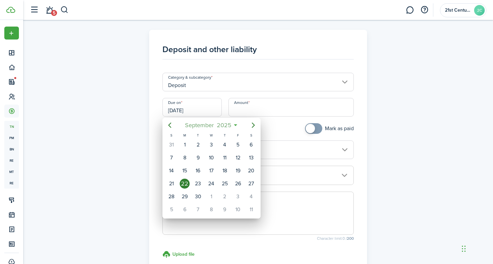
click at [226, 124] on span "2025" at bounding box center [224, 125] width 18 height 12
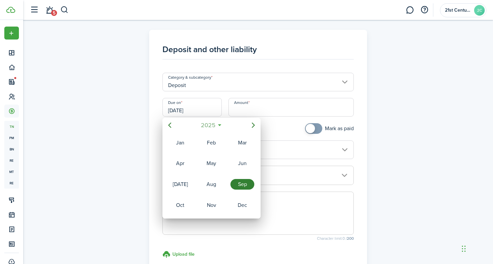
click at [204, 124] on span "2025" at bounding box center [208, 125] width 18 height 12
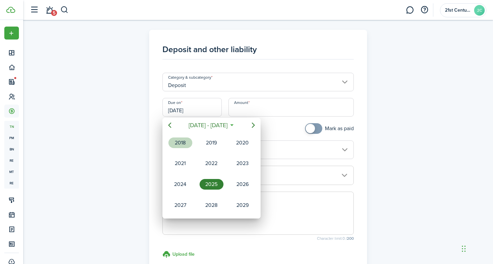
click at [181, 148] on div "2018" at bounding box center [181, 142] width 24 height 11
click at [241, 187] on div "Sep" at bounding box center [243, 184] width 24 height 11
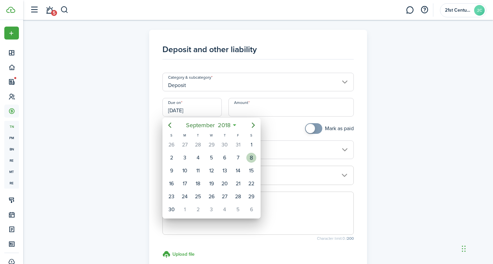
click at [249, 157] on div "8" at bounding box center [251, 158] width 10 height 10
type input "[DATE]"
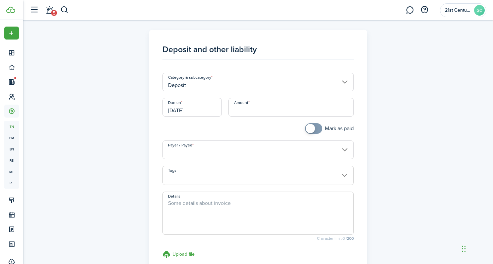
click at [266, 111] on input "Amount" at bounding box center [291, 107] width 125 height 19
type input "$1,995.00"
checkbox input "true"
click at [311, 129] on span at bounding box center [310, 128] width 9 height 9
click at [301, 150] on input "Payer / Payee" at bounding box center [258, 149] width 191 height 19
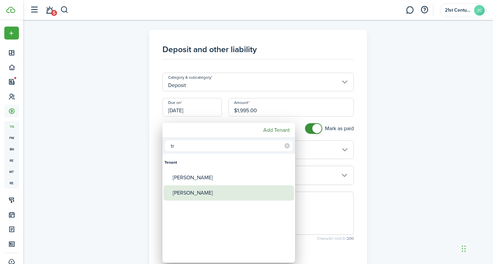
type input "tr"
click at [226, 194] on div "[PERSON_NAME]" at bounding box center [231, 192] width 117 height 15
type input "[PERSON_NAME]"
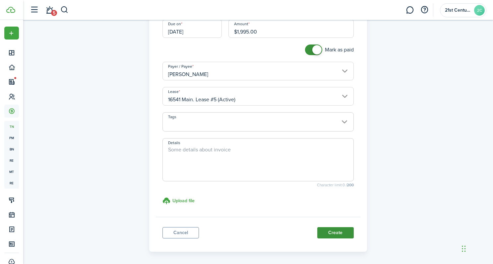
scroll to position [104, 0]
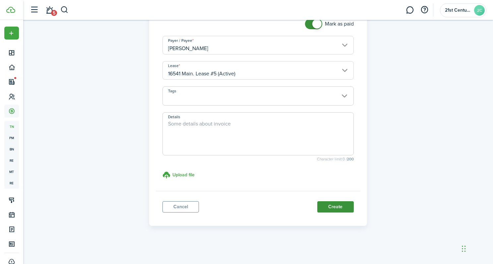
click at [327, 208] on button "Create" at bounding box center [335, 206] width 36 height 11
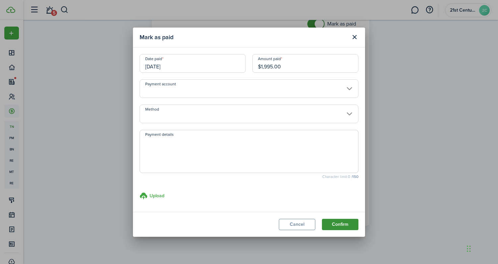
click at [346, 227] on button "Confirm" at bounding box center [340, 224] width 36 height 11
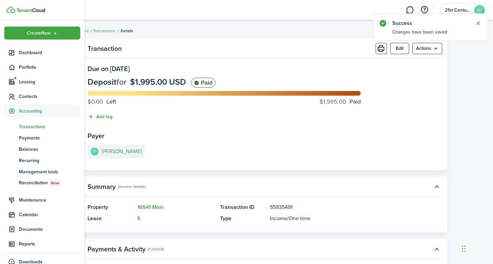
click at [37, 125] on span "Transactions" at bounding box center [49, 126] width 61 height 7
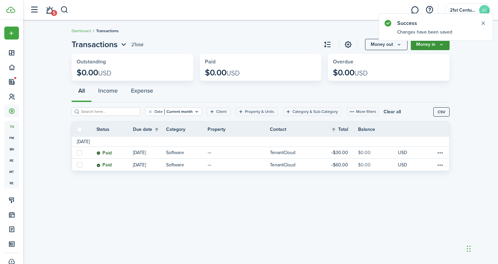
click at [437, 42] on button "Money in" at bounding box center [430, 44] width 39 height 11
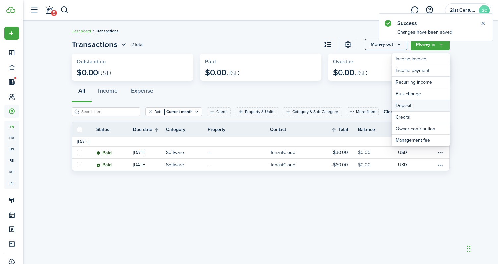
click at [419, 107] on link "Deposit" at bounding box center [421, 106] width 58 height 12
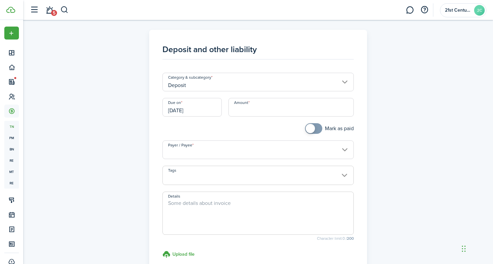
click at [179, 111] on input "[DATE]" at bounding box center [192, 107] width 59 height 19
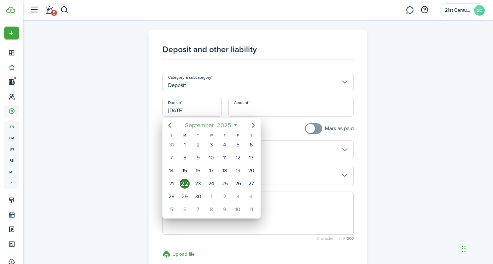
click at [225, 121] on span "2025" at bounding box center [224, 125] width 18 height 12
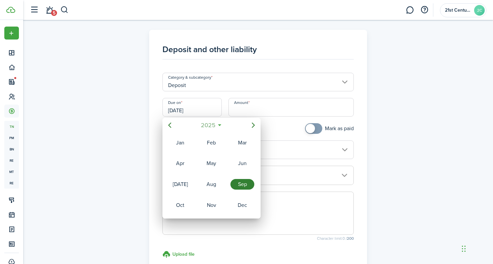
click at [209, 126] on span "2025" at bounding box center [208, 125] width 18 height 12
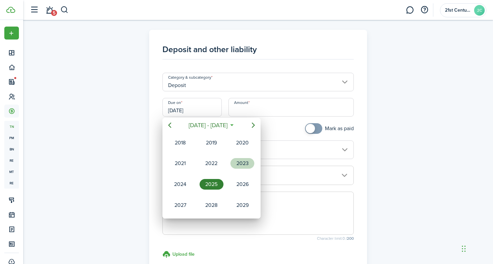
click at [234, 166] on div "2023" at bounding box center [243, 163] width 24 height 11
click at [240, 162] on div "Jun" at bounding box center [243, 163] width 24 height 11
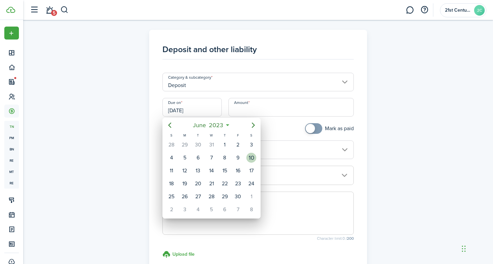
click at [252, 159] on div "10" at bounding box center [251, 158] width 10 height 10
type input "[DATE]"
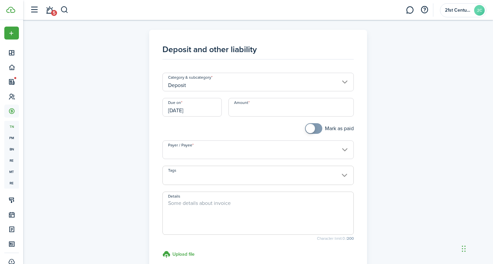
click at [277, 112] on input "Amount" at bounding box center [291, 107] width 125 height 19
type input "$4,242.50"
checkbox input "true"
click at [306, 128] on span at bounding box center [310, 128] width 9 height 9
click at [324, 153] on input "Payer / Payee" at bounding box center [258, 149] width 191 height 19
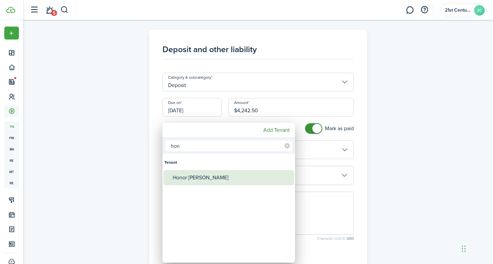
type input "hon"
click at [210, 173] on div "Honor [PERSON_NAME]" at bounding box center [231, 177] width 117 height 15
type input "Honor [PERSON_NAME]"
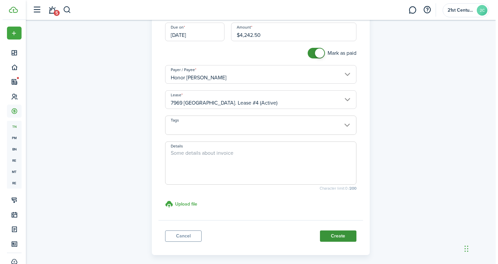
scroll to position [76, 0]
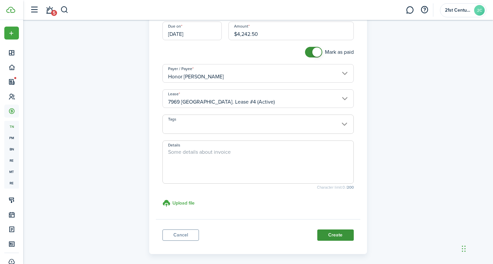
click at [341, 238] on button "Create" at bounding box center [335, 234] width 36 height 11
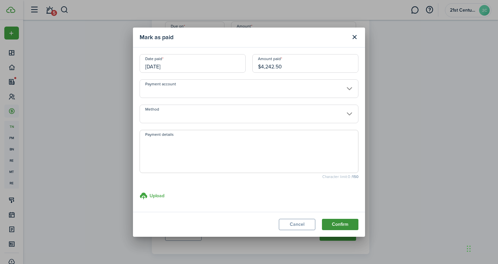
click at [348, 225] on button "Confirm" at bounding box center [340, 224] width 36 height 11
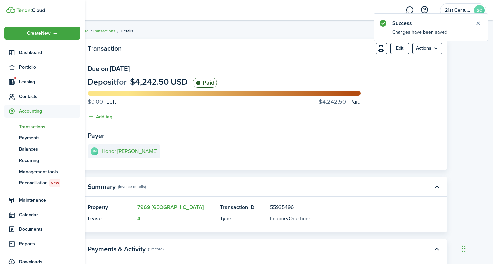
click at [19, 127] on span "Transactions" at bounding box center [49, 126] width 61 height 7
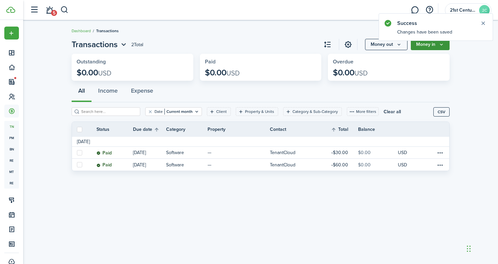
click at [440, 44] on icon "Money in" at bounding box center [442, 44] width 6 height 5
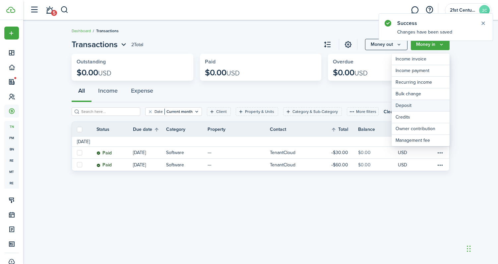
click at [412, 108] on link "Deposit" at bounding box center [421, 106] width 58 height 12
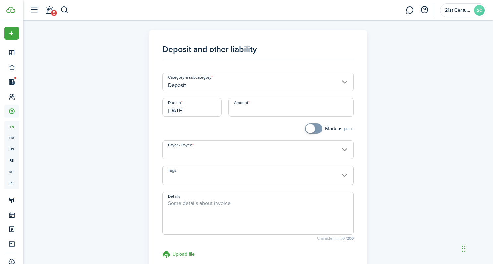
click at [192, 111] on input "[DATE]" at bounding box center [192, 107] width 59 height 19
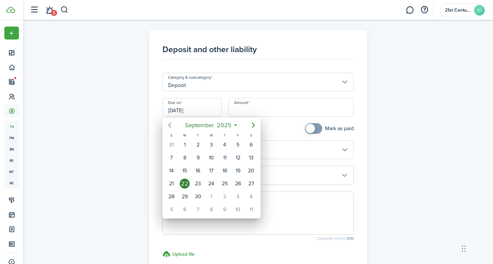
click at [172, 125] on icon "Previous page" at bounding box center [170, 125] width 8 height 8
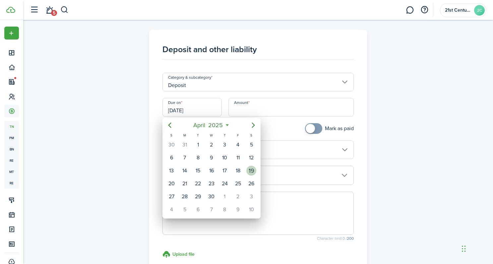
click at [254, 170] on div "19" at bounding box center [251, 171] width 10 height 10
type input "[DATE]"
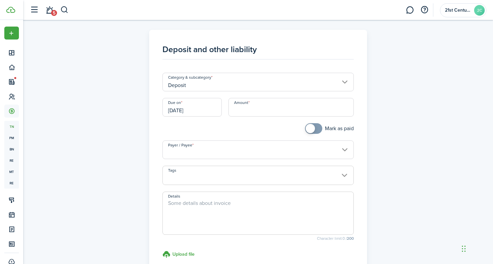
click at [258, 109] on input "Amount" at bounding box center [291, 107] width 125 height 19
type input "$3,292.50"
checkbox input "true"
click at [307, 129] on span at bounding box center [310, 128] width 9 height 9
click at [284, 153] on input "Payer / Payee" at bounding box center [258, 149] width 191 height 19
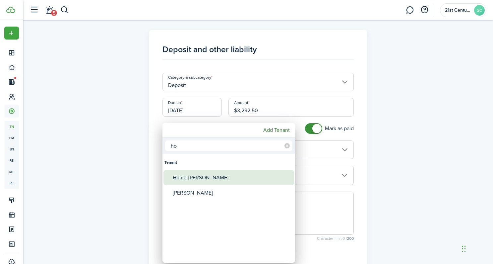
type input "ho"
click at [253, 177] on div "Honor [PERSON_NAME]" at bounding box center [231, 177] width 117 height 15
type input "Honor [PERSON_NAME]"
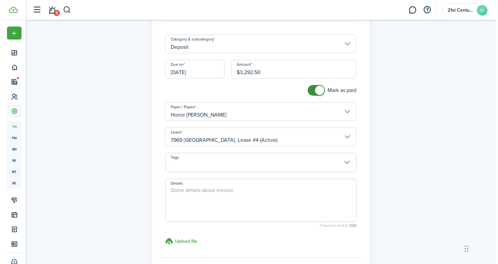
scroll to position [104, 0]
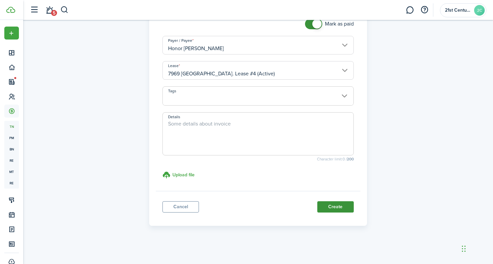
click at [327, 206] on button "Create" at bounding box center [335, 206] width 36 height 11
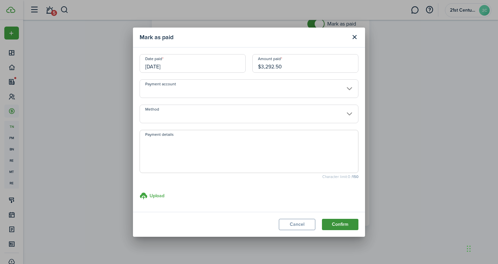
click at [341, 225] on button "Confirm" at bounding box center [340, 224] width 36 height 11
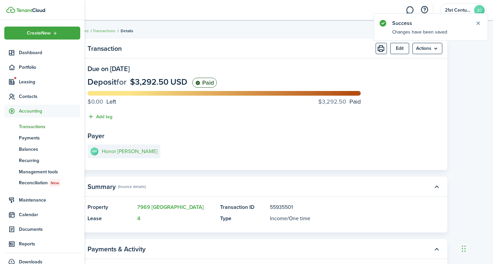
click at [25, 125] on span "Transactions" at bounding box center [49, 126] width 61 height 7
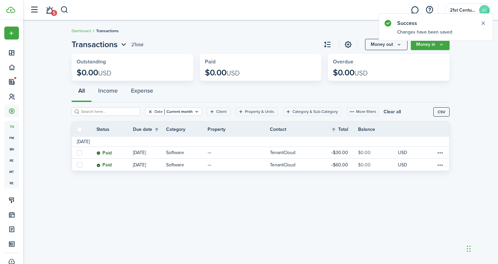
click at [148, 111] on button "Clear filter" at bounding box center [151, 111] width 6 height 5
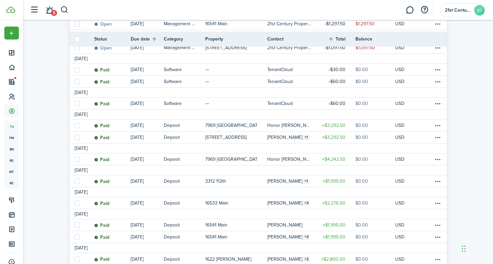
scroll to position [120, 0]
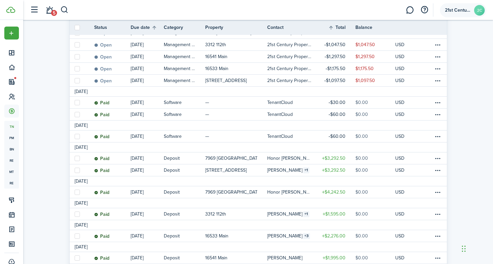
click at [463, 10] on span "21st Century Property Management LLC" at bounding box center [458, 10] width 27 height 5
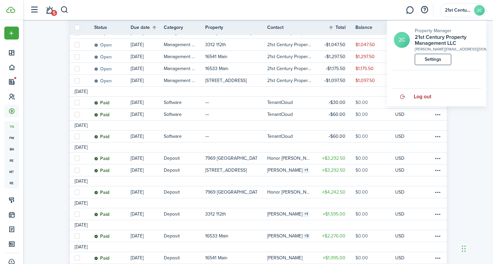
click at [427, 98] on span "Log out" at bounding box center [423, 97] width 18 height 6
